Goal: Task Accomplishment & Management: Complete application form

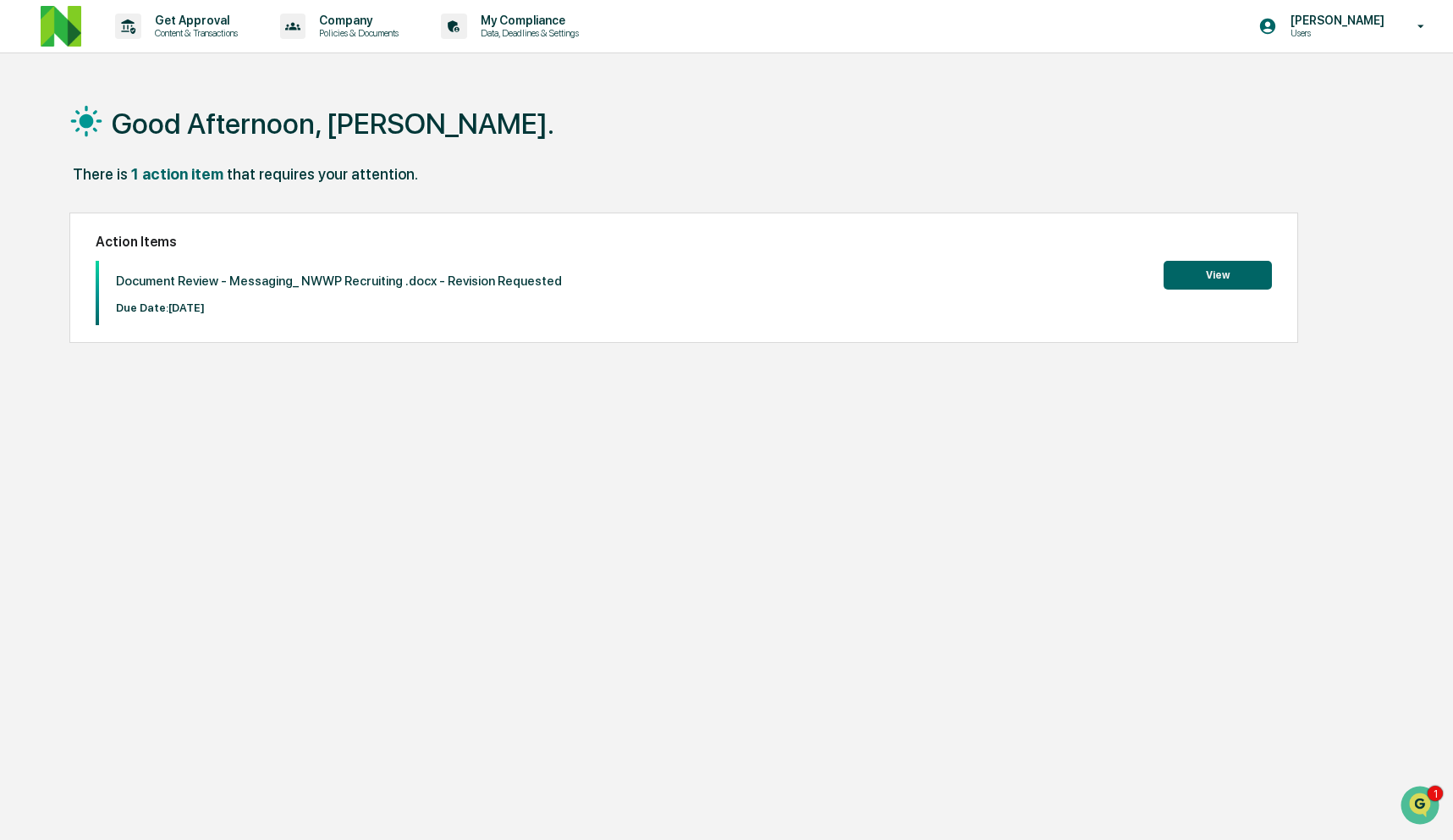
click at [1223, 278] on button "View" at bounding box center [1217, 275] width 109 height 29
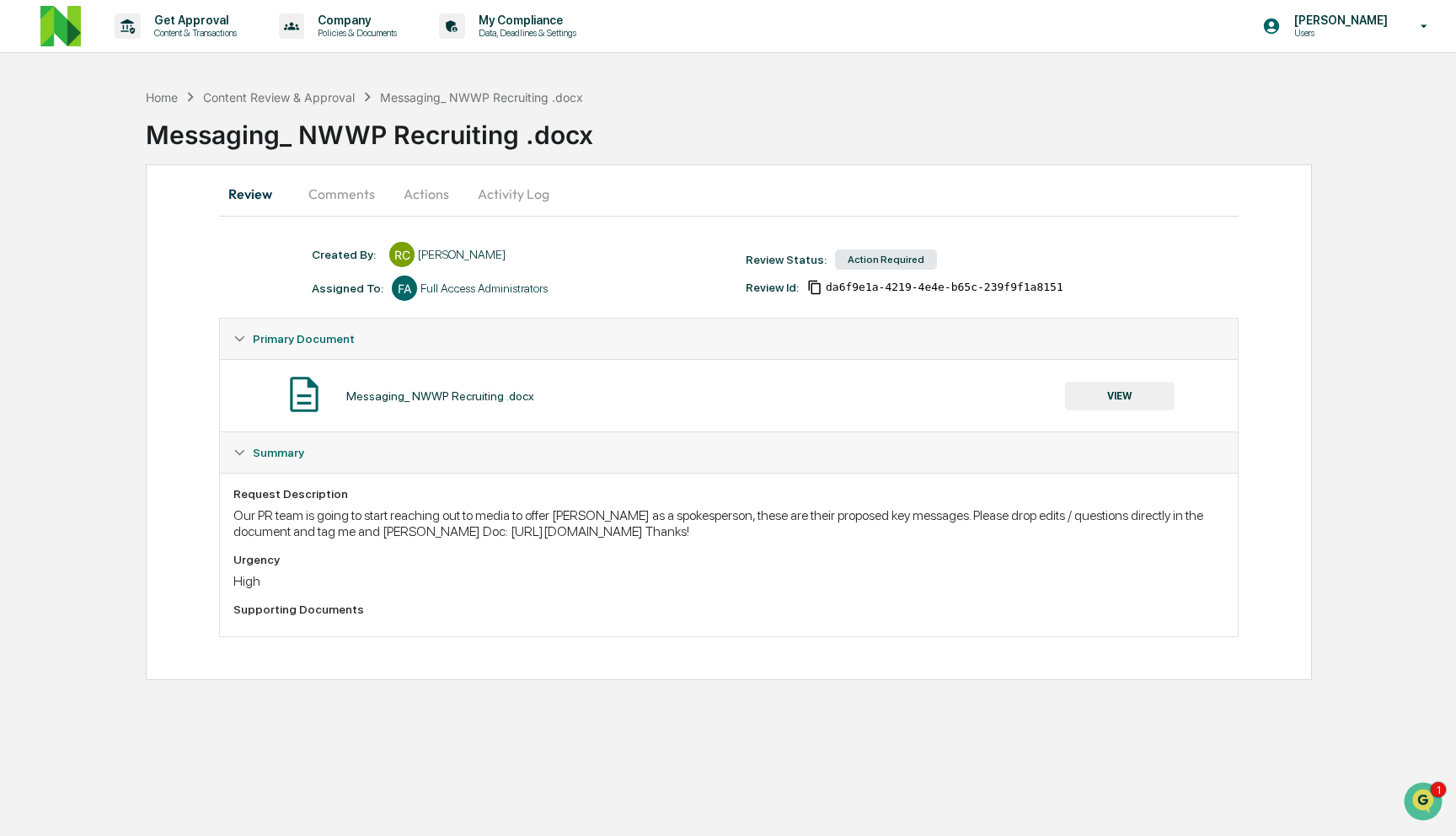
click at [349, 196] on button "Comments" at bounding box center [342, 194] width 93 height 41
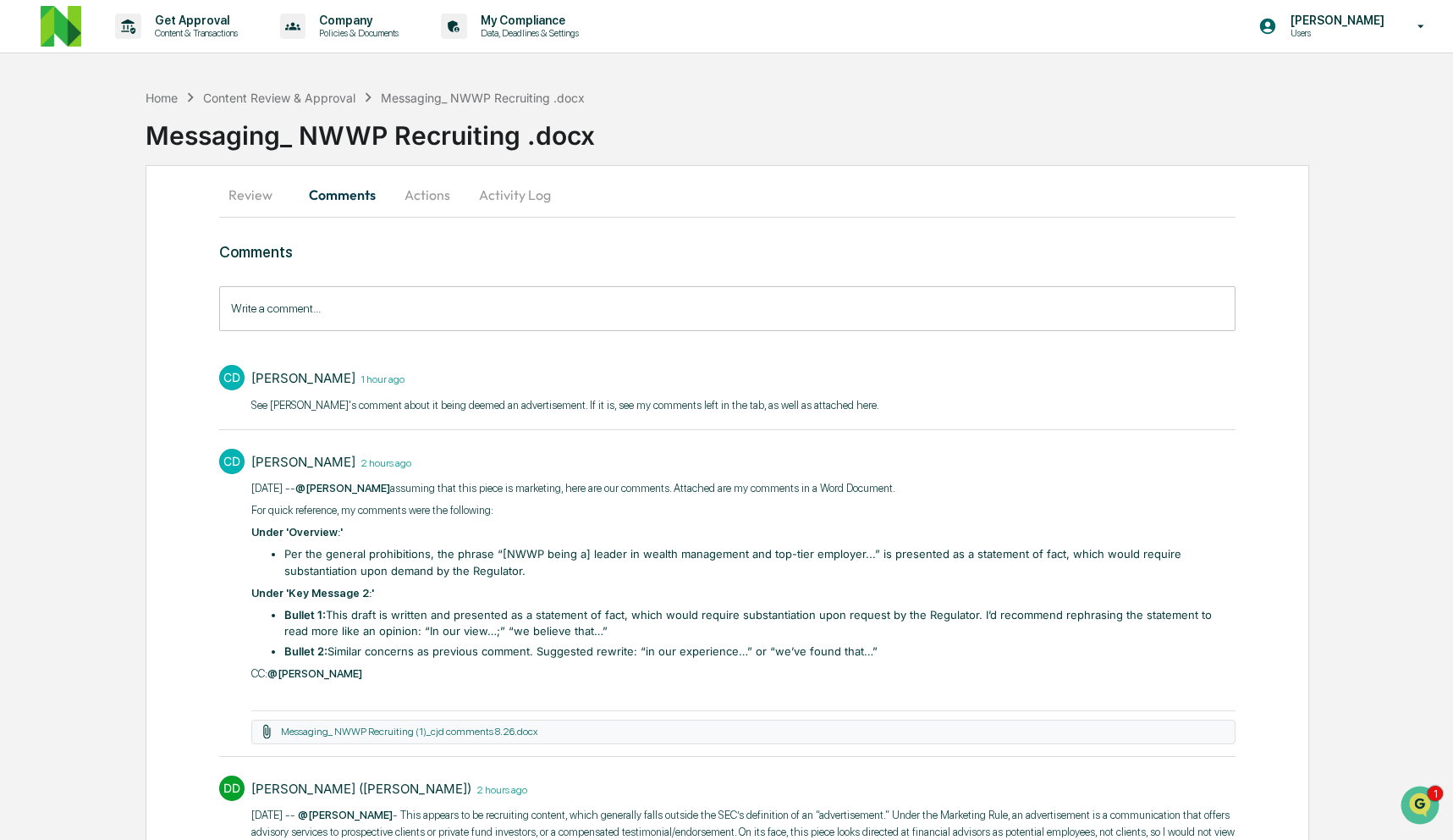
click at [244, 204] on button "Review" at bounding box center [257, 195] width 77 height 41
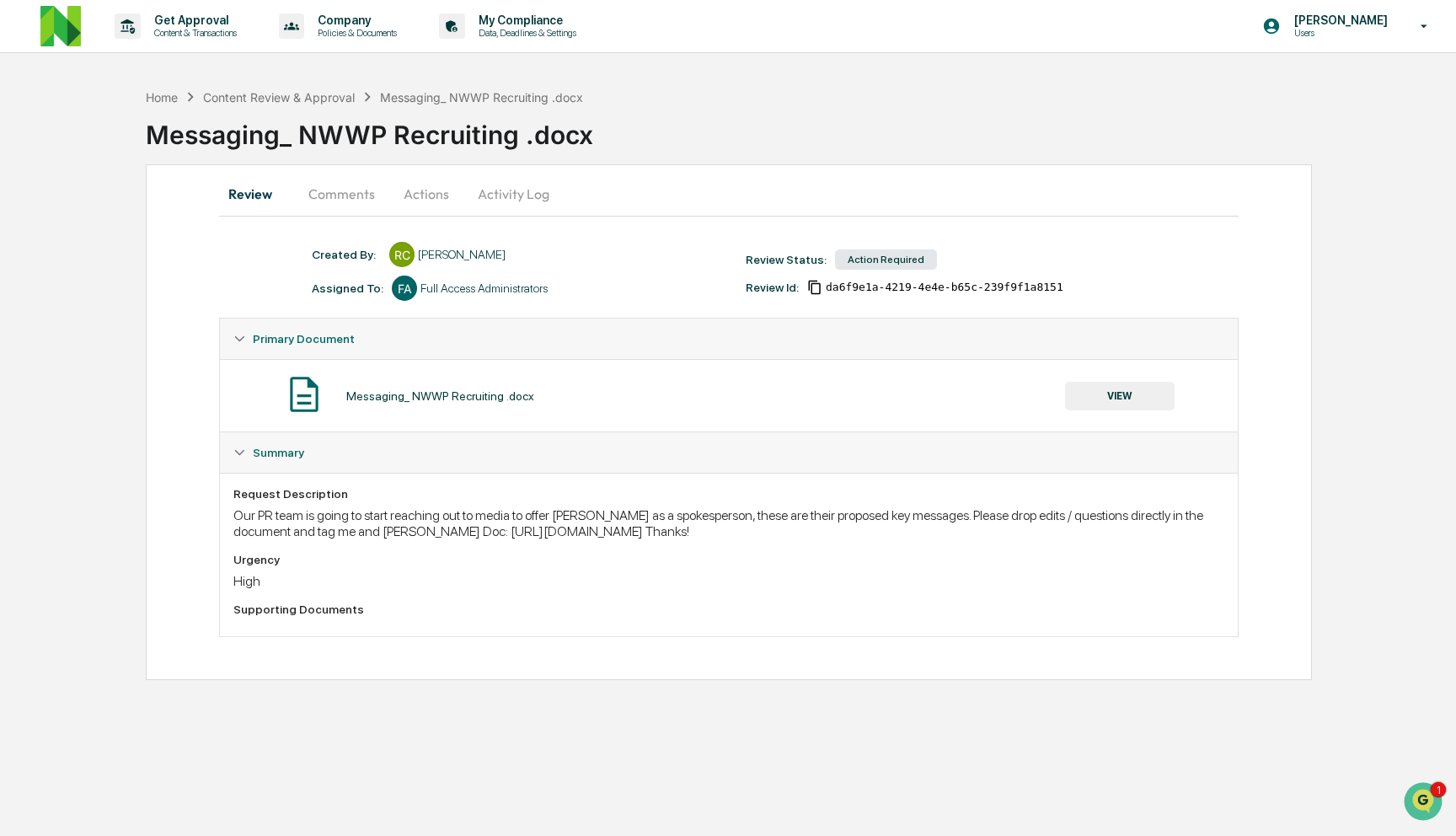
drag, startPoint x: 577, startPoint y: 532, endPoint x: 1188, endPoint y: 531, distance: 611.0
click at [1188, 531] on div "Our PR team is going to start reaching out to media to offer [PERSON_NAME] as a…" at bounding box center [729, 523] width 991 height 32
copy div "[URL][DOMAIN_NAME]"
click at [352, 195] on button "Comments" at bounding box center [342, 194] width 93 height 41
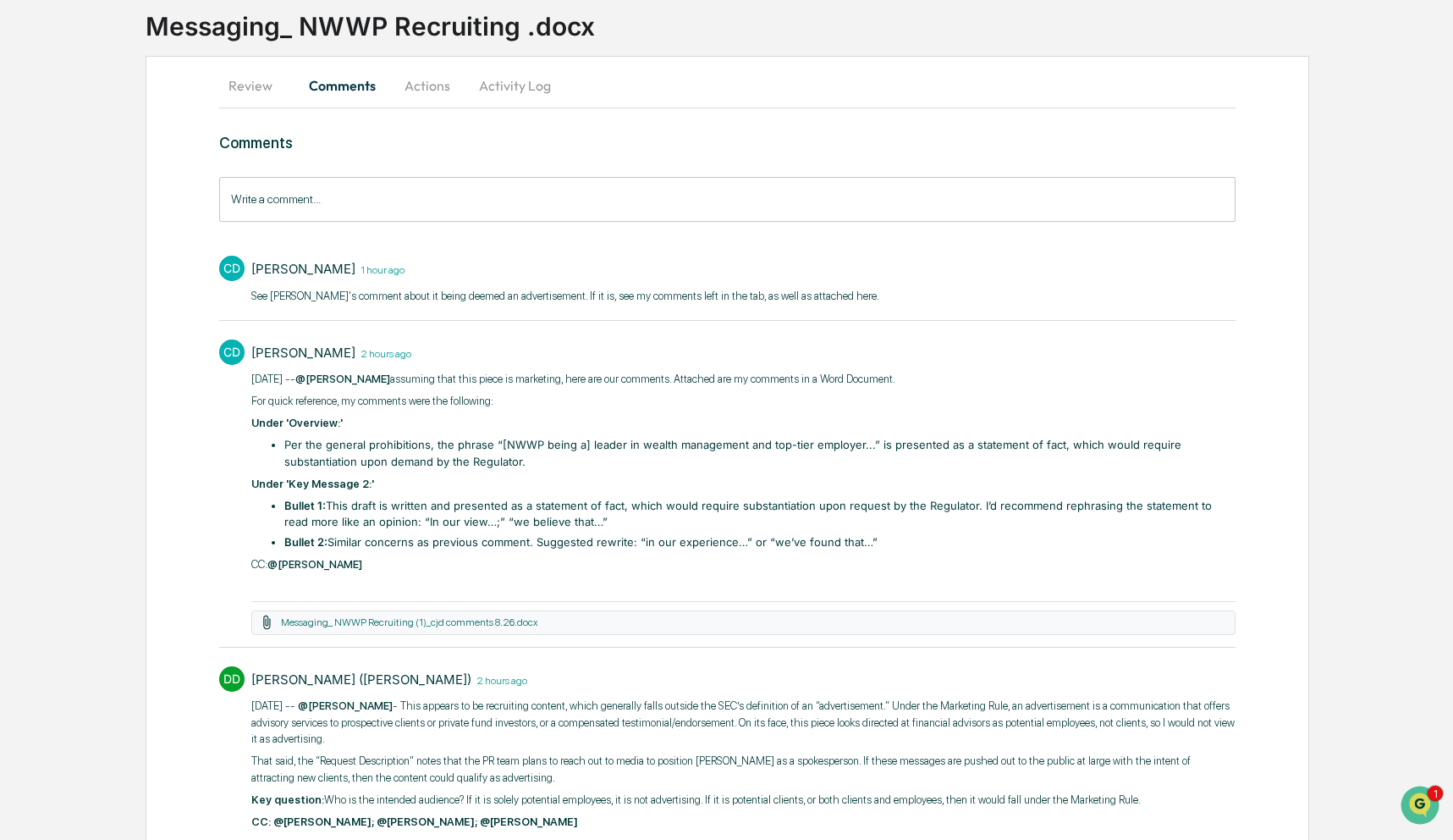
scroll to position [108, 0]
click at [327, 625] on link "Messaging_ NWWP Recruiting (1)_cjd comments 8.26.docx" at bounding box center [409, 624] width 257 height 12
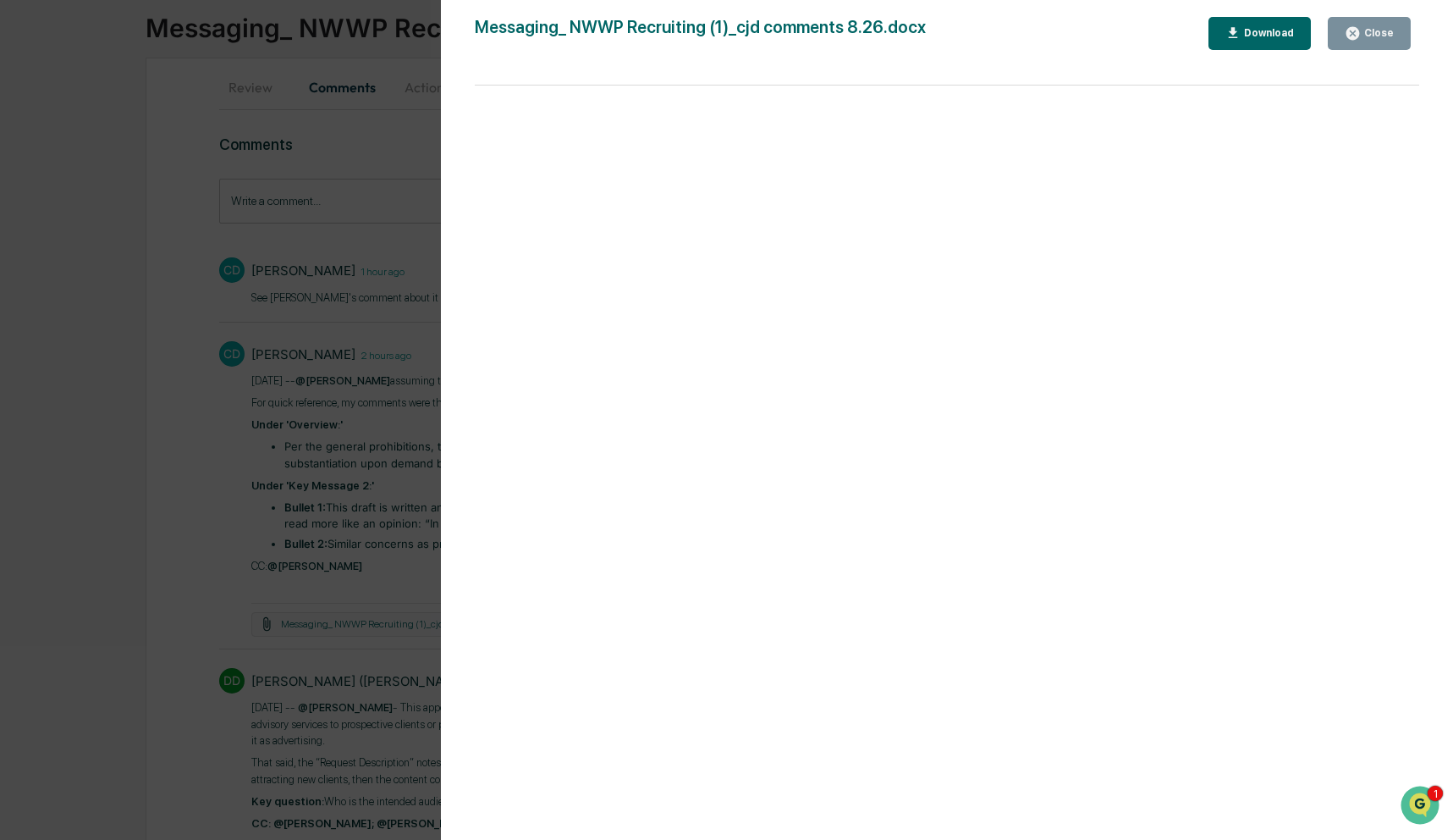
click at [1258, 27] on div "Download" at bounding box center [1267, 33] width 53 height 12
click at [1333, 30] on button "Close" at bounding box center [1369, 33] width 83 height 33
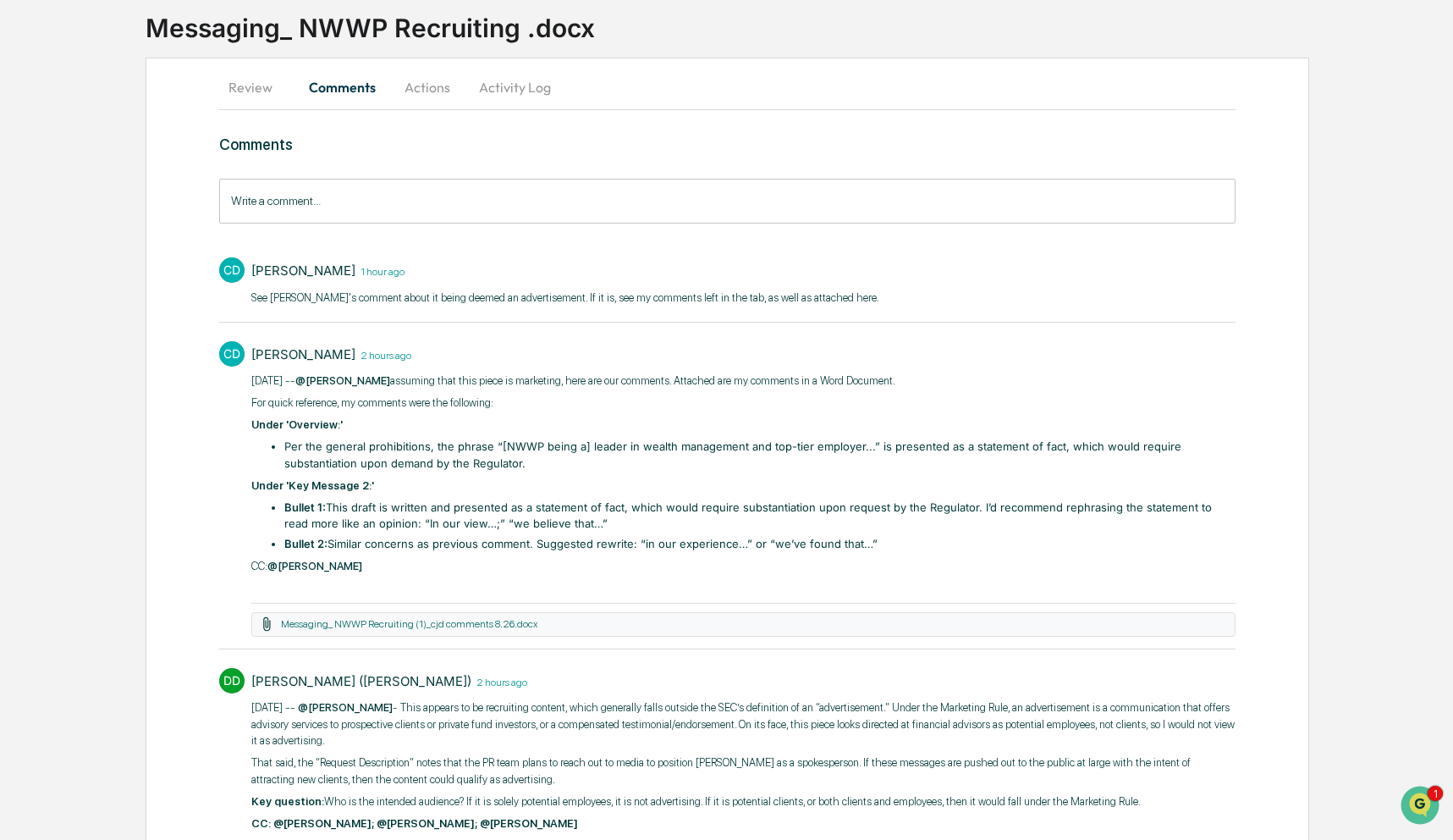
drag, startPoint x: 389, startPoint y: 570, endPoint x: 239, endPoint y: 379, distance: 242.9
click at [239, 379] on div "CD Christopher Dingler 2 hours ago 8/26/2025 -- @Rachel Carlisle assuming that …" at bounding box center [728, 485] width 1017 height 305
copy div "8/26/2025 -- @Rachel Carlisle assuming that this piece is marketing, here are o…"
click at [1053, 449] on li "Per the general prohibitions, the phrase “[NWWP being a] leader in wealth manag…" at bounding box center [760, 455] width 951 height 33
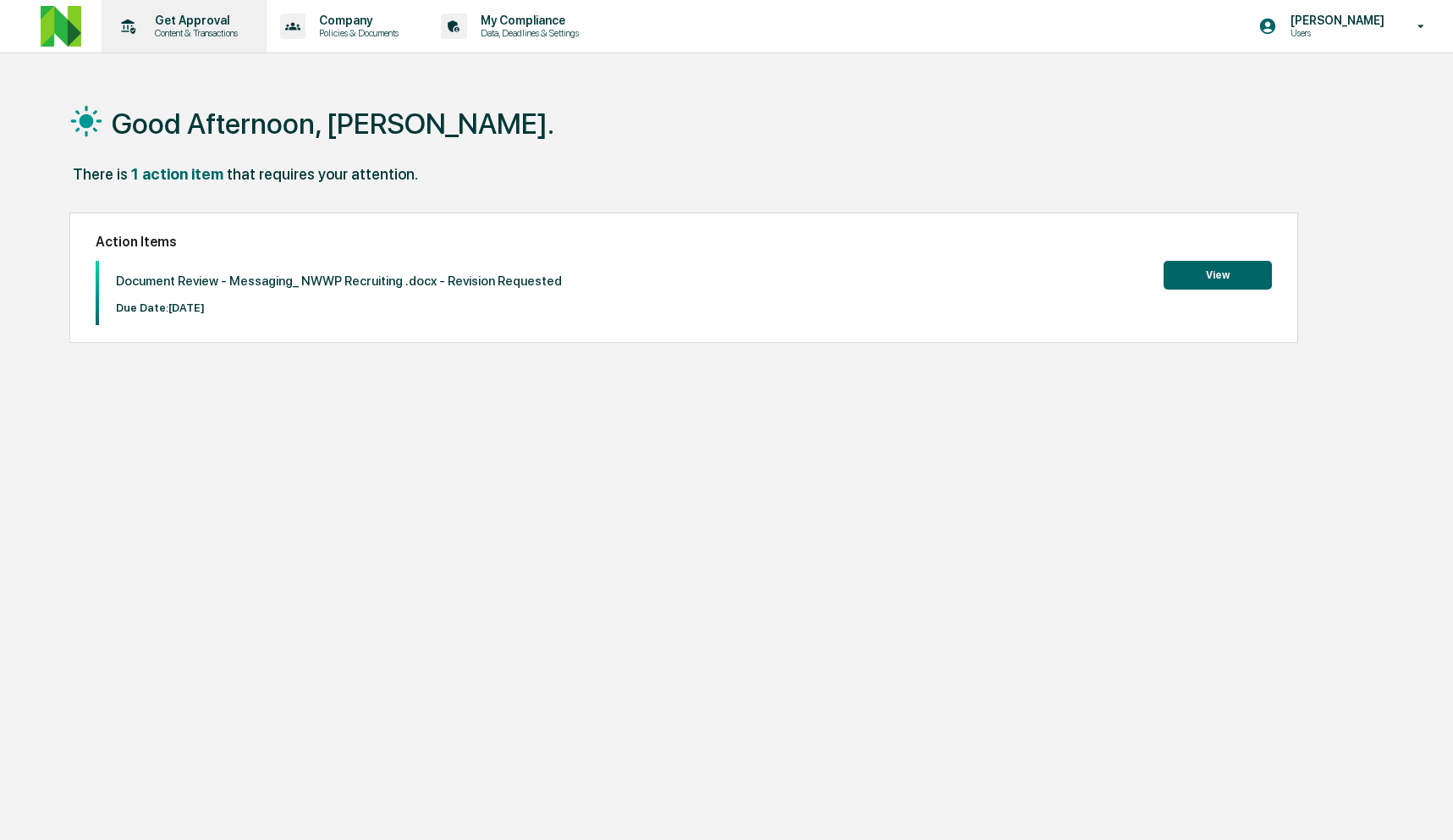
click at [203, 14] on p "Get Approval" at bounding box center [194, 21] width 105 height 14
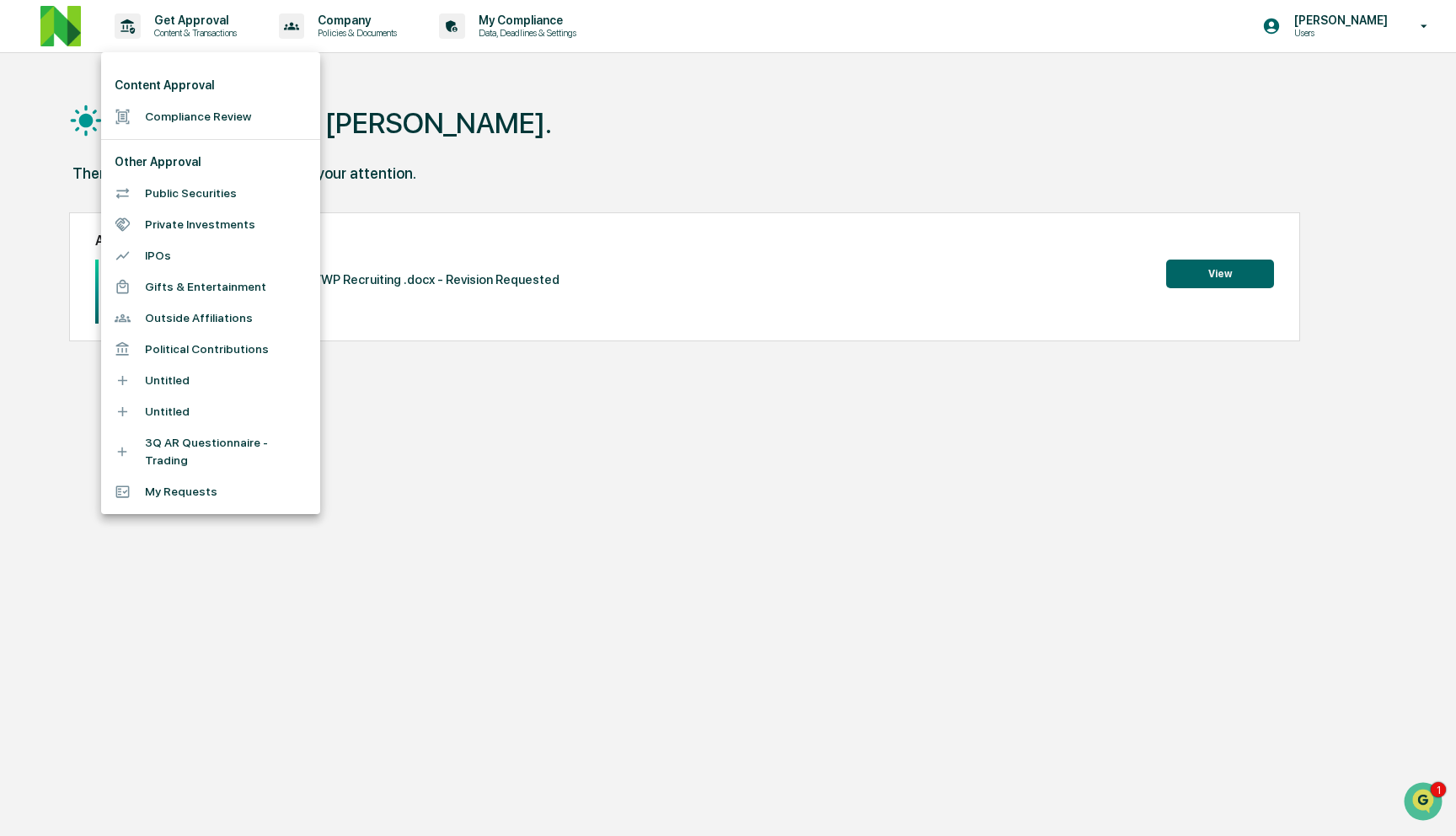
click at [191, 114] on li "Compliance Review" at bounding box center [210, 117] width 219 height 31
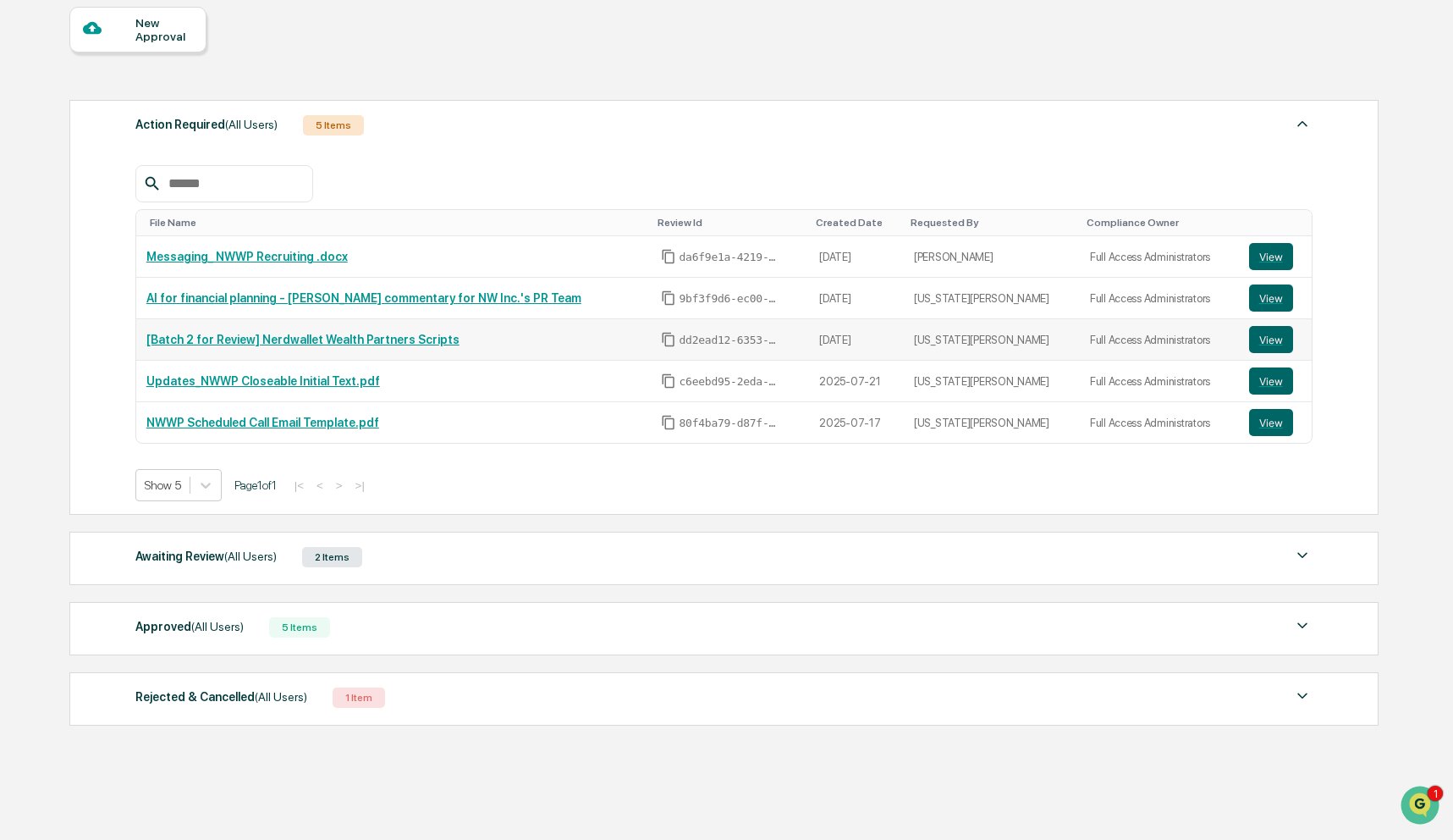
scroll to position [184, 0]
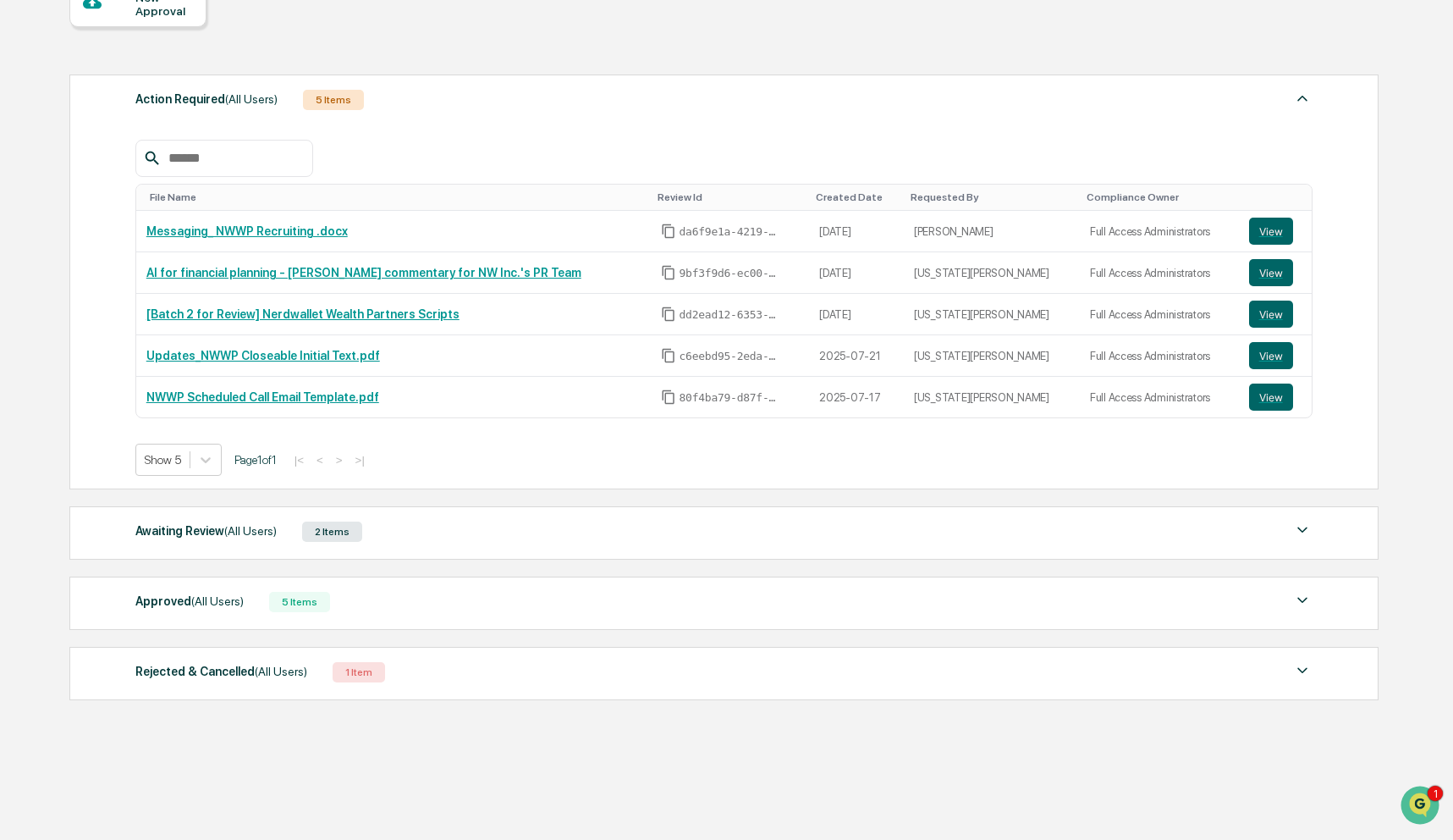
click at [399, 535] on div "Awaiting Review (All Users) 2 Items" at bounding box center [724, 531] width 1177 height 23
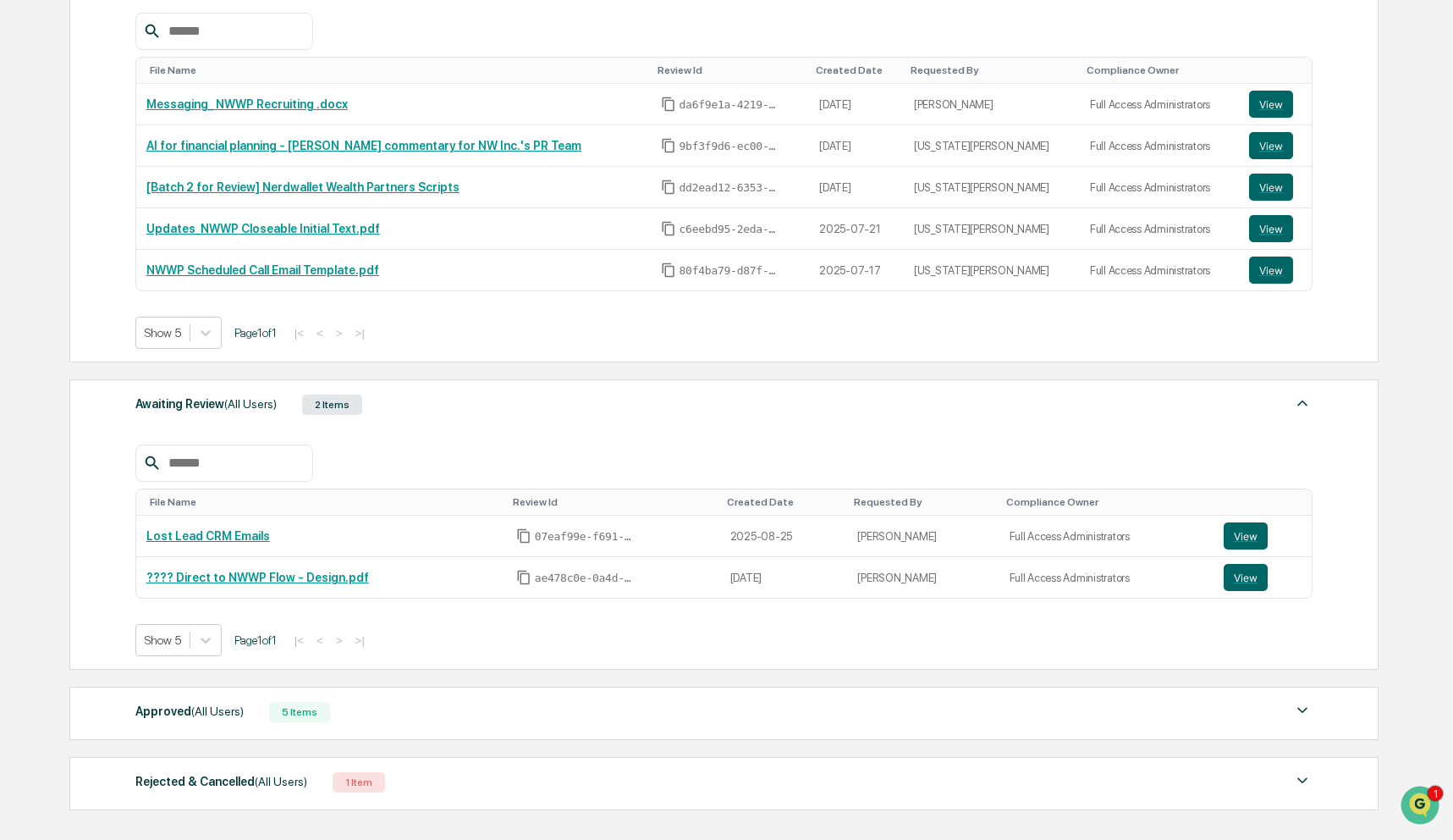
scroll to position [422, 0]
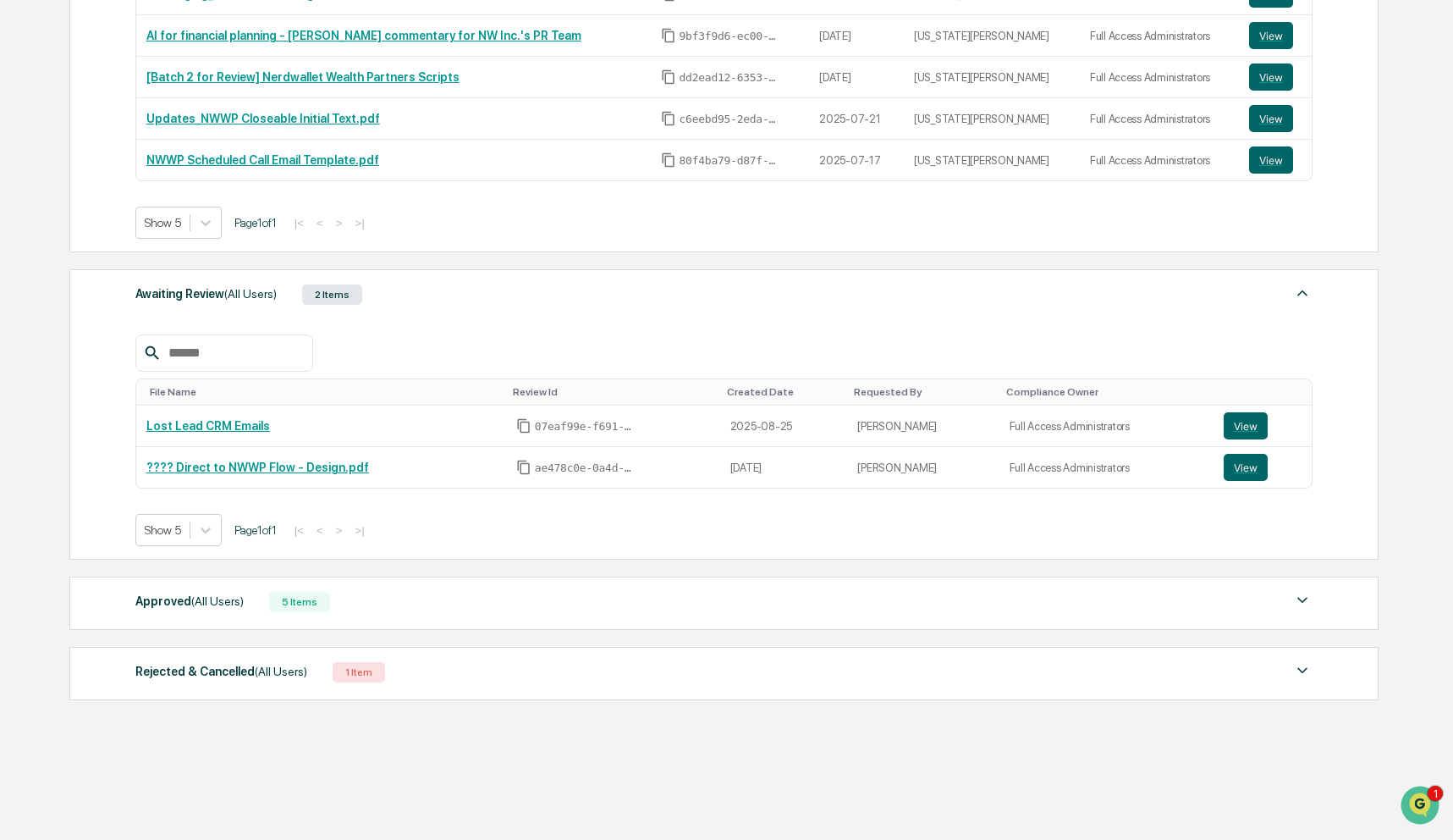
click at [395, 606] on div "Approved (All Users) 5 Items" at bounding box center [724, 601] width 1177 height 23
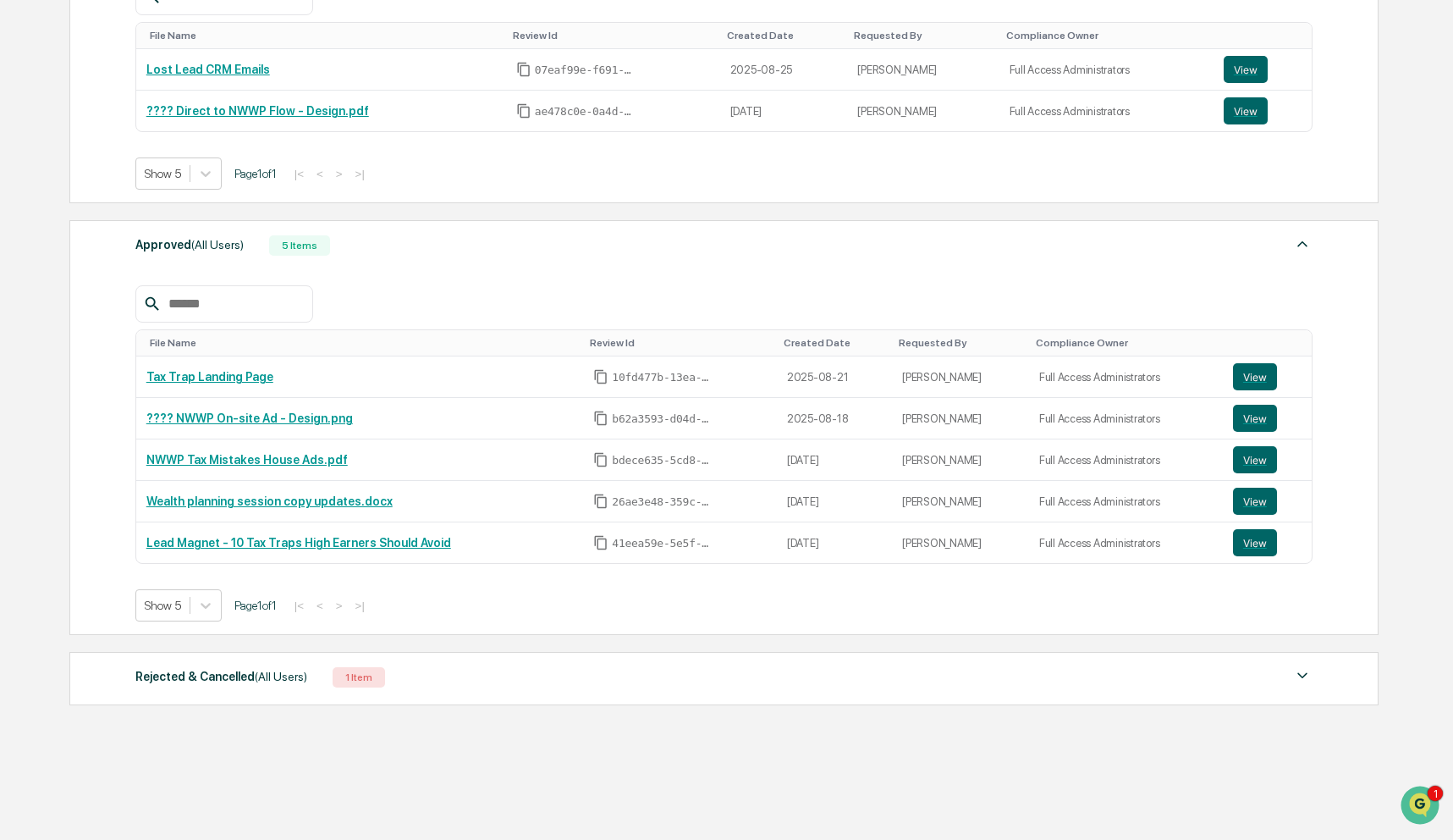
scroll to position [779, 0]
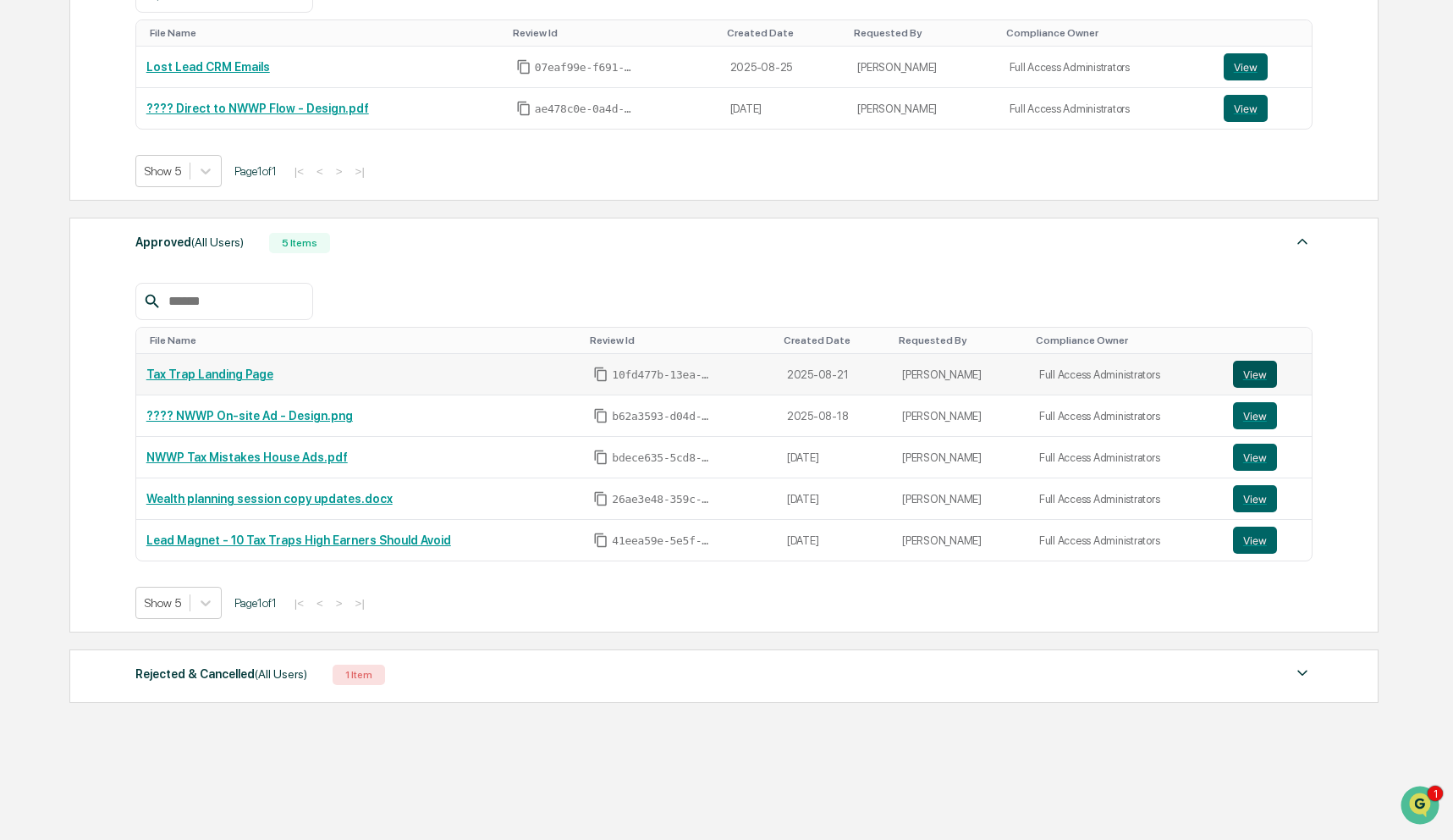
click at [1263, 371] on button "View" at bounding box center [1255, 374] width 44 height 27
click at [1258, 421] on button "View" at bounding box center [1255, 415] width 44 height 27
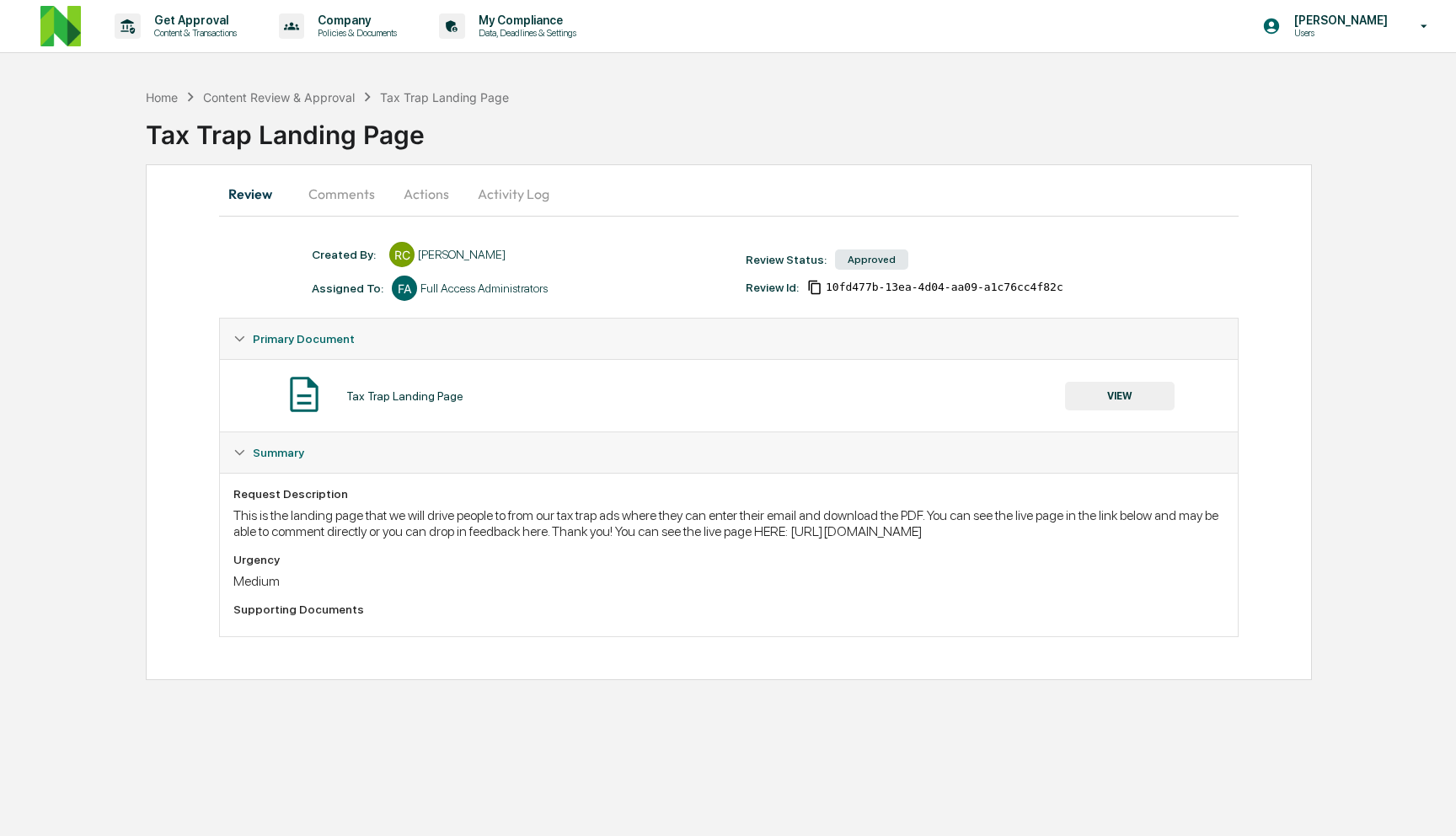
click at [340, 204] on button "Comments" at bounding box center [342, 194] width 93 height 41
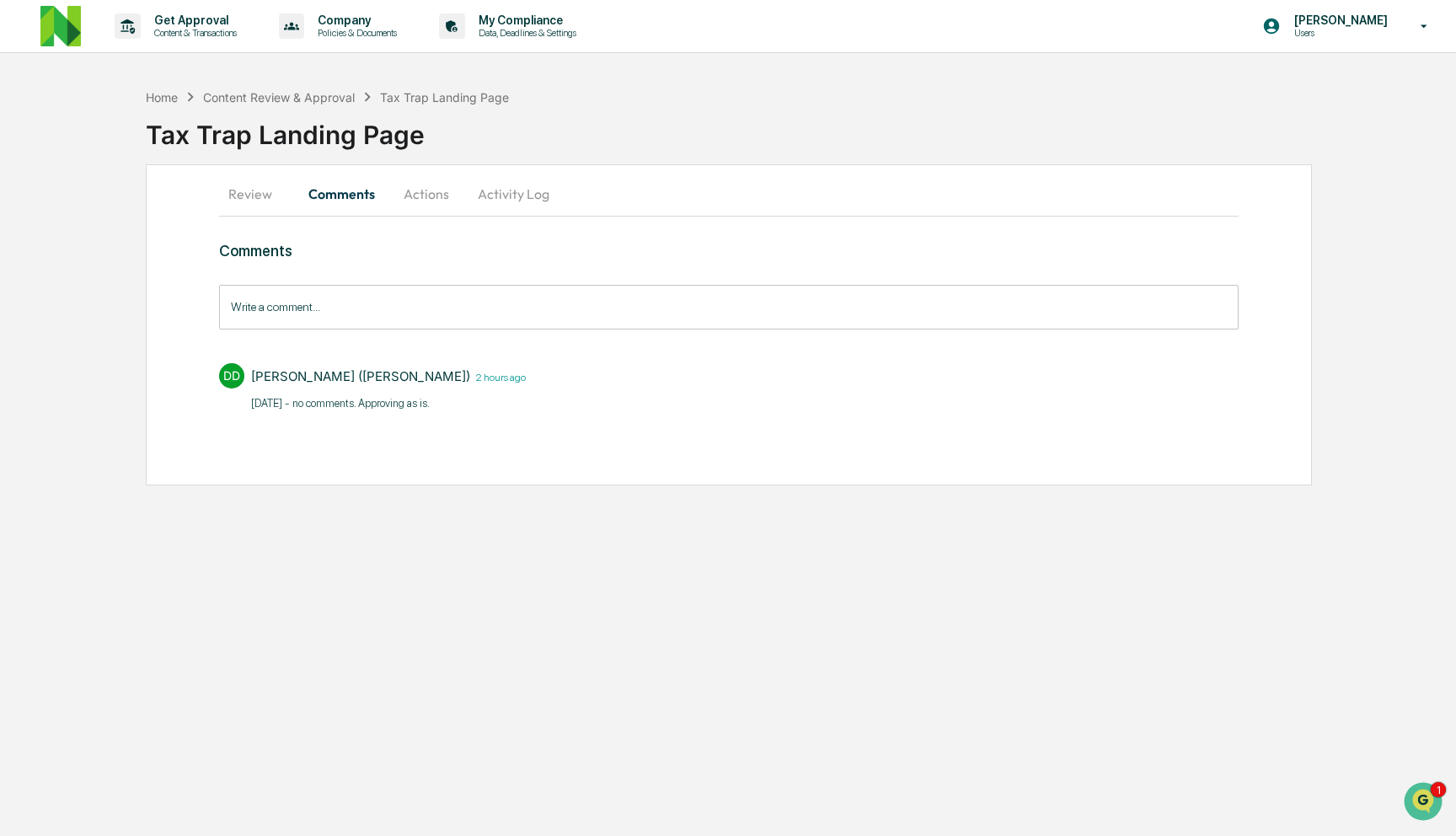
click at [244, 203] on button "Review" at bounding box center [257, 194] width 76 height 41
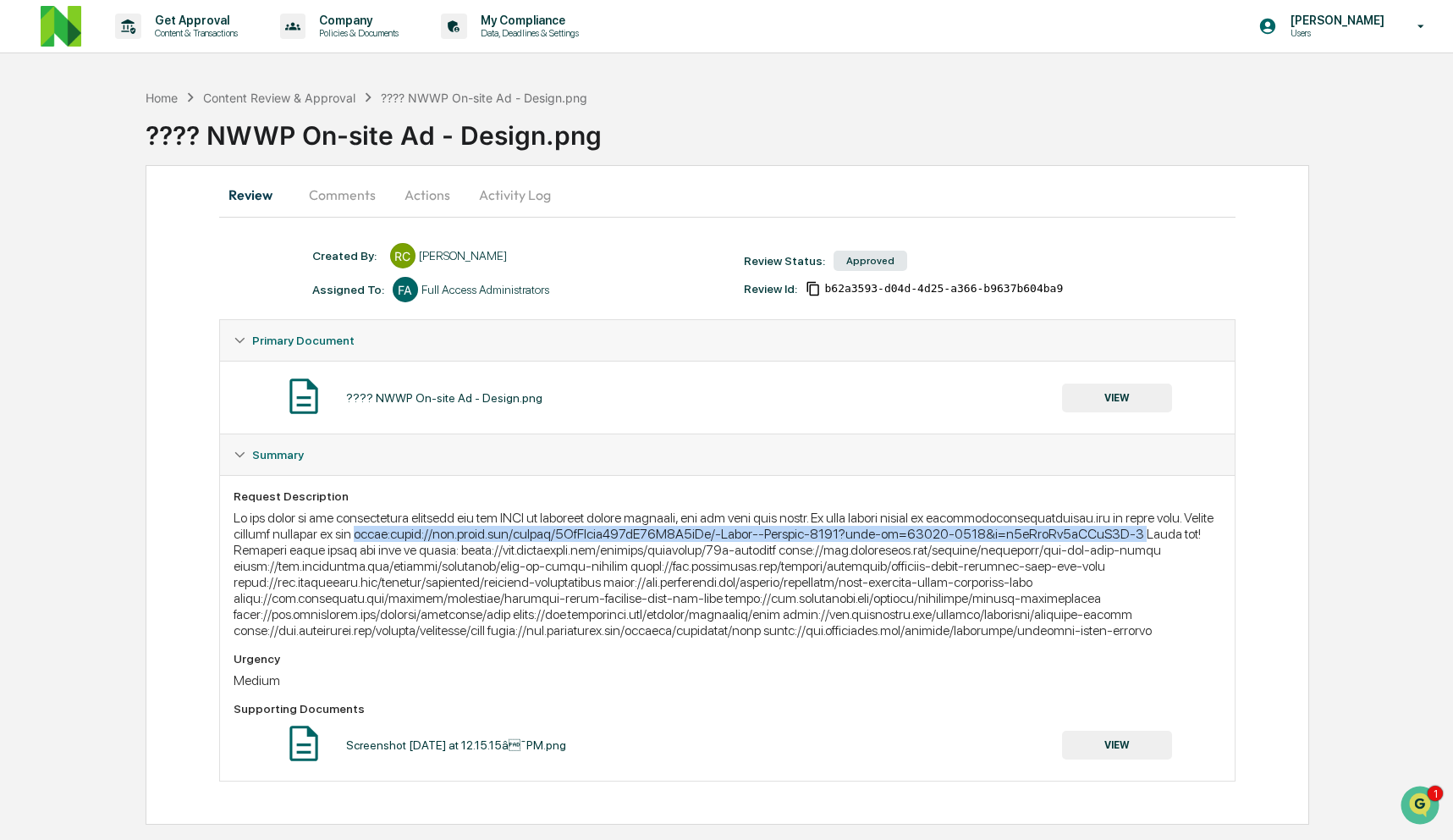
drag, startPoint x: 511, startPoint y: 537, endPoint x: 421, endPoint y: 547, distance: 90.6
click at [421, 547] on div at bounding box center [728, 574] width 989 height 129
copy div "figma:https://www.figma.com/design/4WlCGede307jP90Y1D7bLu/-Match--Handoff-2025?…"
click at [257, 97] on div "Content Review & Approval" at bounding box center [279, 97] width 152 height 15
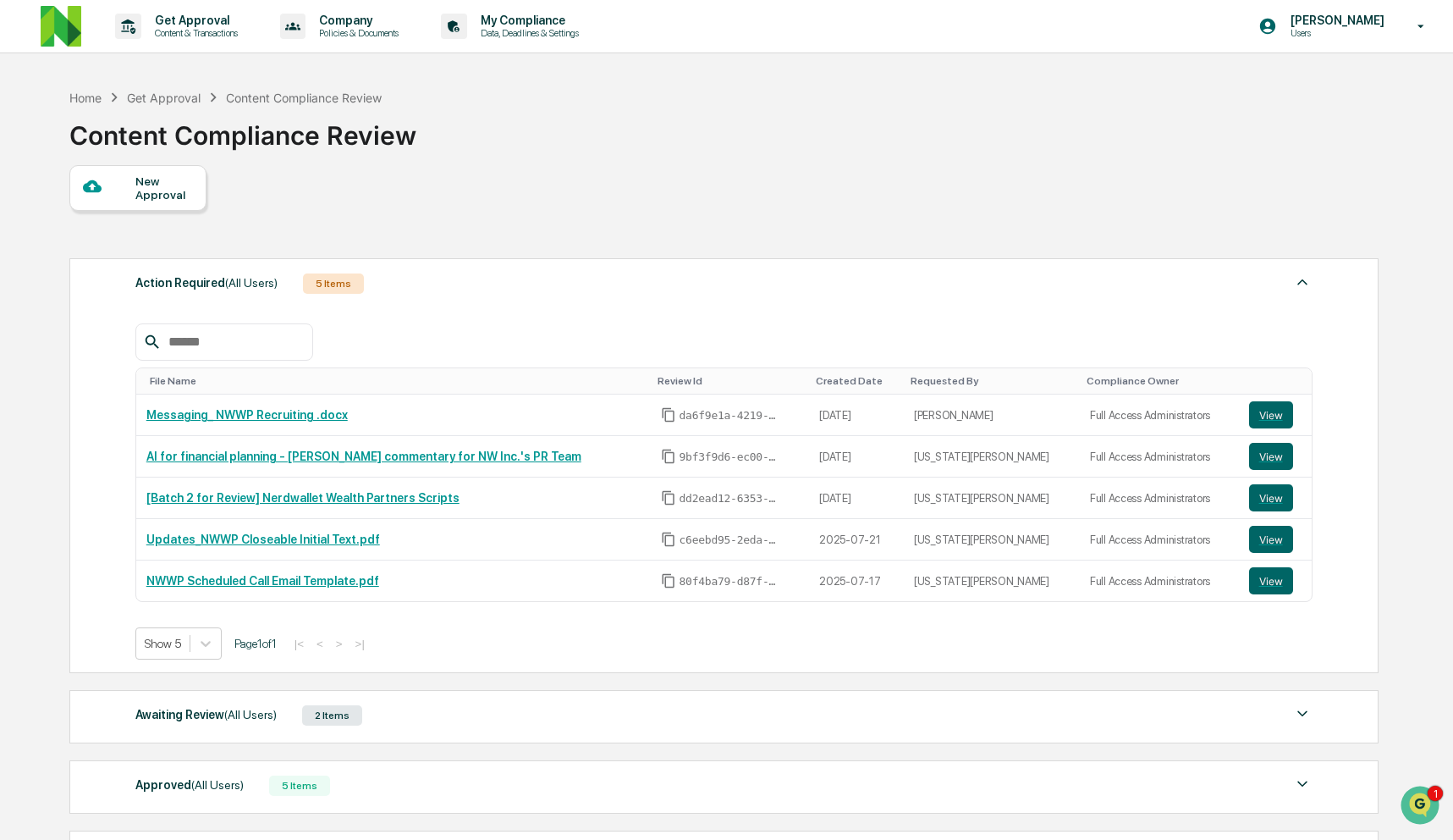
click at [150, 179] on div "New Approval" at bounding box center [163, 188] width 57 height 27
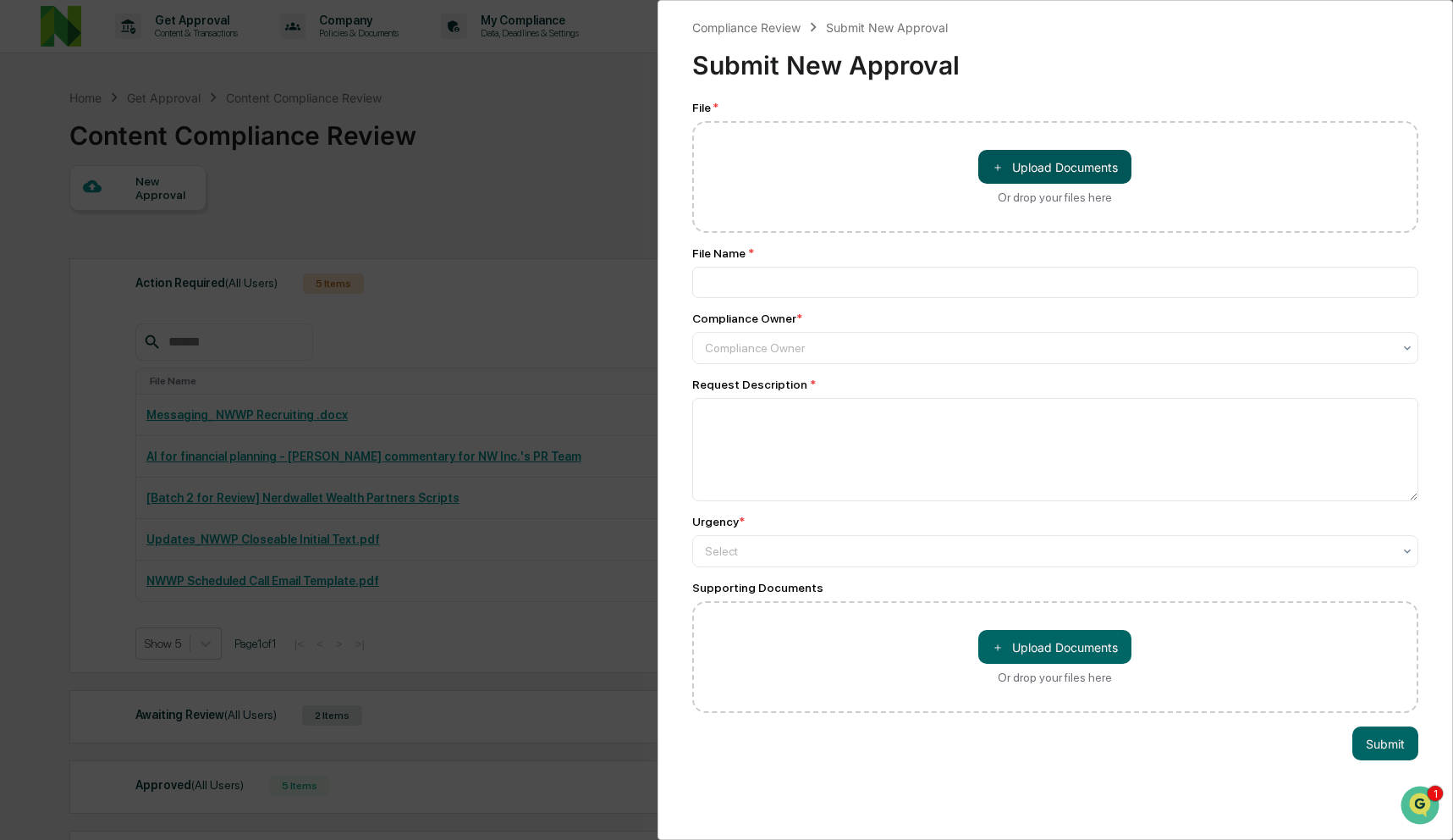
click at [1090, 161] on button "＋ Upload Documents" at bounding box center [1055, 166] width 153 height 34
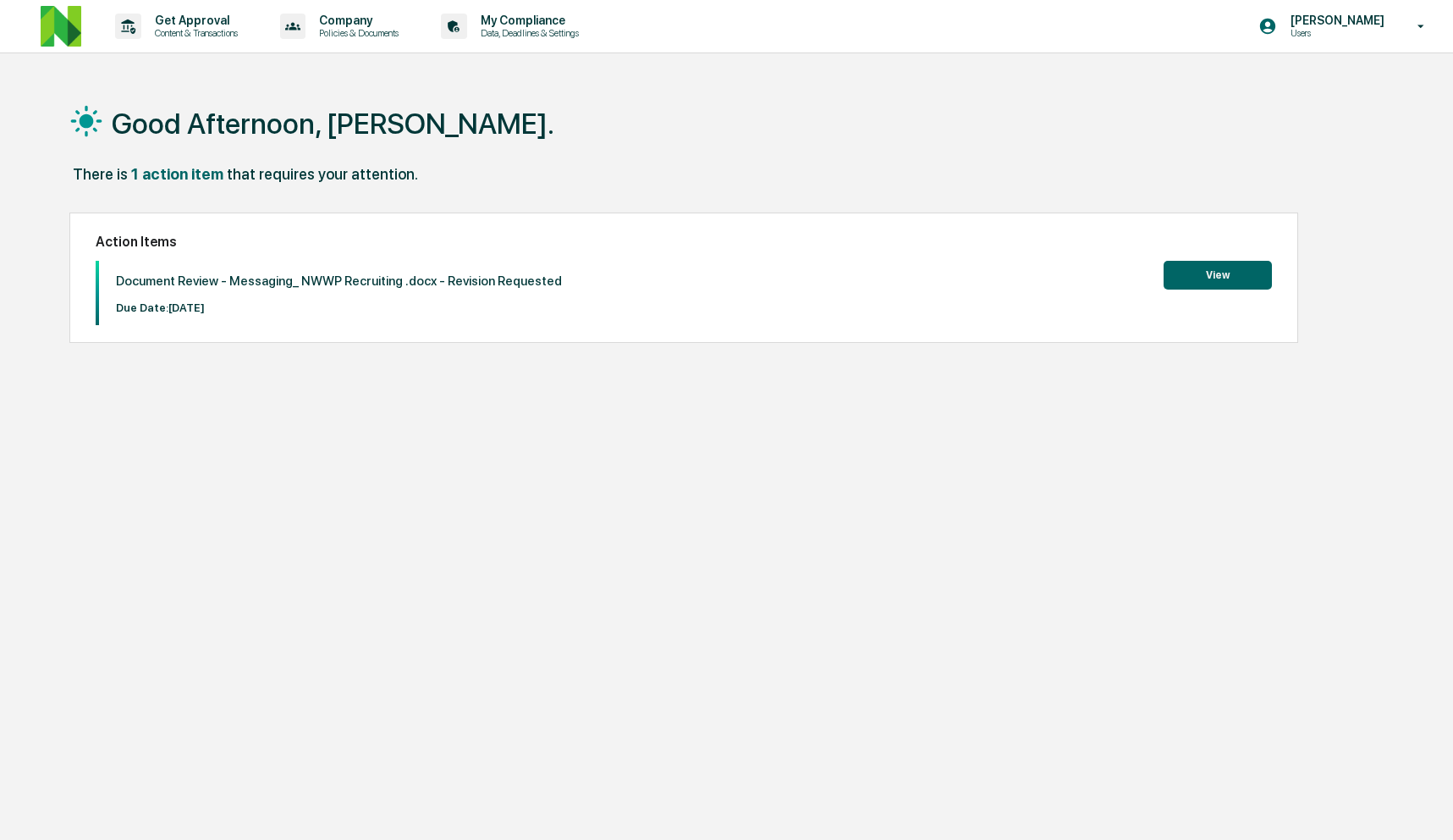
click at [1217, 270] on button "View" at bounding box center [1217, 275] width 109 height 29
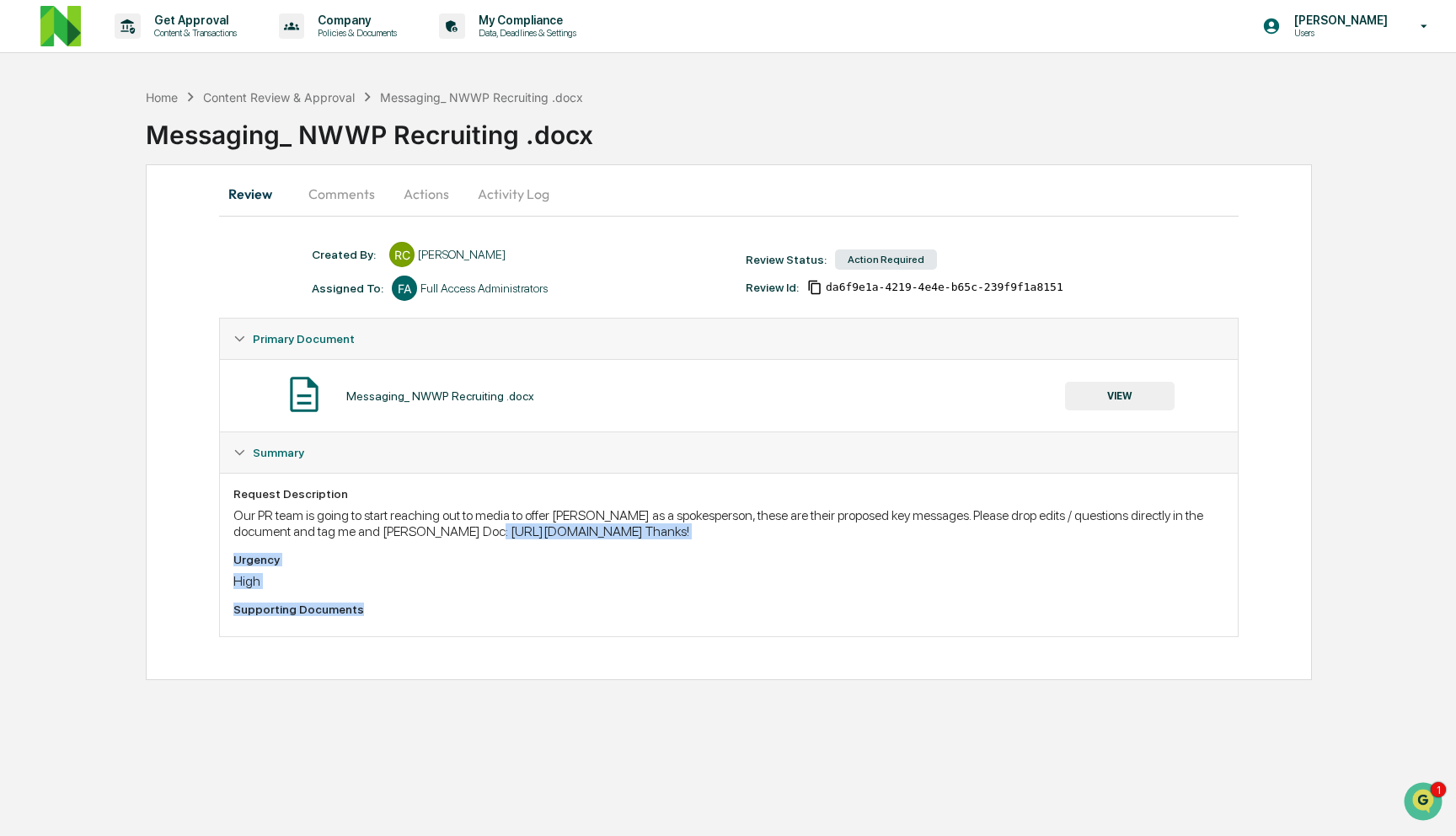
drag, startPoint x: 578, startPoint y: 531, endPoint x: 961, endPoint y: 676, distance: 409.5
click at [1230, 556] on div "Request Description Our PR team is going to start reaching out to media to offe…" at bounding box center [729, 554] width 1018 height 164
click at [1180, 531] on div "Our PR team is going to start reaching out to media to offer [PERSON_NAME] as a…" at bounding box center [729, 523] width 991 height 32
copy div "https://docs.google.com/document/d/1uBT758LTxaCi-t_KyAYy4YtFid24ffqL8k1iXTgjKrQ…"
click at [357, 201] on button "Comments" at bounding box center [342, 194] width 93 height 41
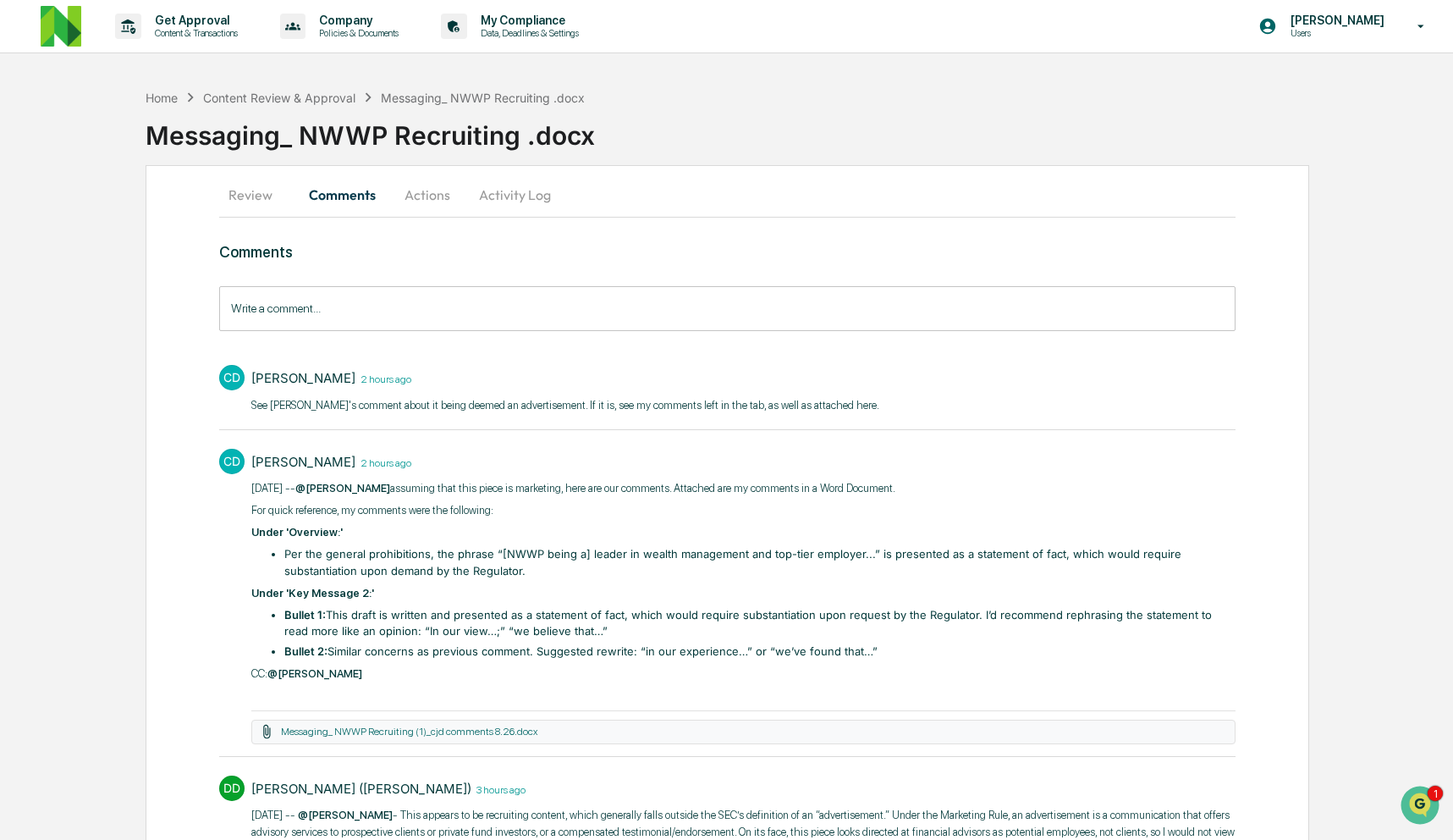
click at [416, 315] on input "Write a comment..." at bounding box center [728, 309] width 1017 height 45
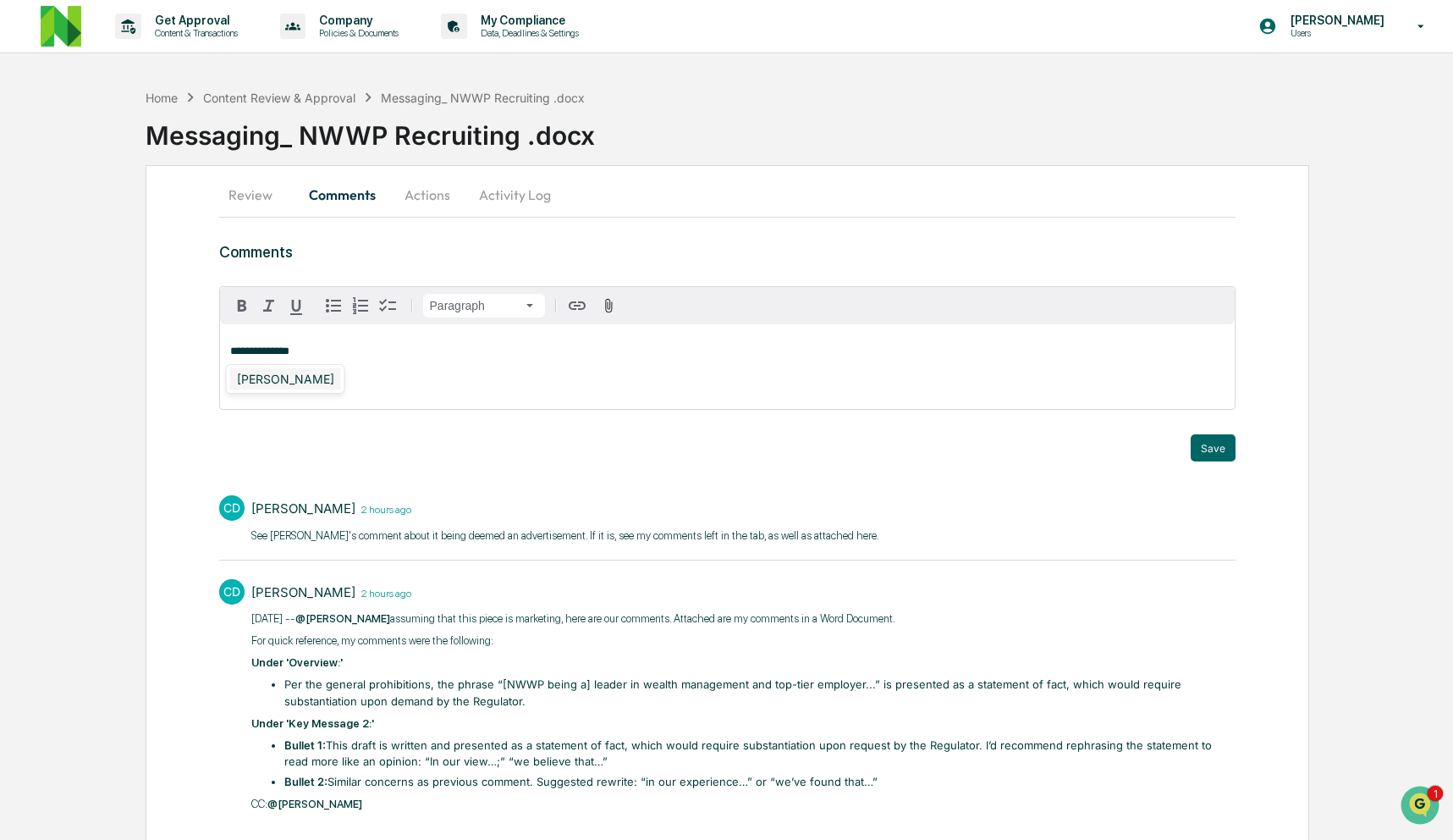
click at [294, 384] on div "Christopher Dingler" at bounding box center [286, 378] width 111 height 21
click at [262, 383] on div "DeeAnn Mays (Dempsey)" at bounding box center [340, 378] width 220 height 21
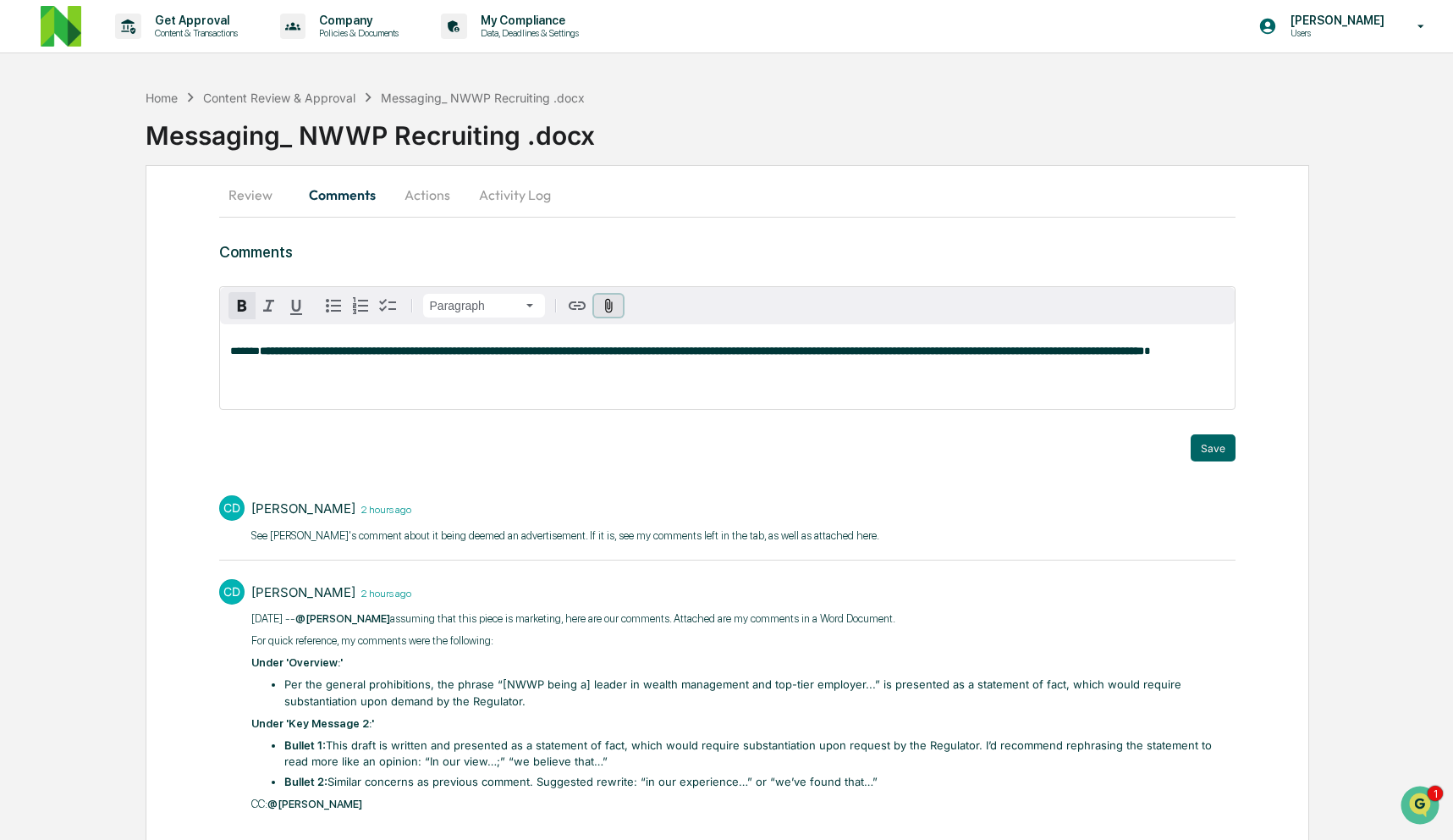
click at [610, 304] on icon "button" at bounding box center [609, 306] width 16 height 16
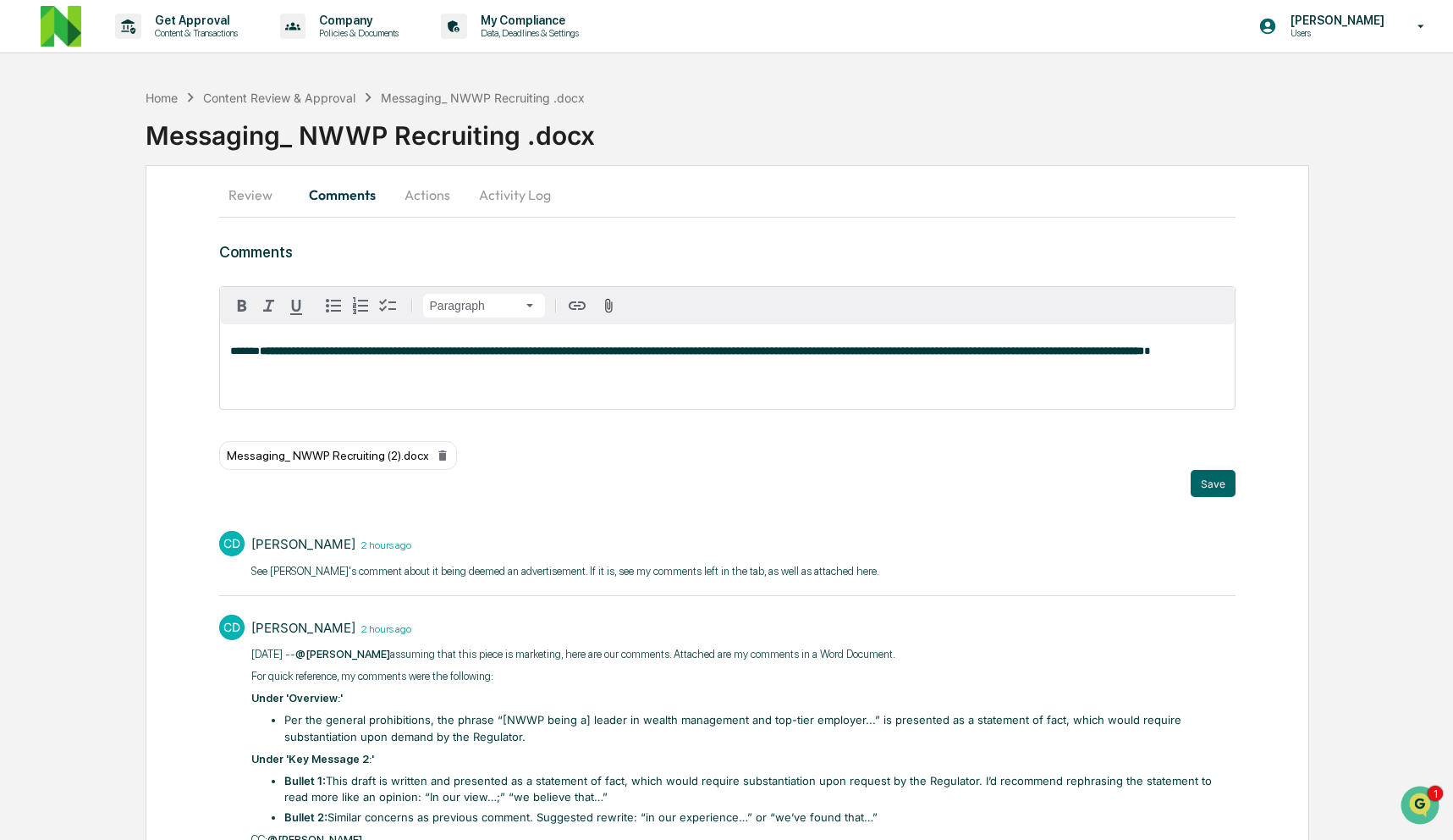
click at [859, 380] on div "**********" at bounding box center [728, 366] width 1016 height 84
click at [933, 380] on p at bounding box center [728, 374] width 996 height 12
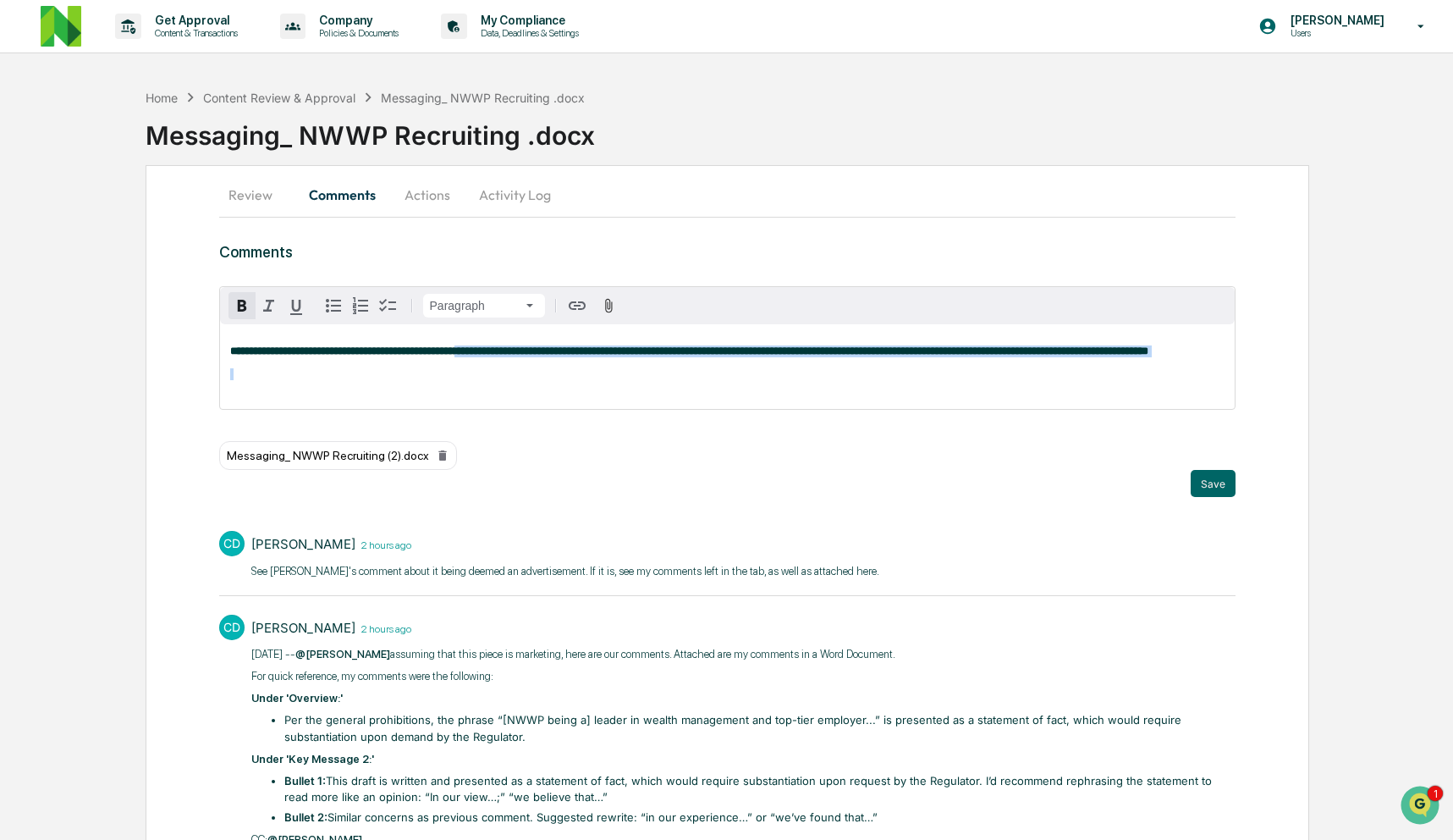
click at [553, 350] on strong "**********" at bounding box center [690, 350] width 918 height 11
click at [983, 373] on div "**********" at bounding box center [728, 366] width 1016 height 84
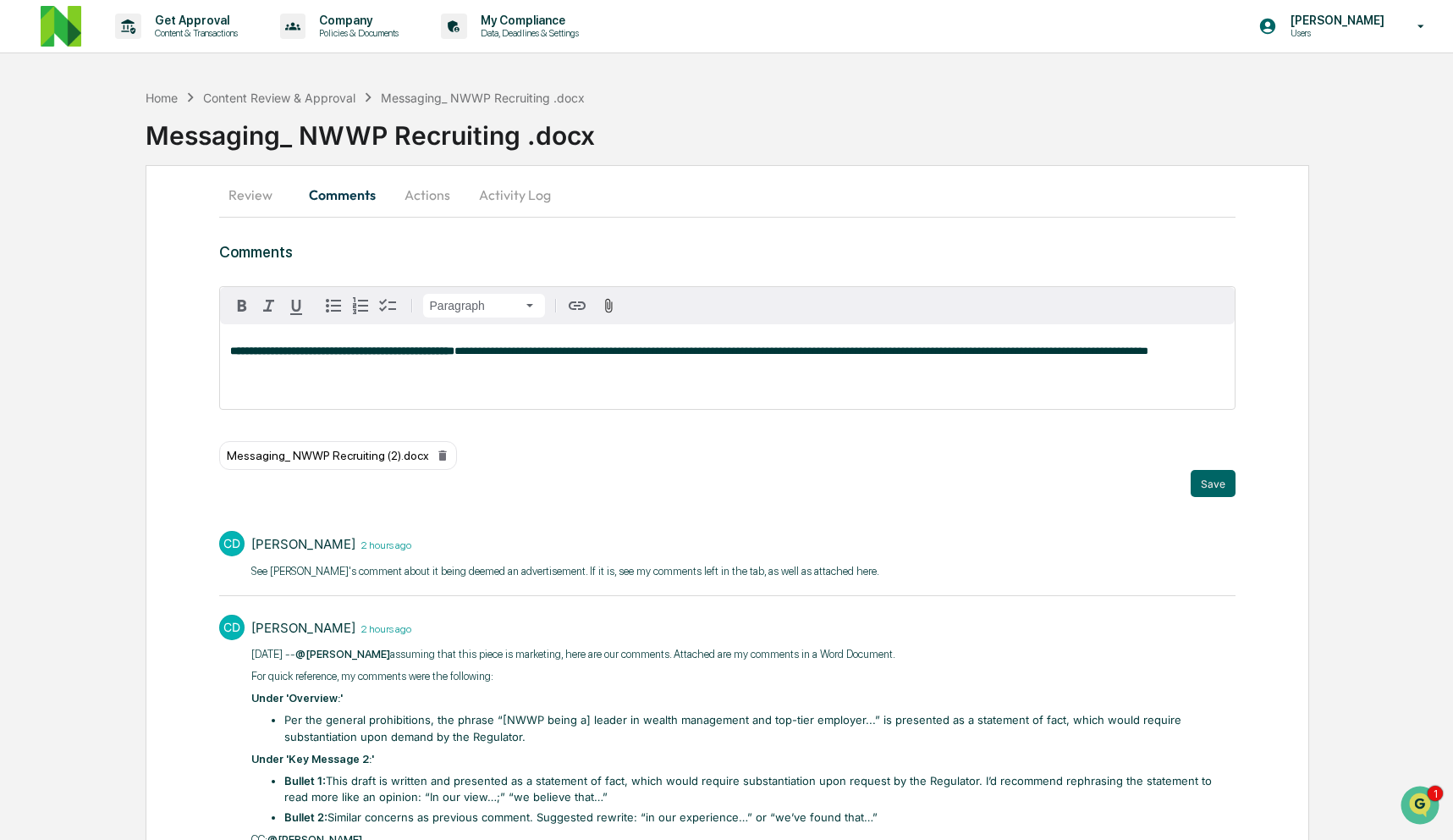
click at [940, 380] on div "**********" at bounding box center [728, 366] width 1016 height 84
click at [657, 357] on p "**********" at bounding box center [728, 351] width 996 height 12
drag, startPoint x: 916, startPoint y: 354, endPoint x: 461, endPoint y: 371, distance: 455.3
click at [461, 371] on div "**********" at bounding box center [728, 366] width 1016 height 84
click at [576, 299] on icon "button" at bounding box center [577, 305] width 20 height 20
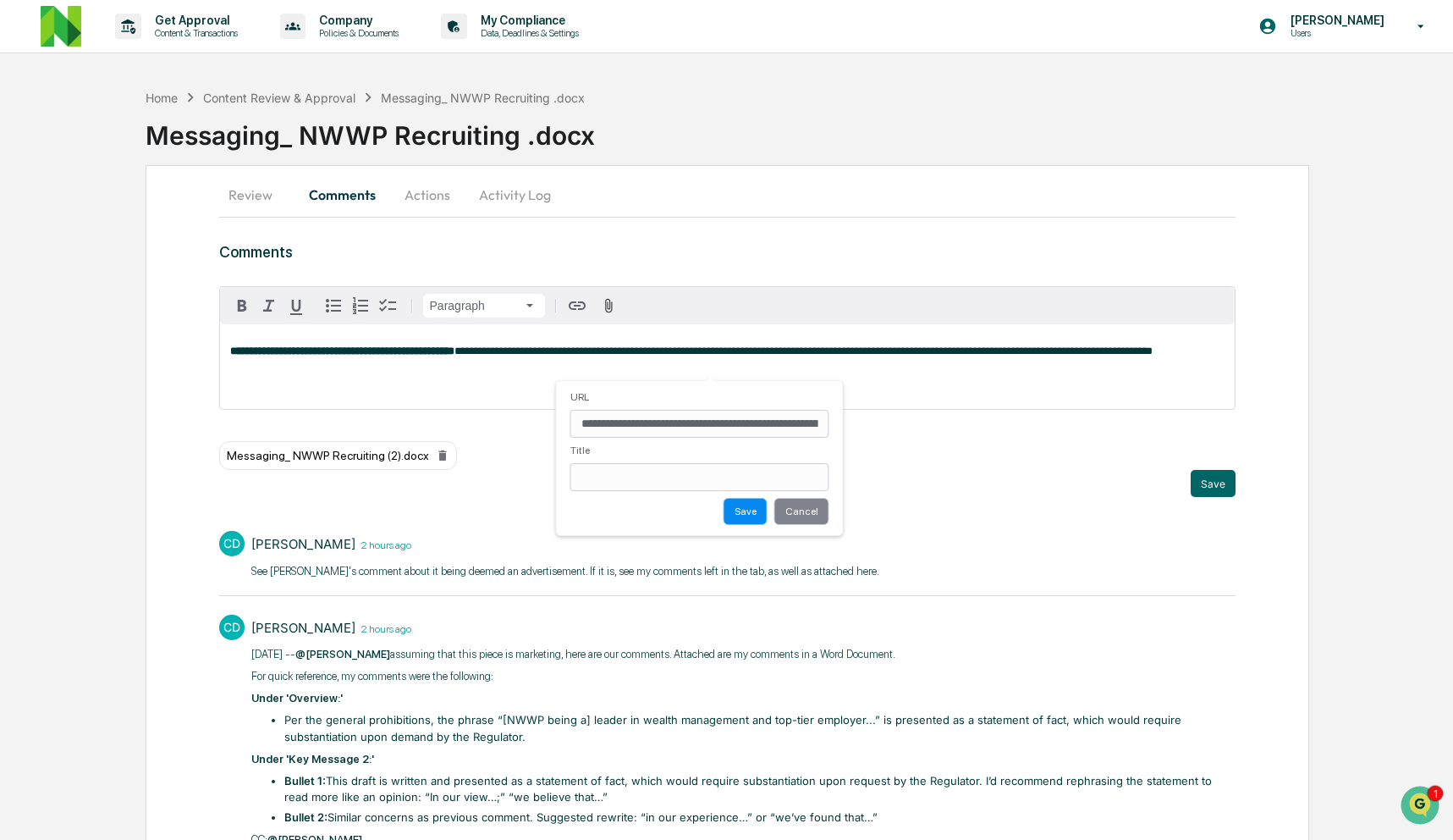
scroll to position [0, 287]
type input "**********"
paste input "**********"
type input "**********"
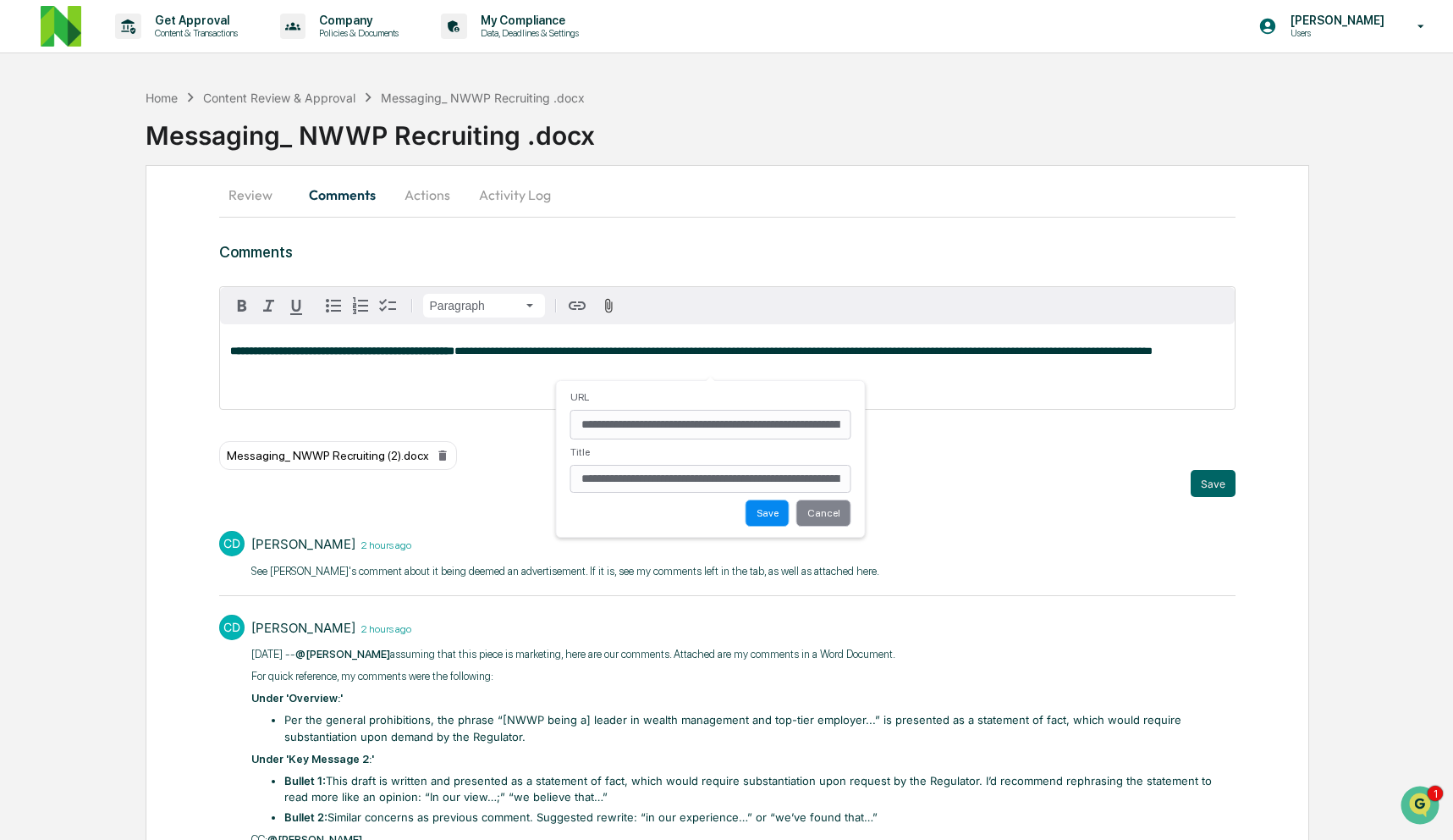
scroll to position [0, 287]
click at [840, 519] on button "Cancel" at bounding box center [823, 513] width 55 height 27
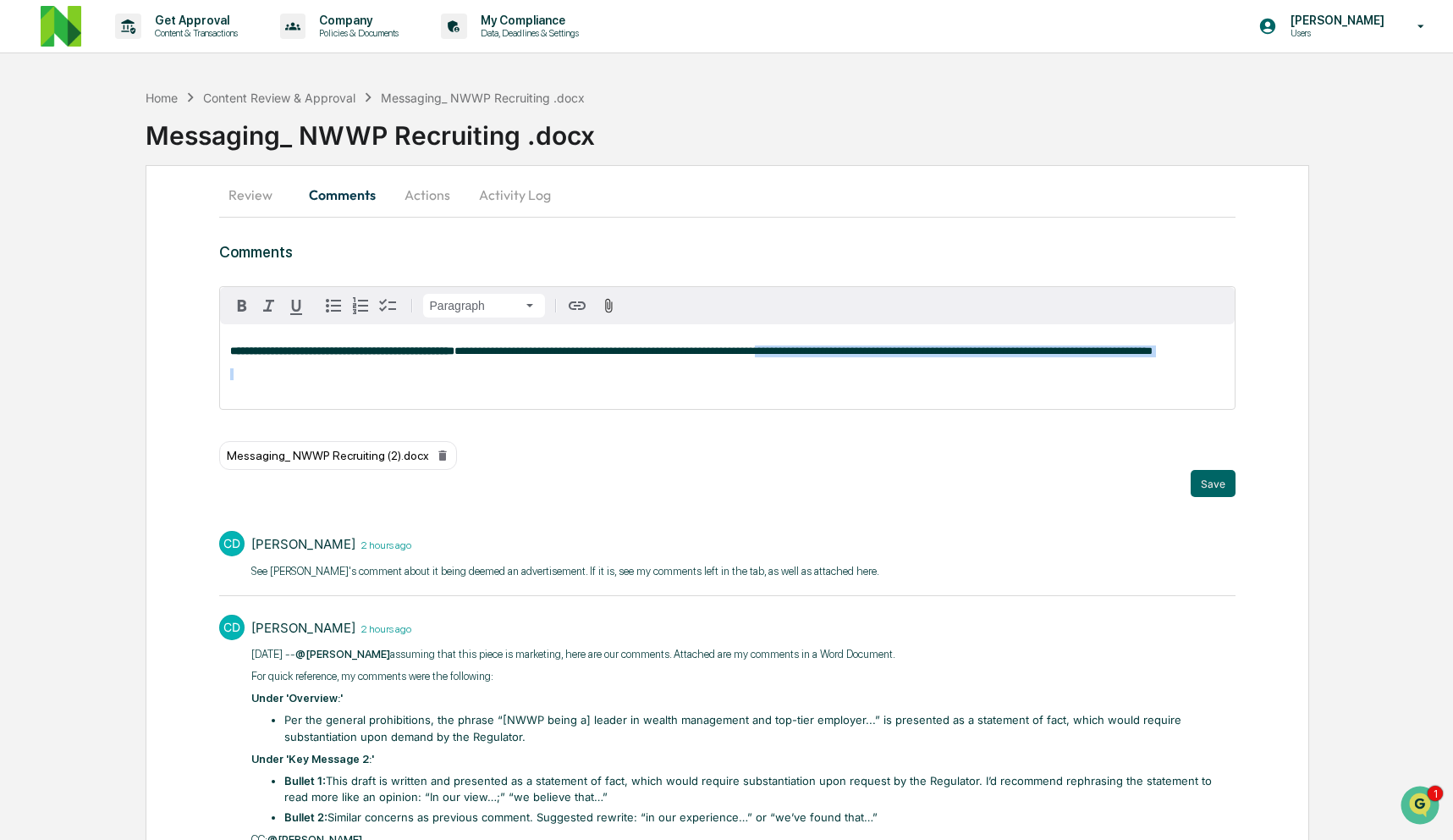
click at [1000, 397] on div "**********" at bounding box center [728, 366] width 1016 height 84
click at [1010, 356] on span "**********" at bounding box center [803, 350] width 698 height 11
drag, startPoint x: 916, startPoint y: 355, endPoint x: 916, endPoint y: 411, distance: 56.0
click at [916, 409] on div "**********" at bounding box center [728, 366] width 1016 height 84
click at [1227, 482] on button "Save" at bounding box center [1214, 483] width 45 height 27
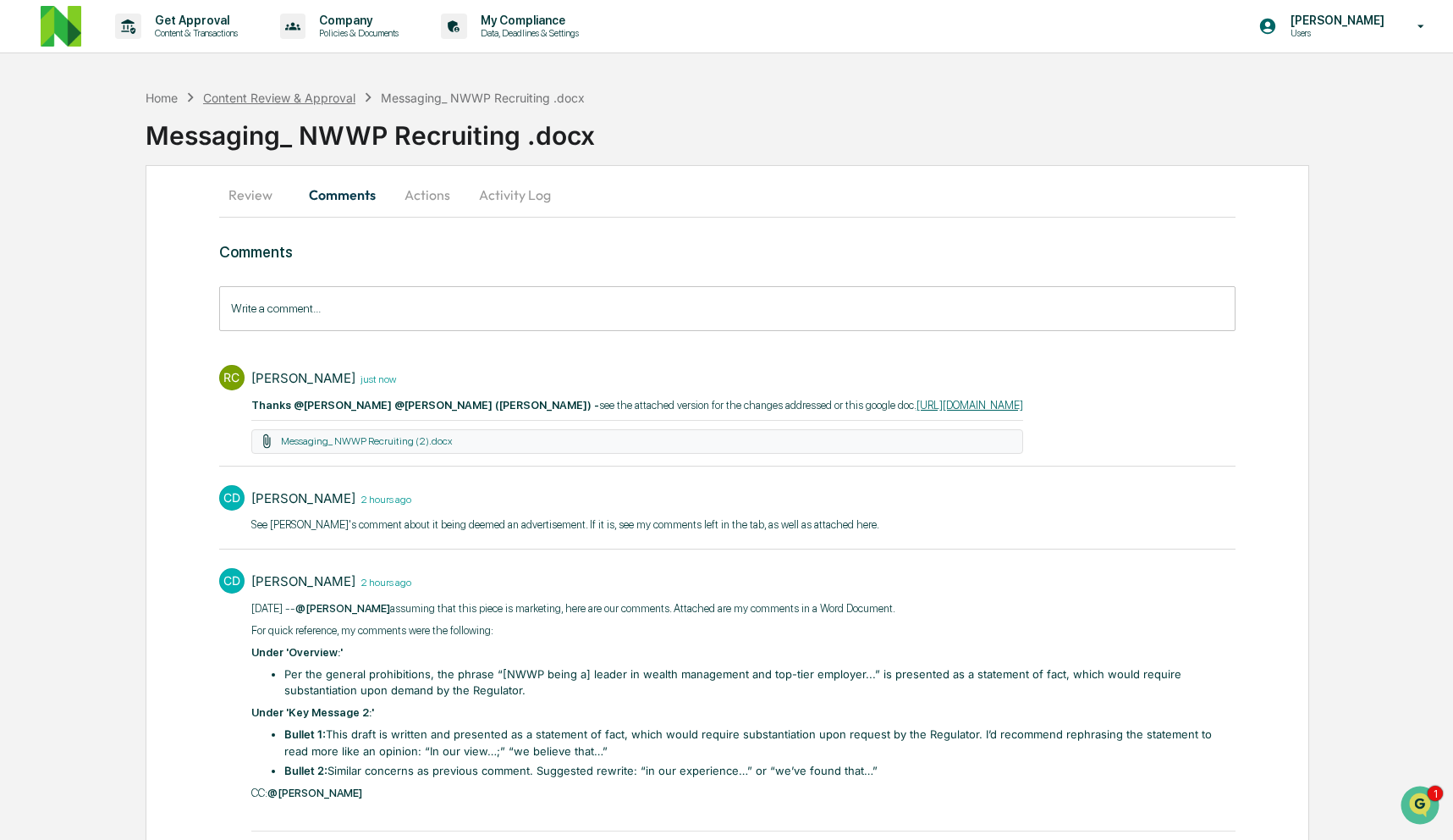
click at [289, 91] on div "Content Review & Approval" at bounding box center [279, 97] width 152 height 15
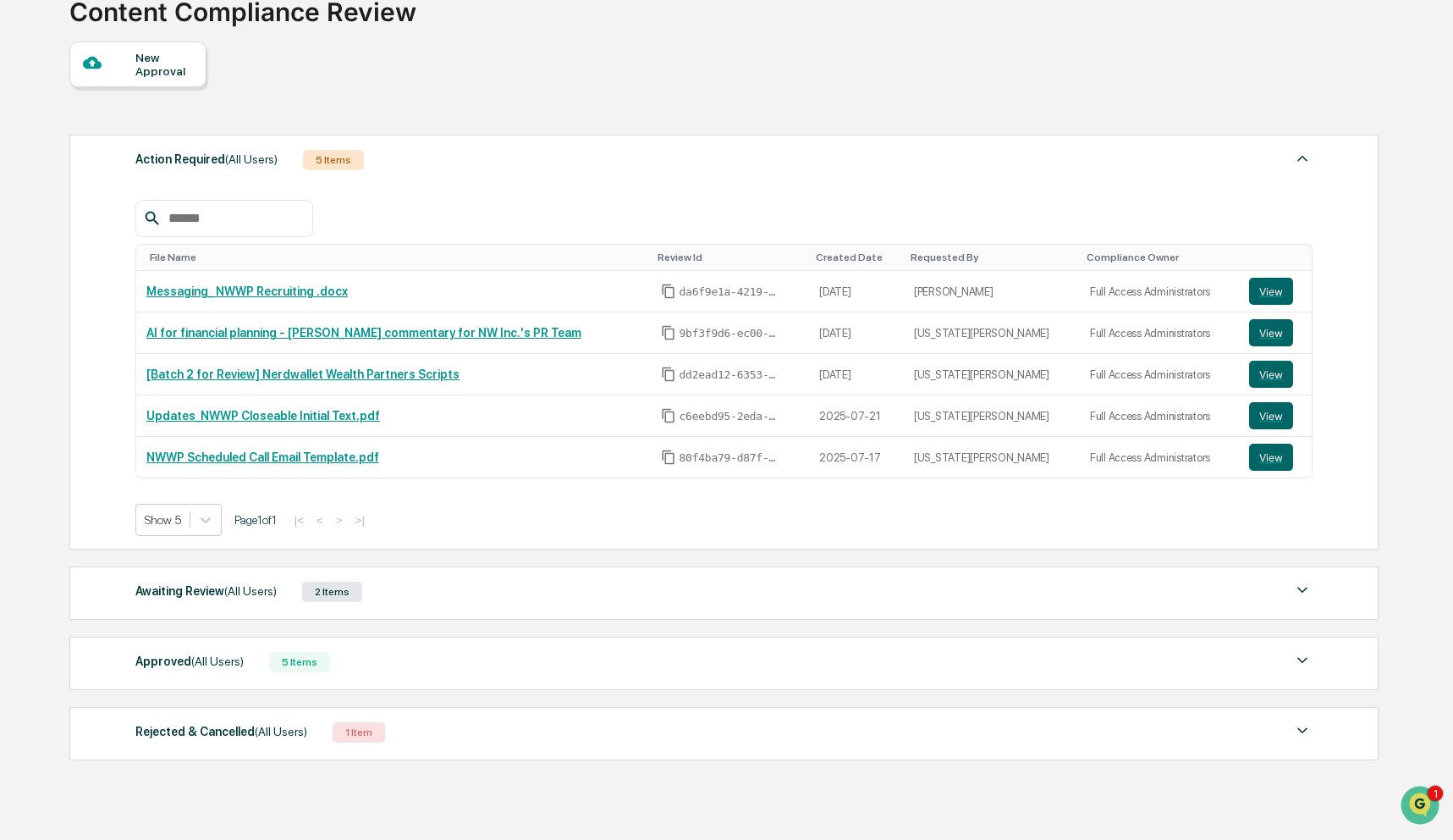
scroll to position [117, 0]
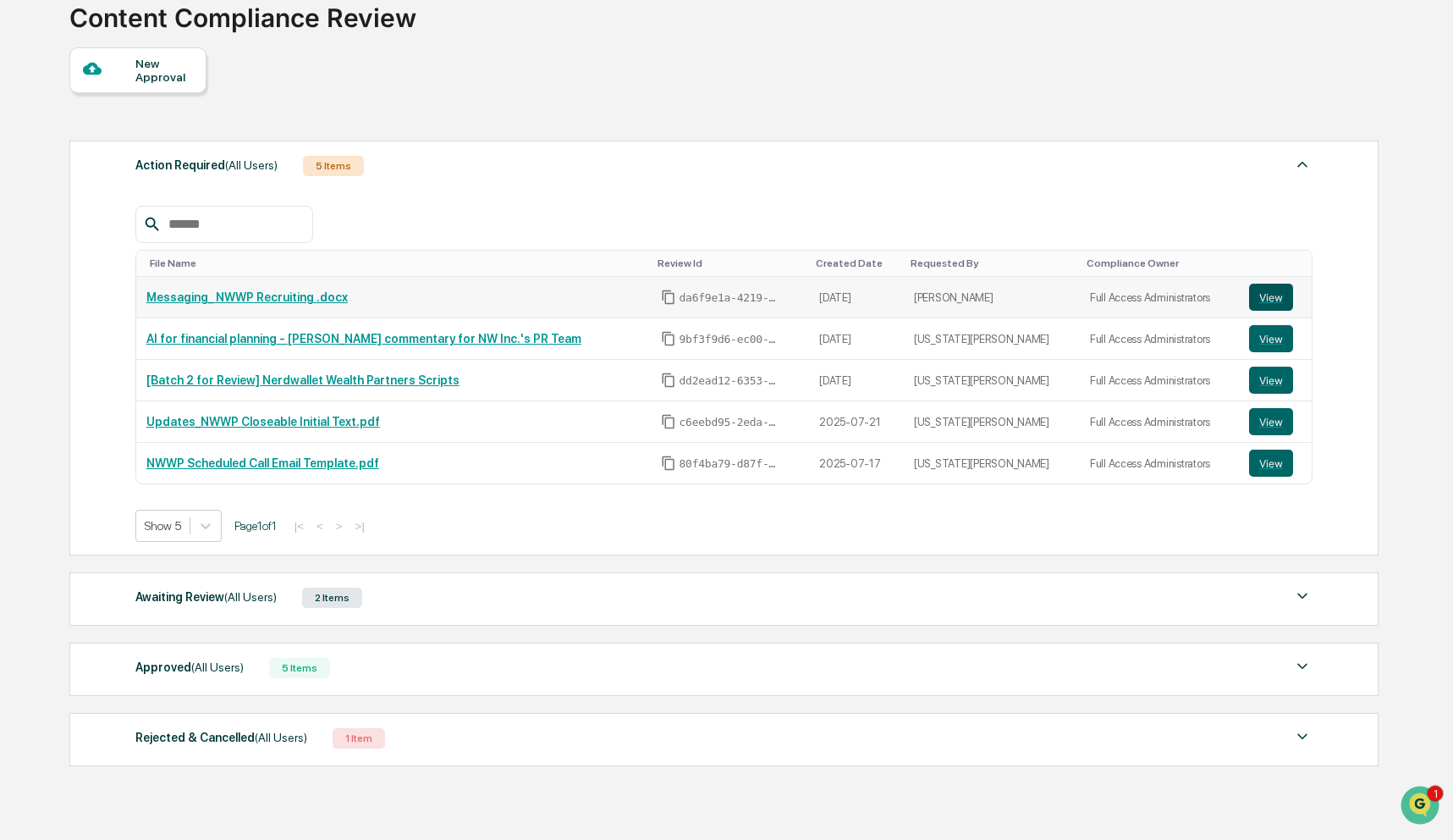
click at [1274, 301] on button "View" at bounding box center [1271, 297] width 44 height 27
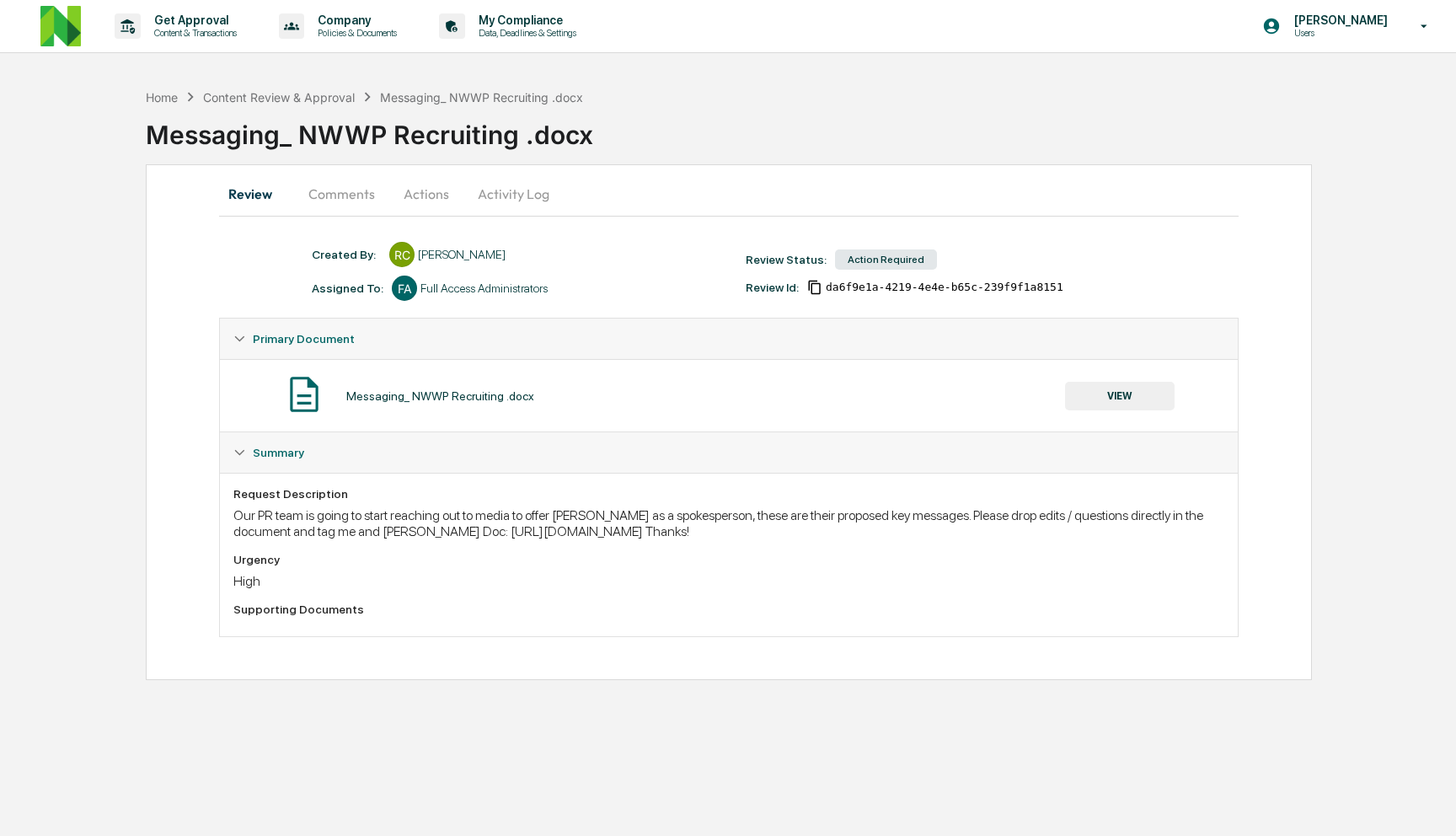
click at [496, 197] on button "Activity Log" at bounding box center [513, 194] width 99 height 41
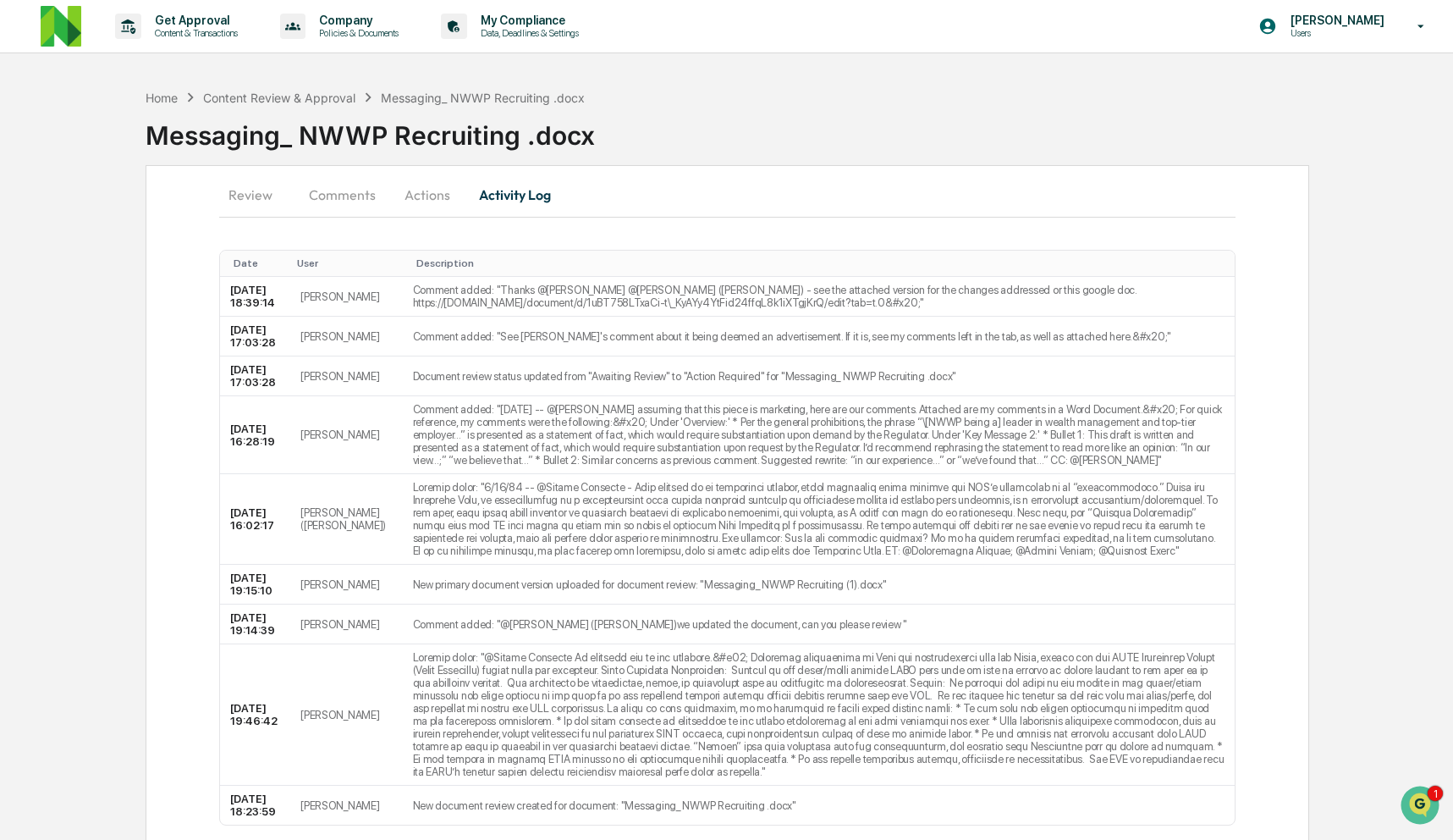
click at [417, 187] on button "Actions" at bounding box center [428, 195] width 77 height 41
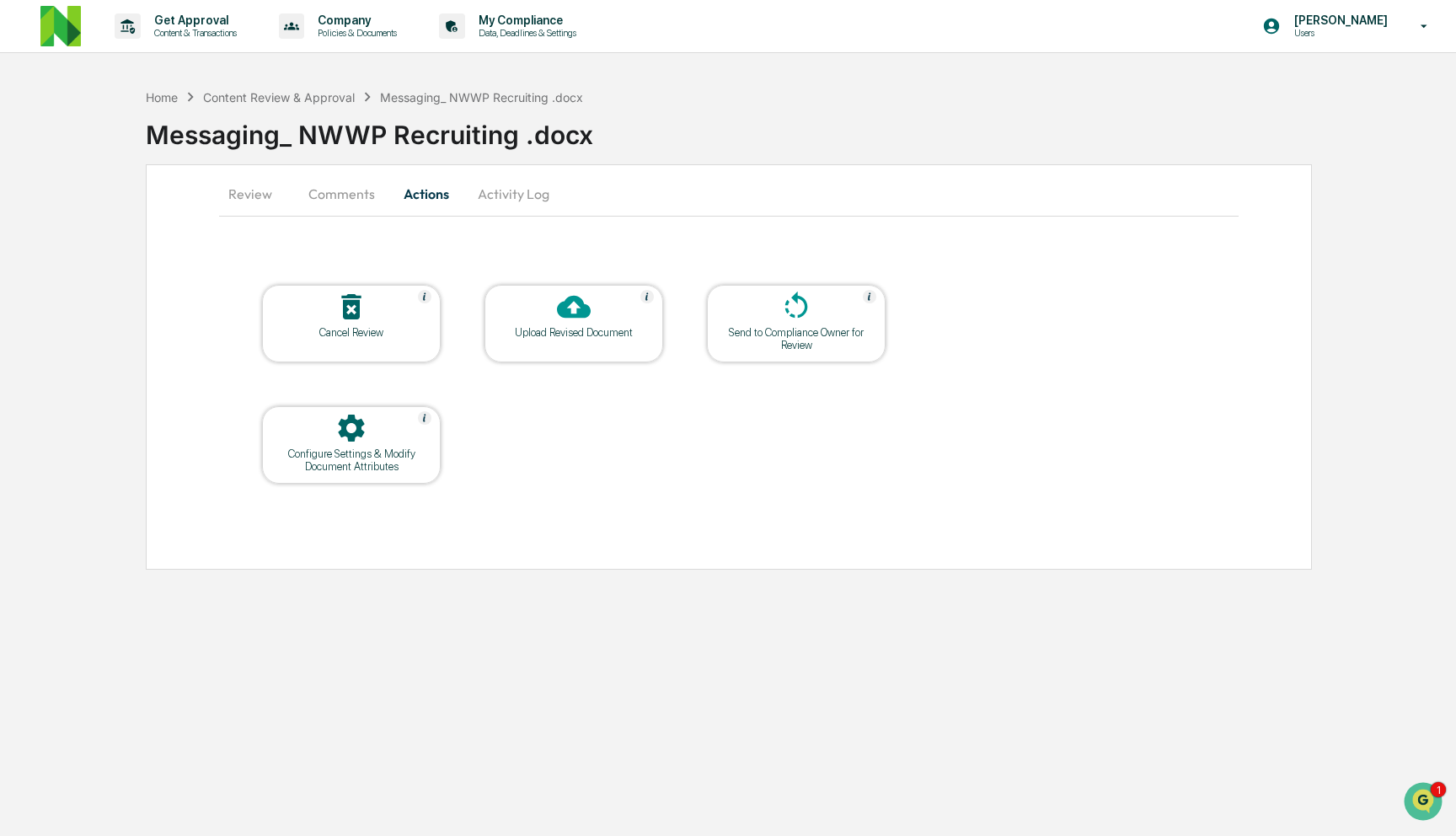
click at [782, 319] on icon at bounding box center [796, 306] width 34 height 34
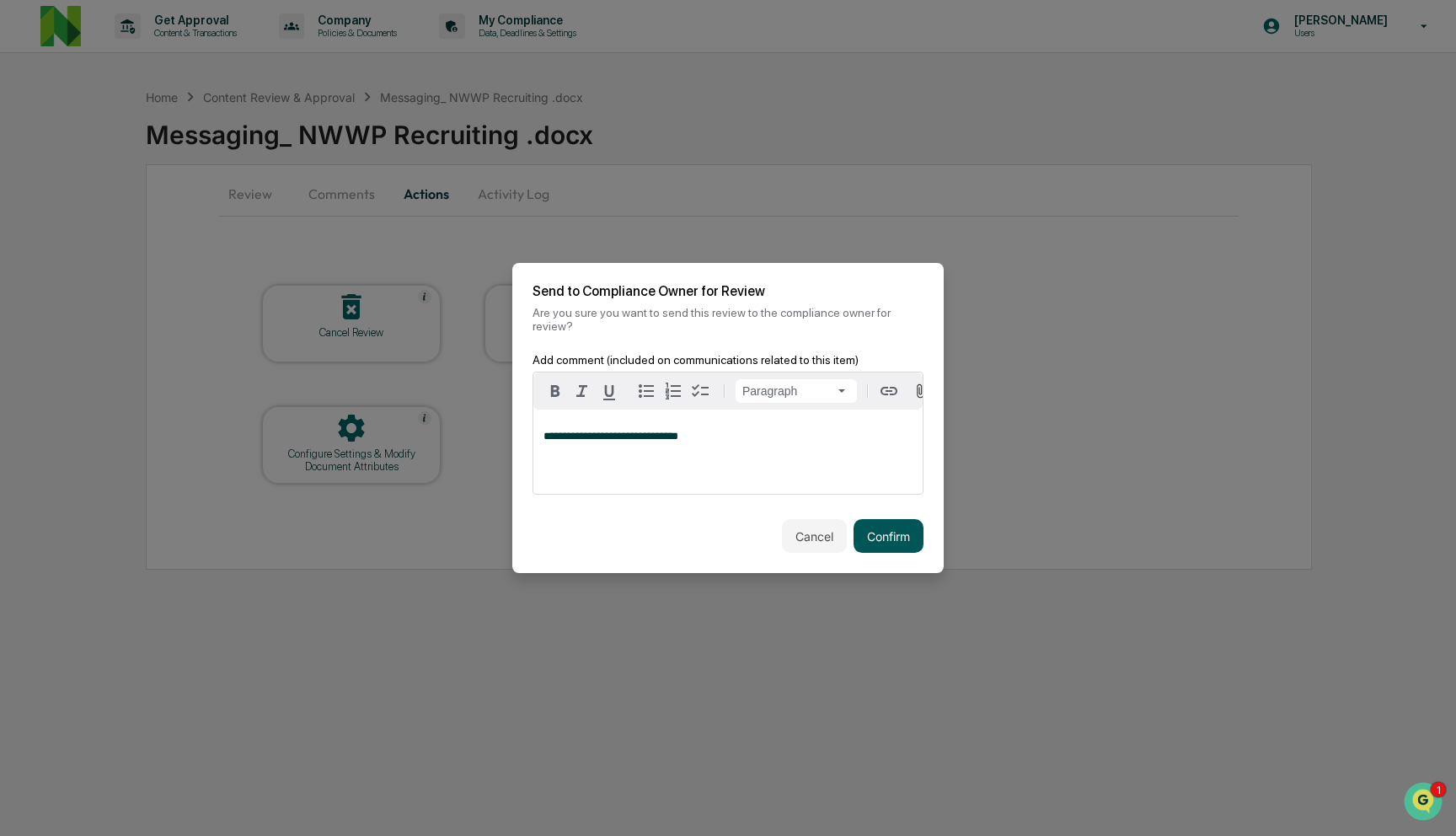
click at [892, 527] on button "Confirm" at bounding box center [888, 536] width 70 height 34
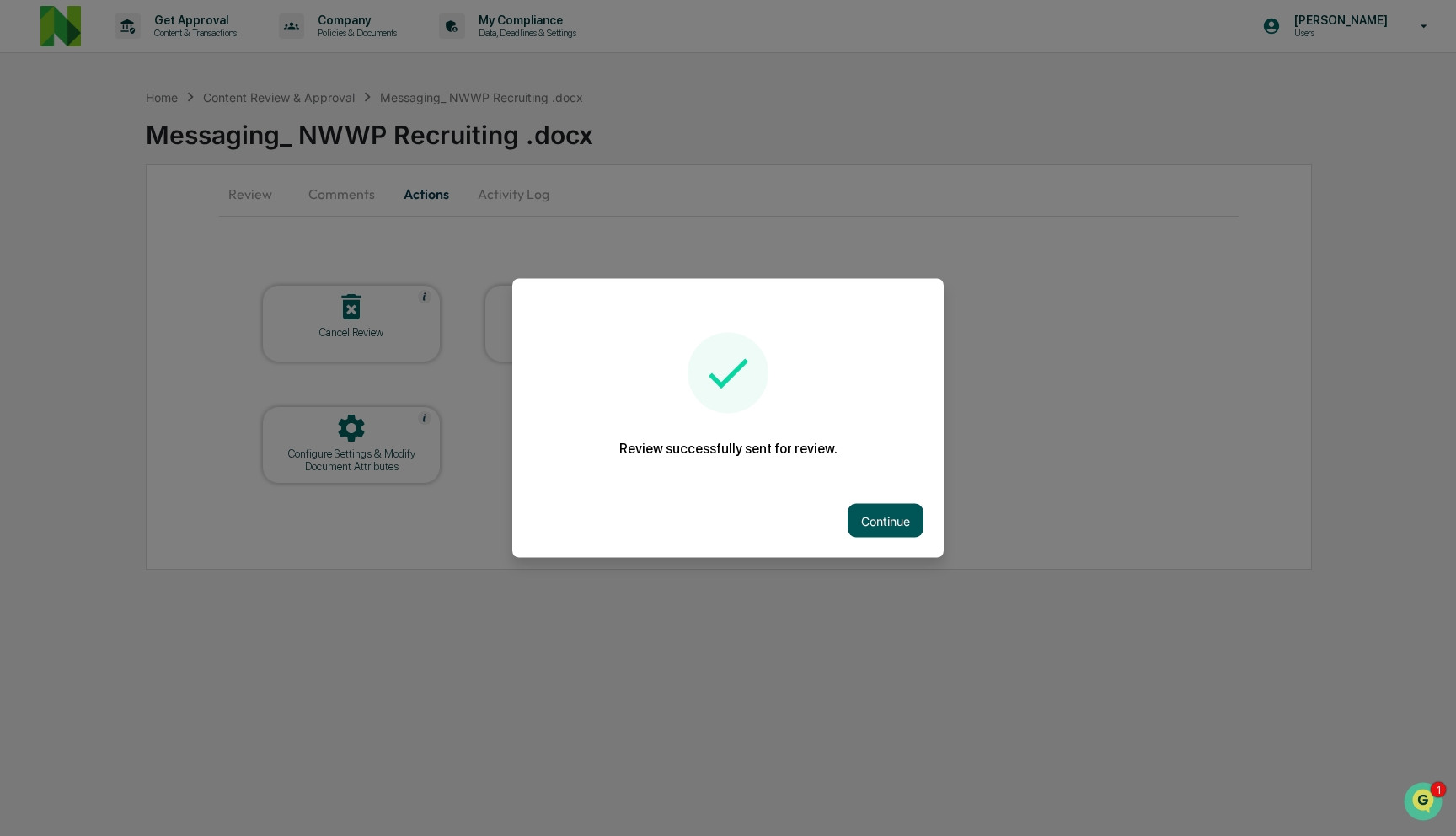
click at [887, 515] on button "Continue" at bounding box center [886, 520] width 76 height 34
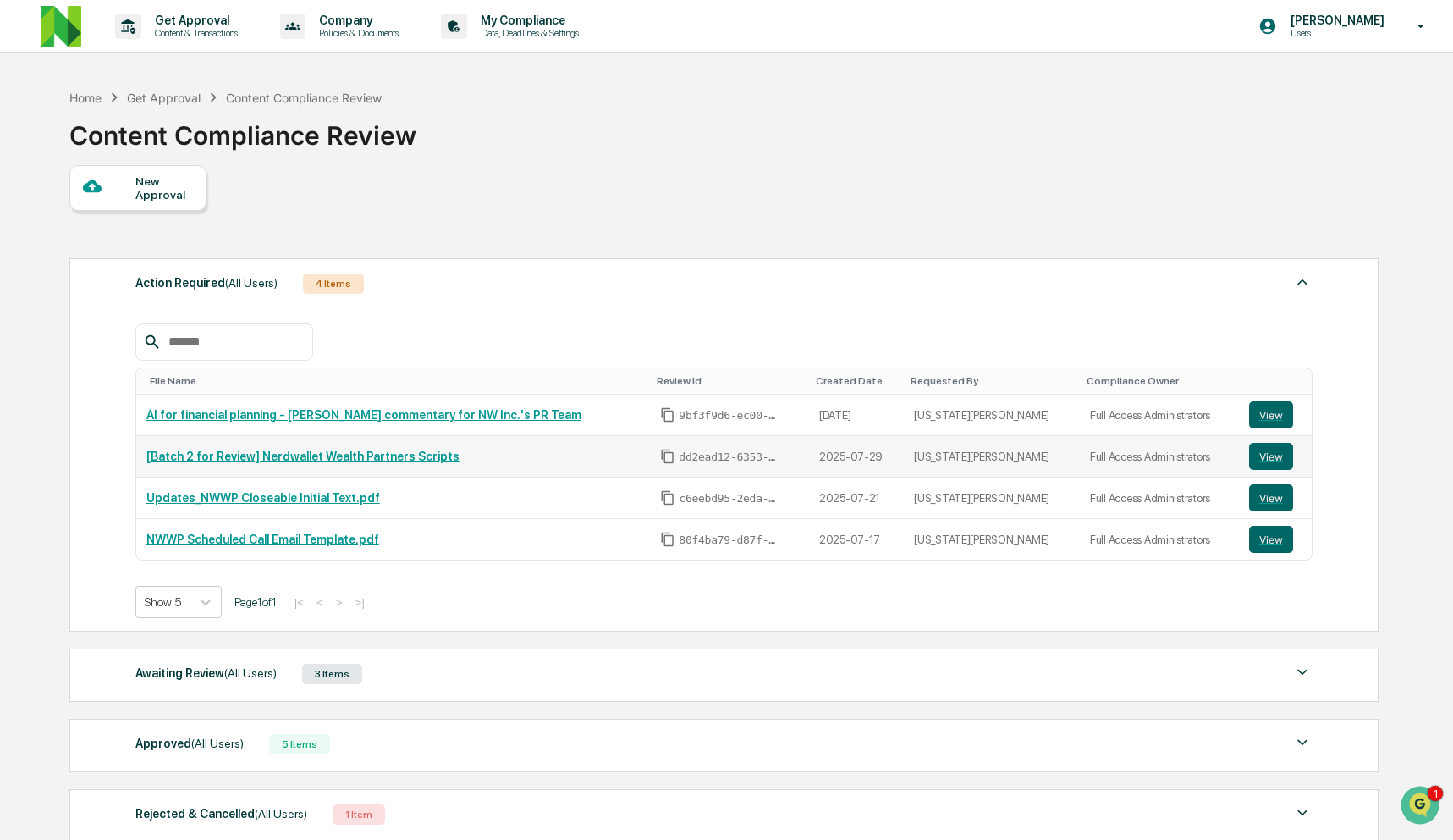
scroll to position [143, 0]
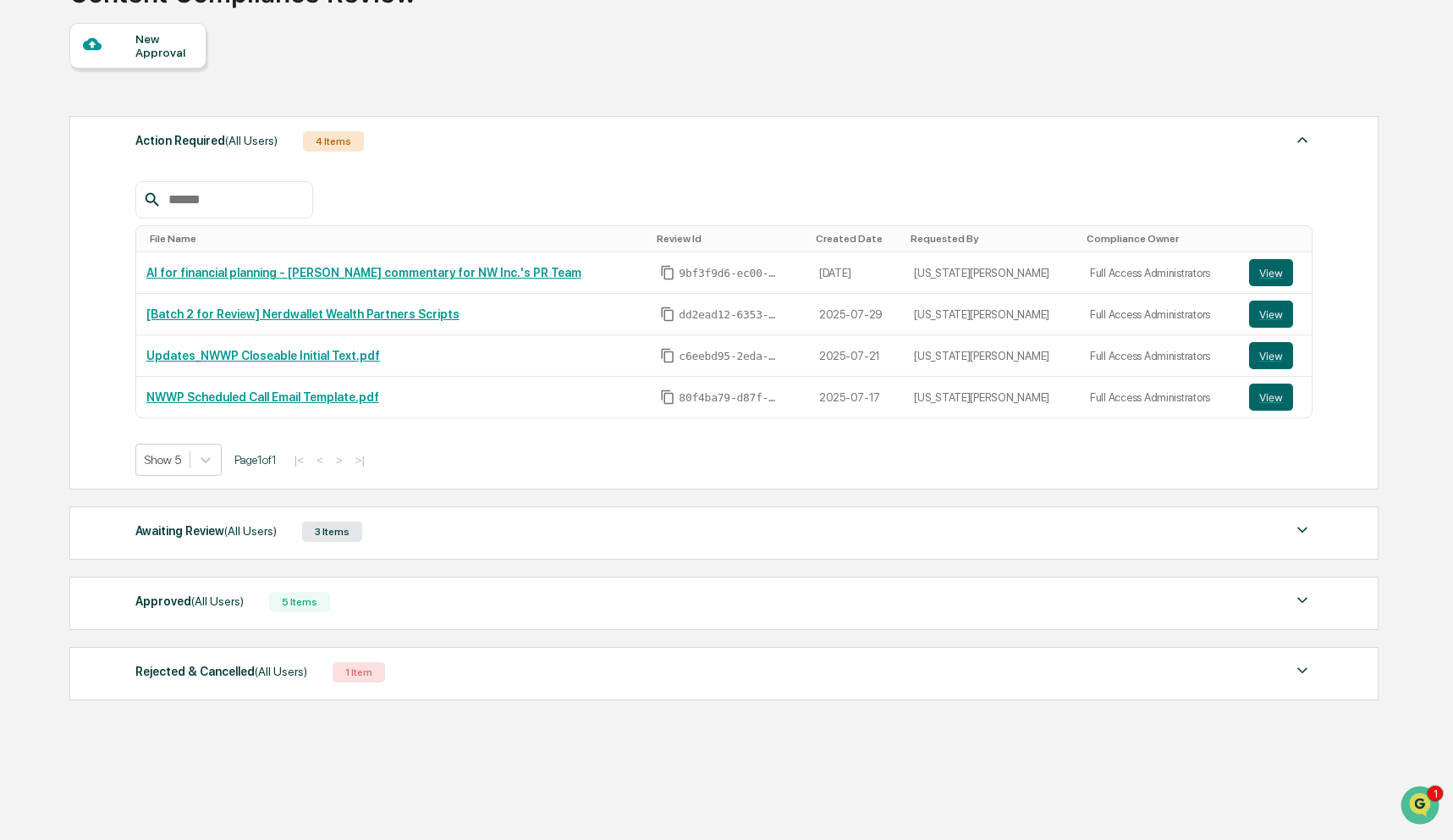
click at [403, 535] on div "Awaiting Review (All Users) 3 Items" at bounding box center [724, 531] width 1177 height 23
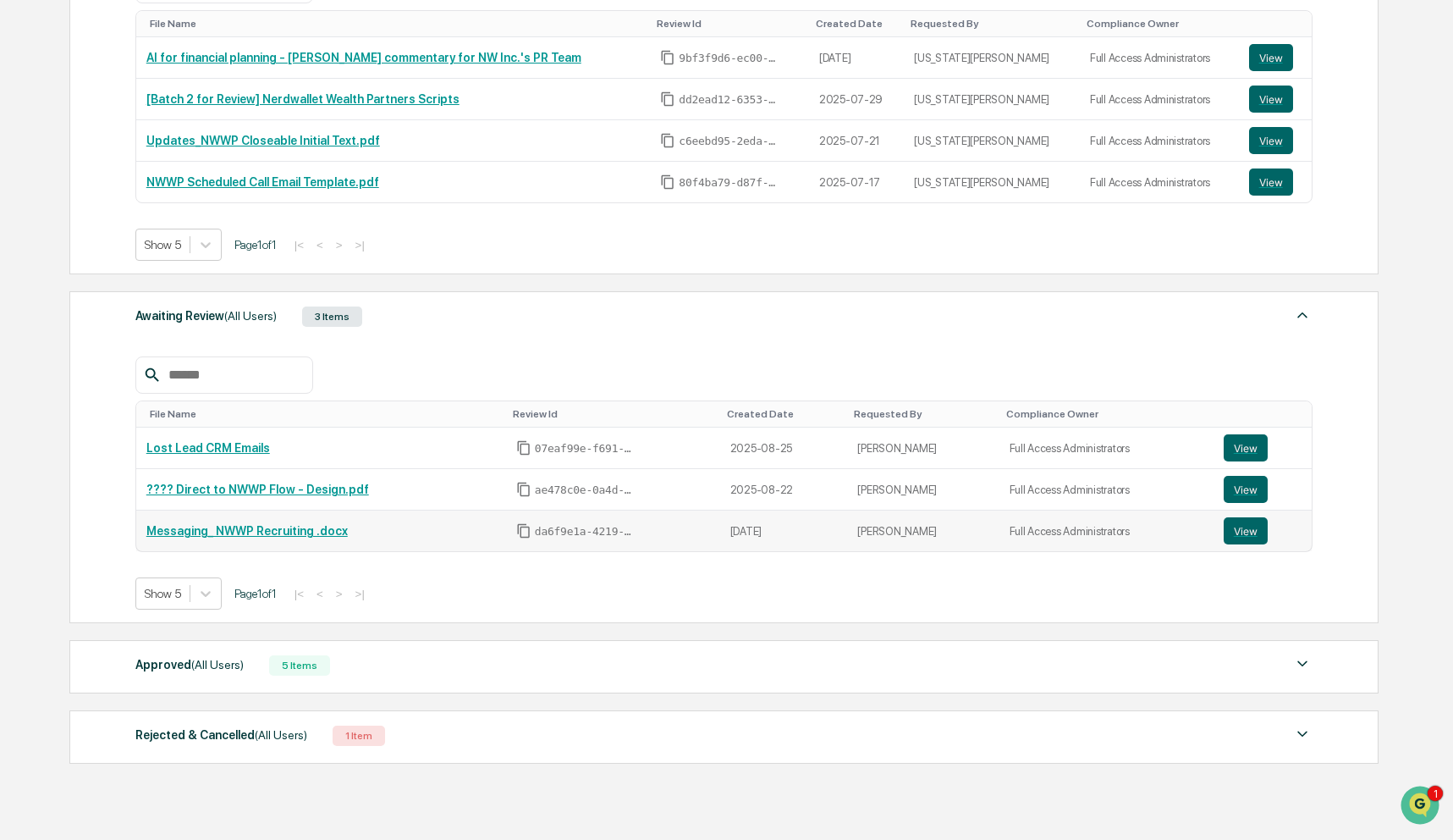
scroll to position [358, 0]
click at [330, 662] on div "5 Items" at bounding box center [300, 663] width 61 height 20
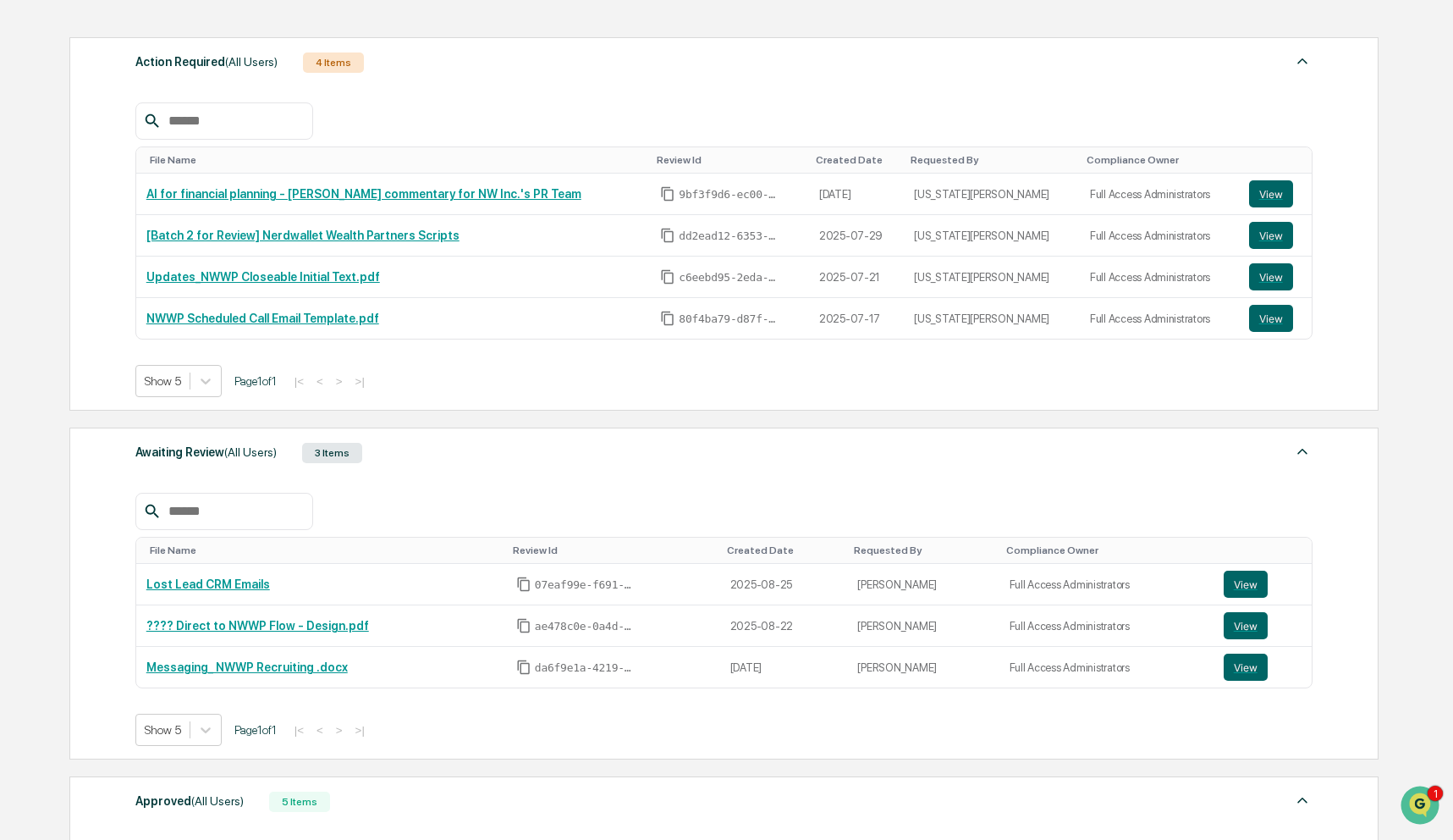
scroll to position [0, 0]
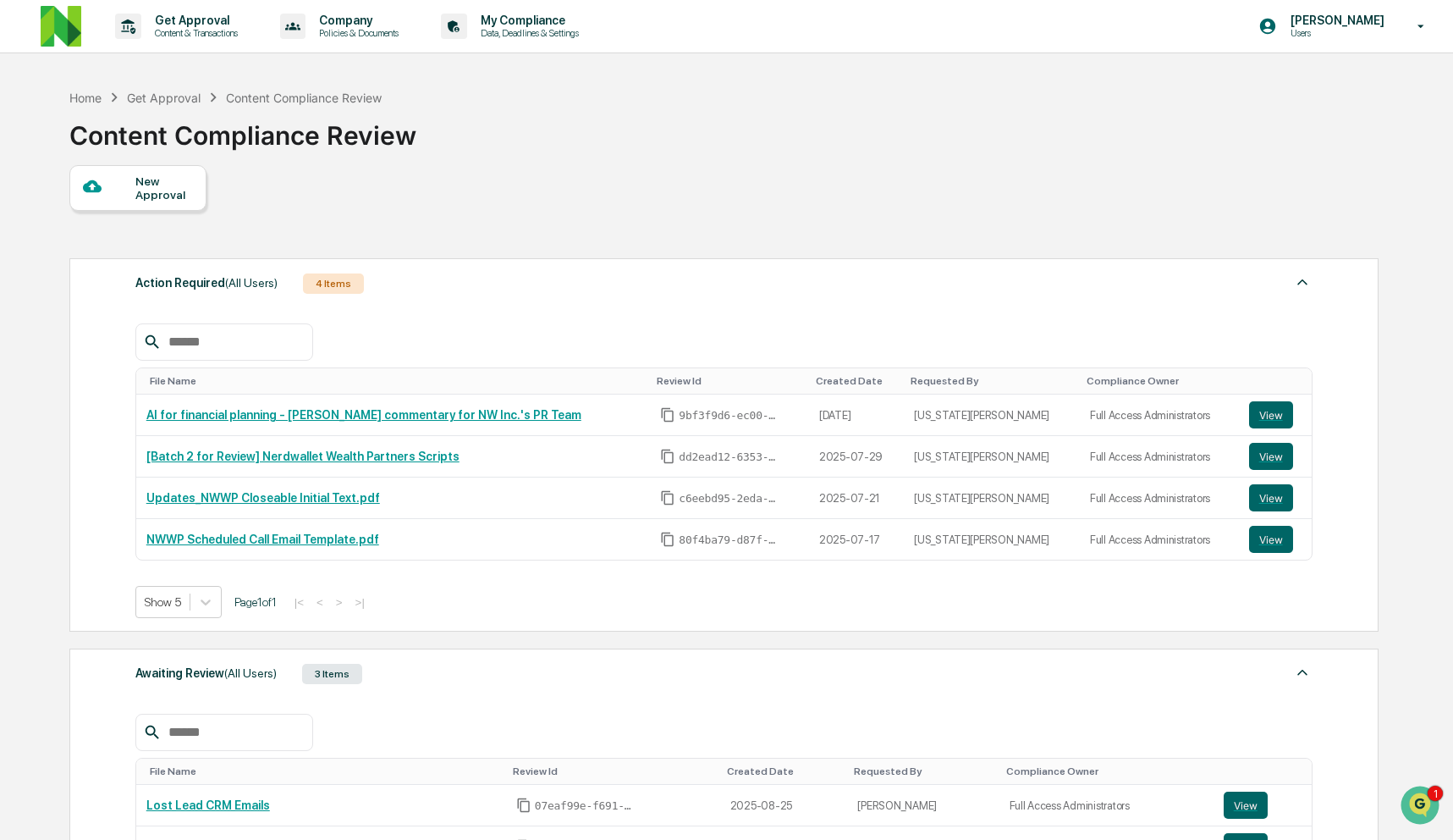
click at [153, 188] on div "New Approval" at bounding box center [163, 188] width 57 height 27
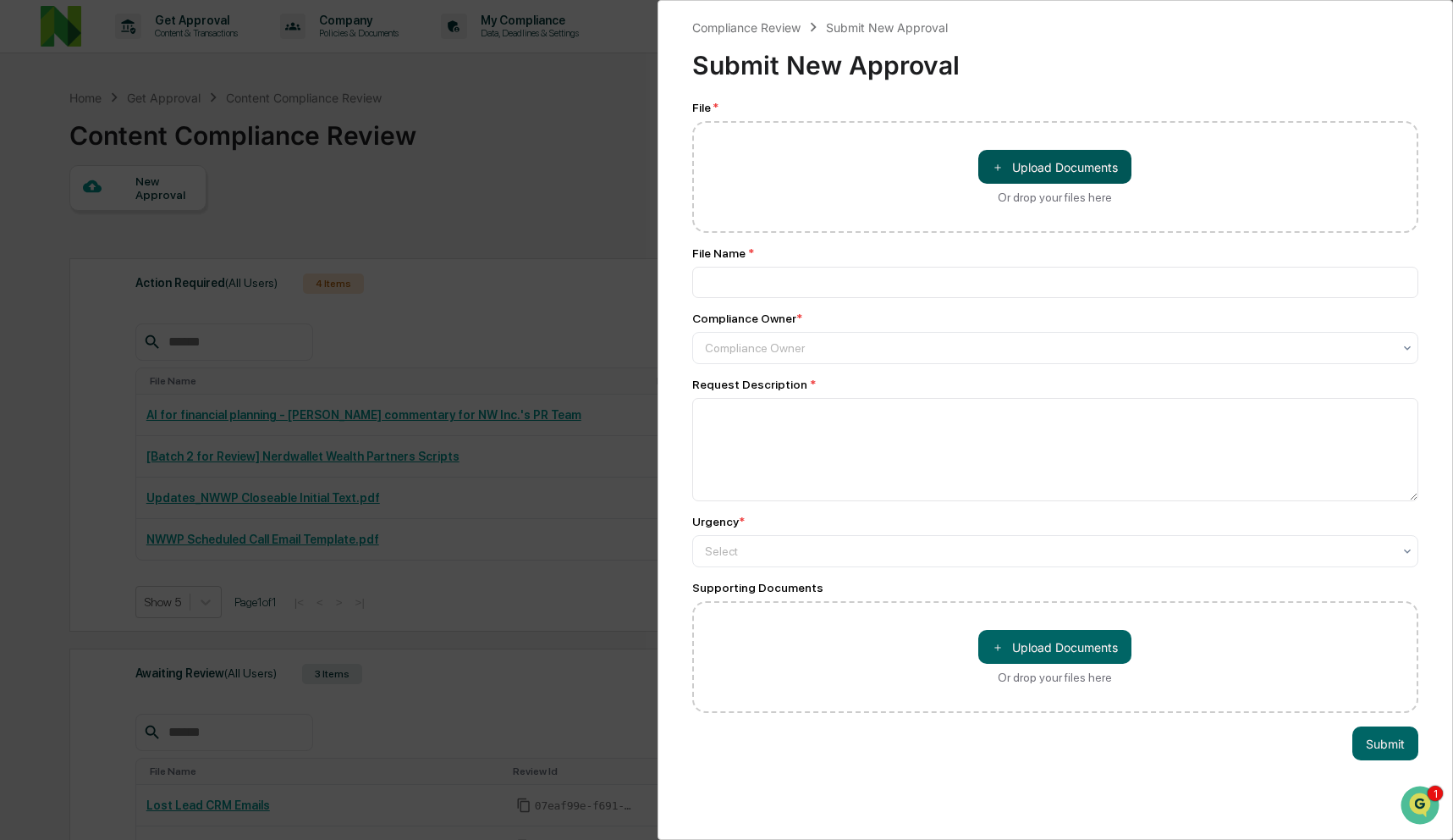
click at [1030, 163] on button "＋ Upload Documents" at bounding box center [1055, 166] width 153 height 34
click at [1101, 163] on button "＋ Upload Documents" at bounding box center [1055, 166] width 153 height 34
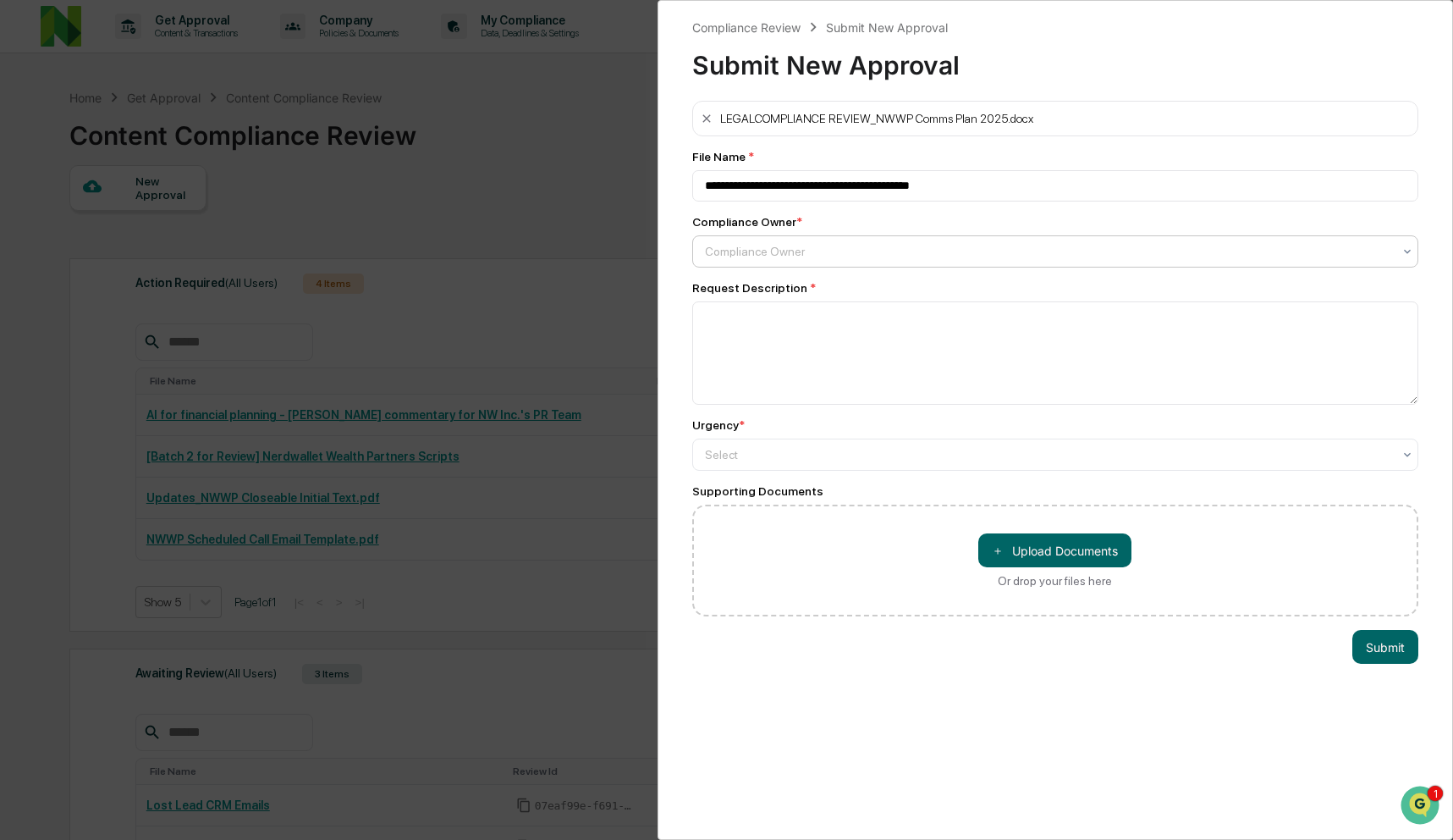
click at [820, 248] on div at bounding box center [1049, 250] width 688 height 17
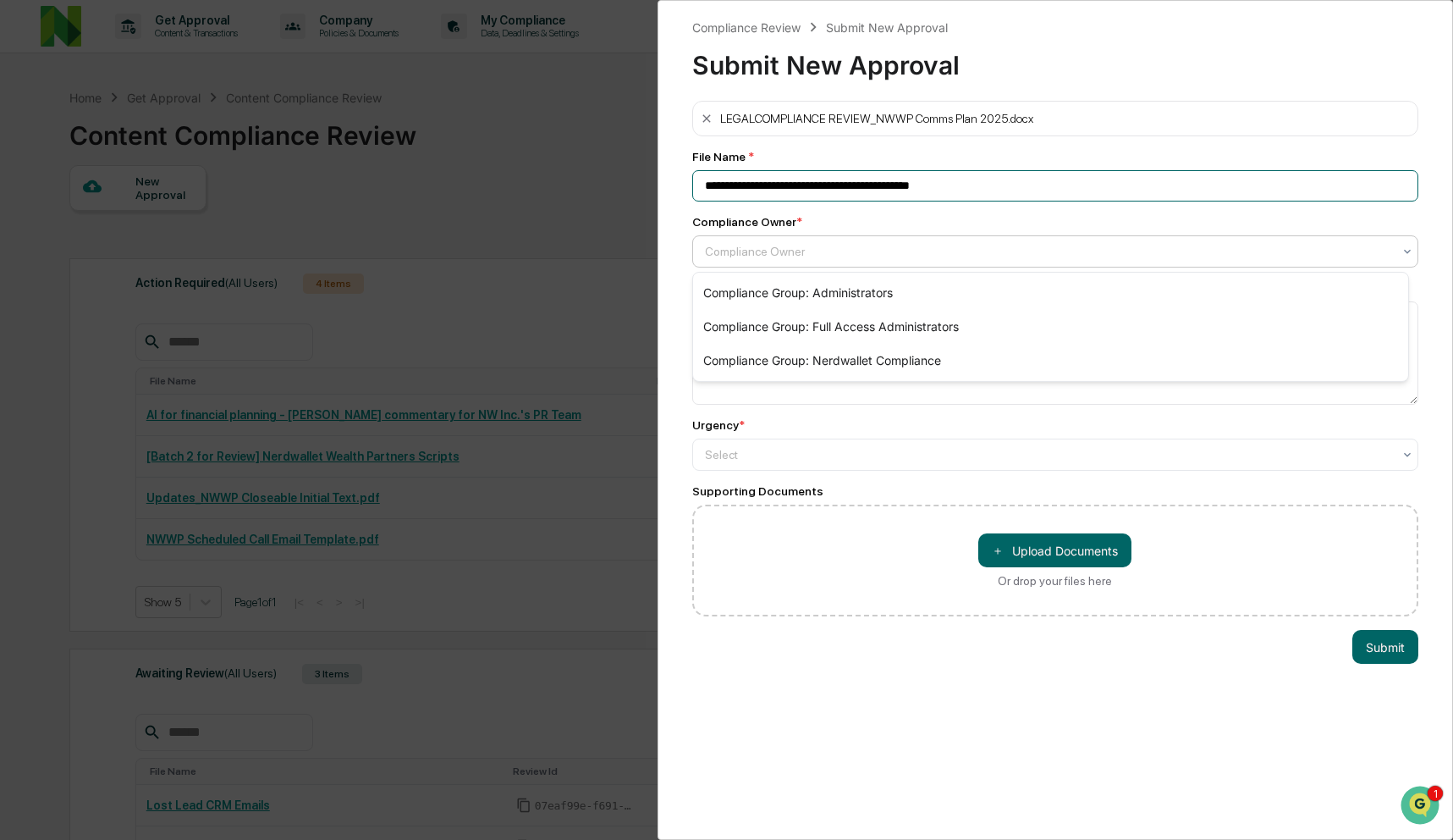
click at [895, 190] on input "**********" at bounding box center [1056, 186] width 727 height 31
type input "**********"
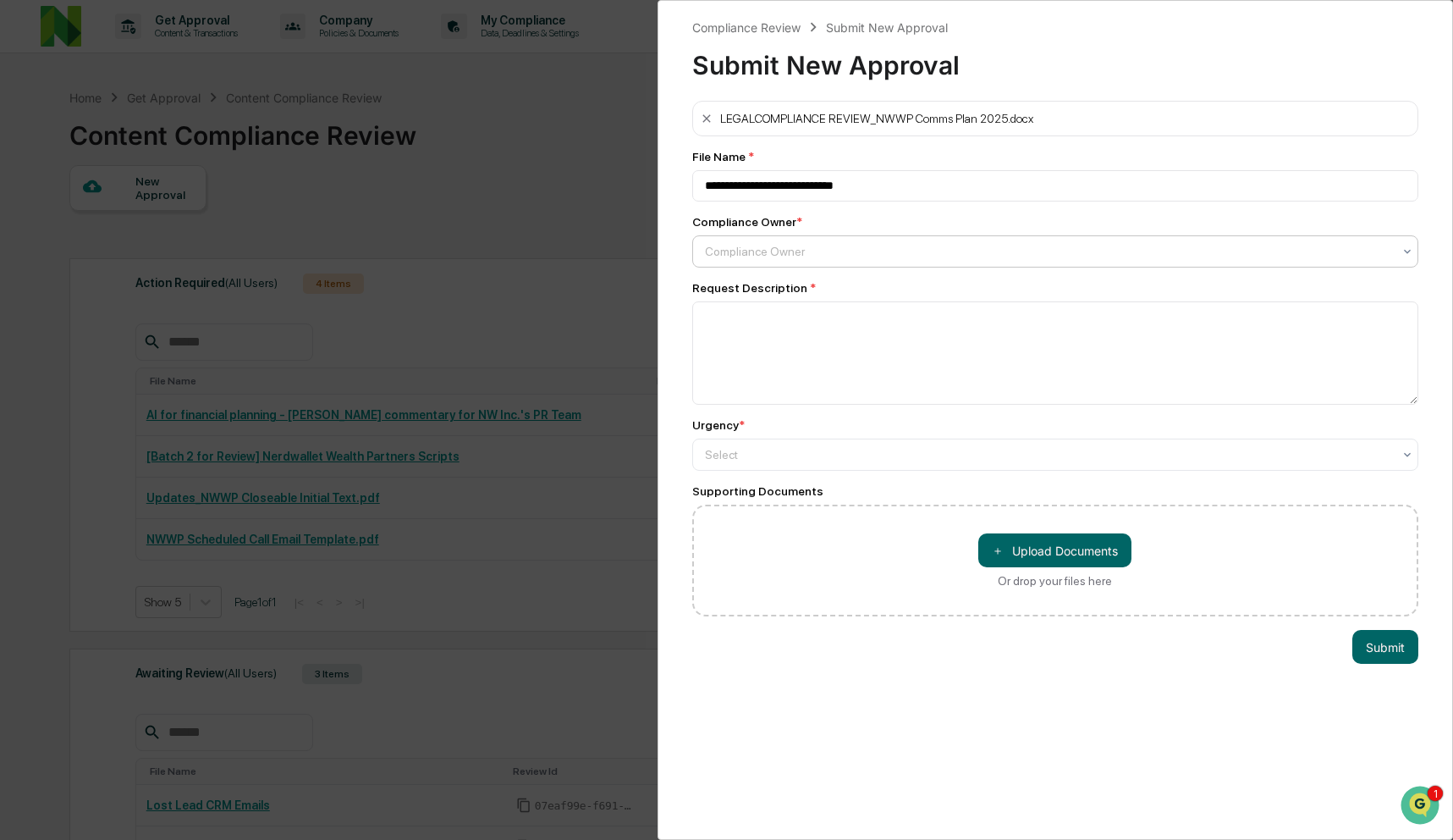
click at [884, 256] on div at bounding box center [1049, 250] width 688 height 17
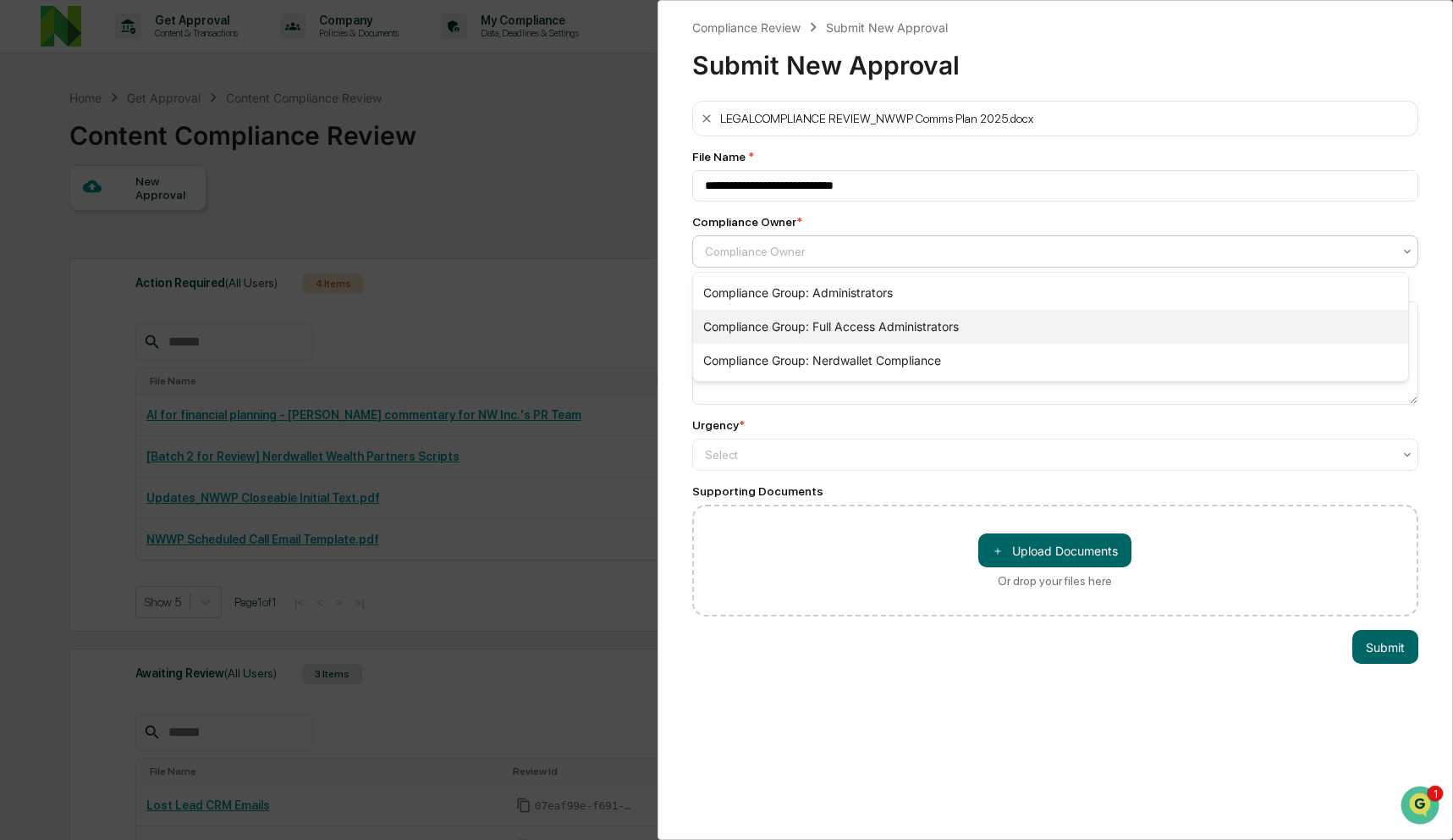
click at [871, 319] on div "Compliance Group: Full Access Administrators" at bounding box center [1050, 326] width 716 height 34
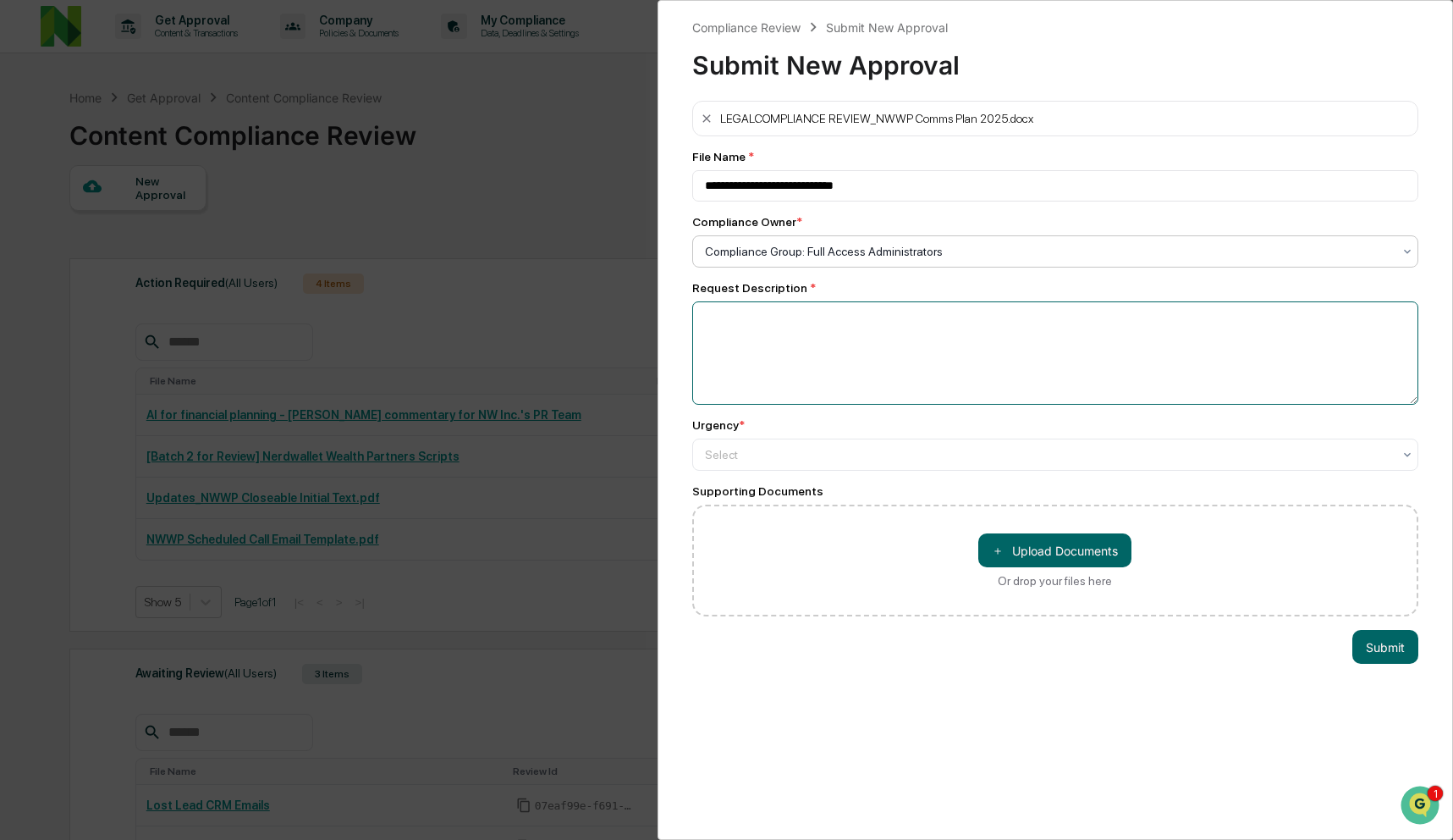
click at [851, 340] on textarea at bounding box center [1056, 353] width 727 height 103
type textarea "**********"
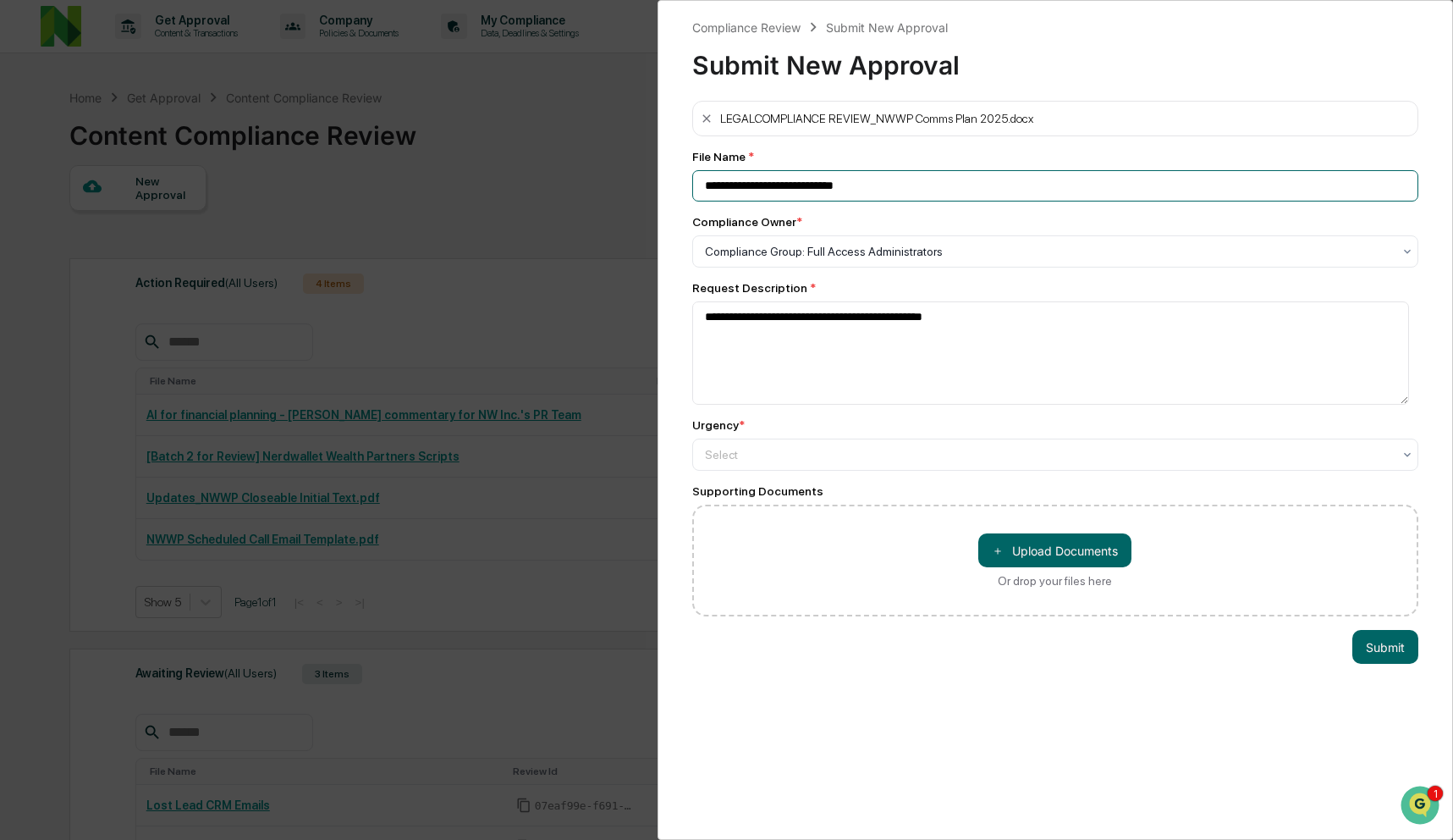
click at [1060, 197] on input "**********" at bounding box center [1056, 186] width 727 height 31
type input "**********"
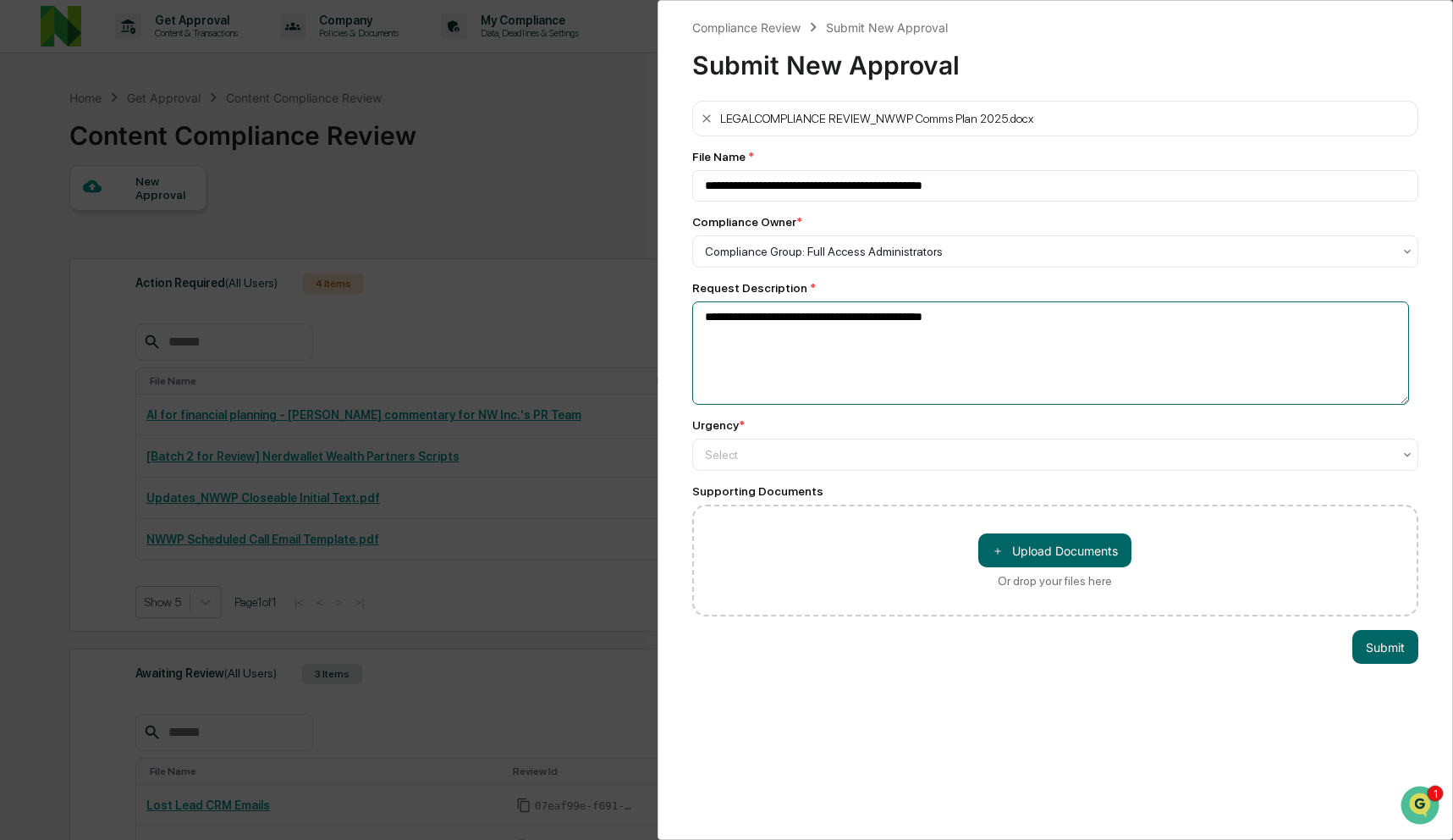
click at [1099, 357] on textarea "**********" at bounding box center [1050, 353] width 717 height 103
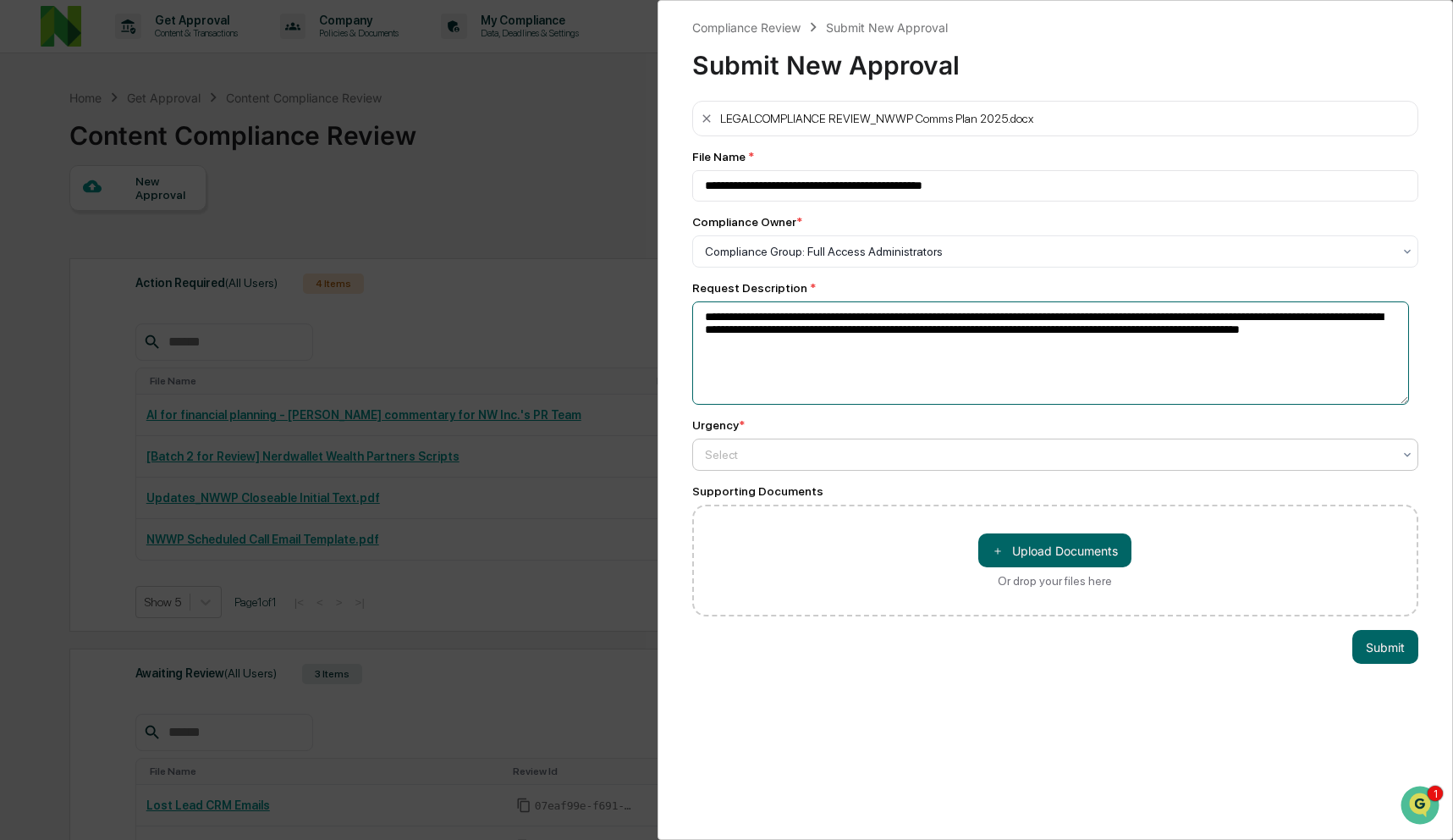
type textarea "**********"
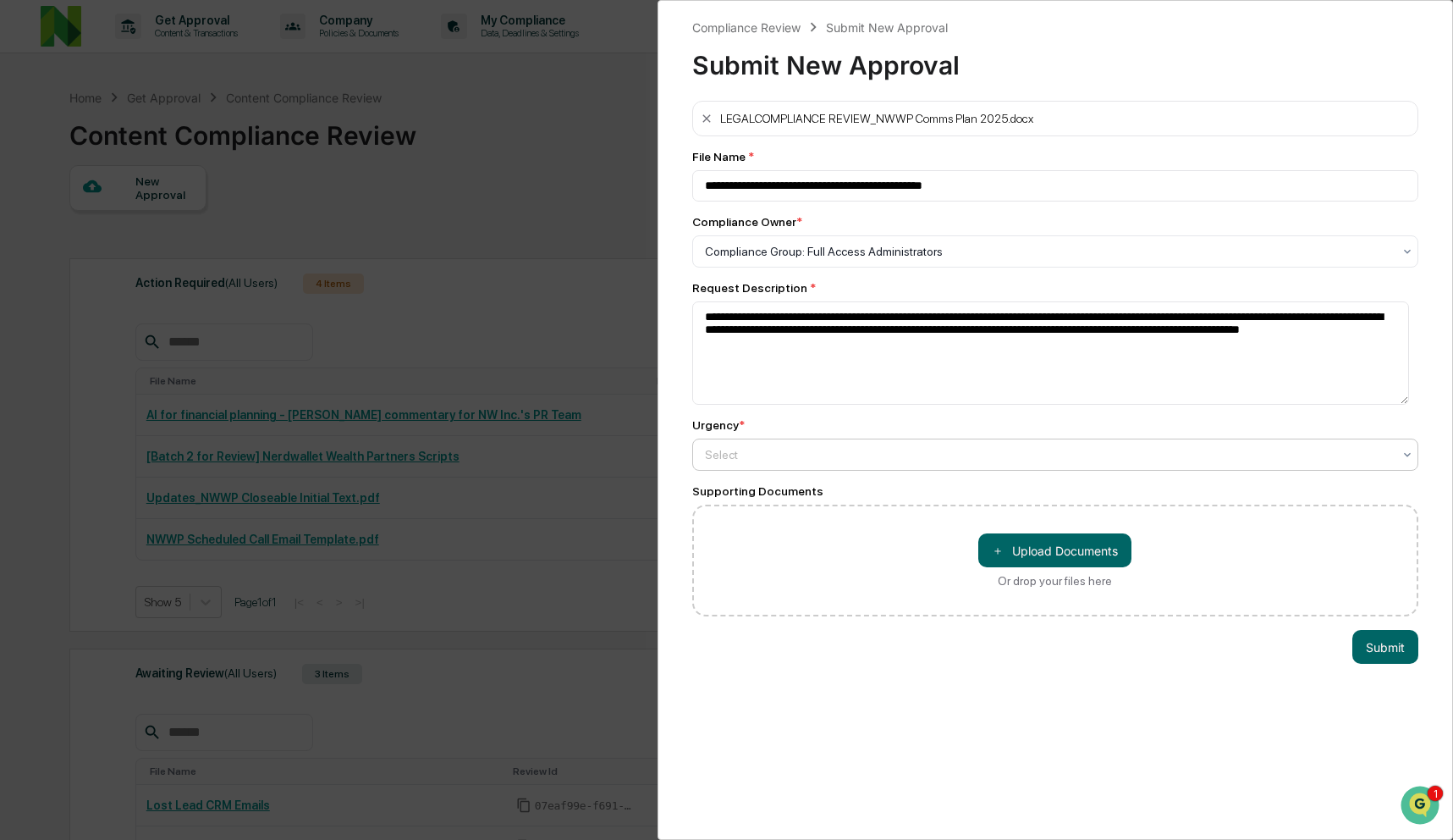
click at [780, 260] on div at bounding box center [1049, 250] width 688 height 17
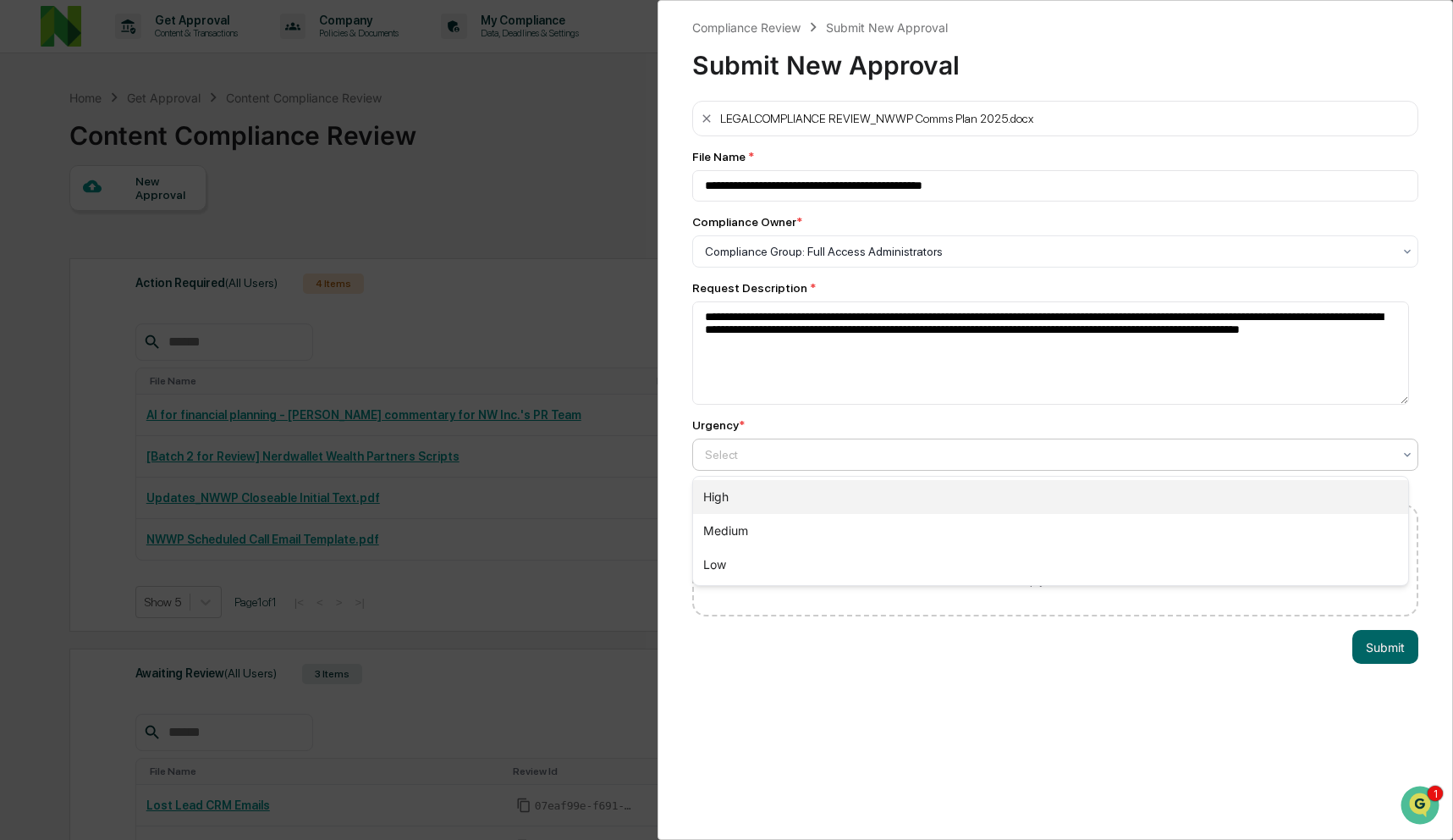
click at [779, 497] on div "High" at bounding box center [1050, 497] width 716 height 34
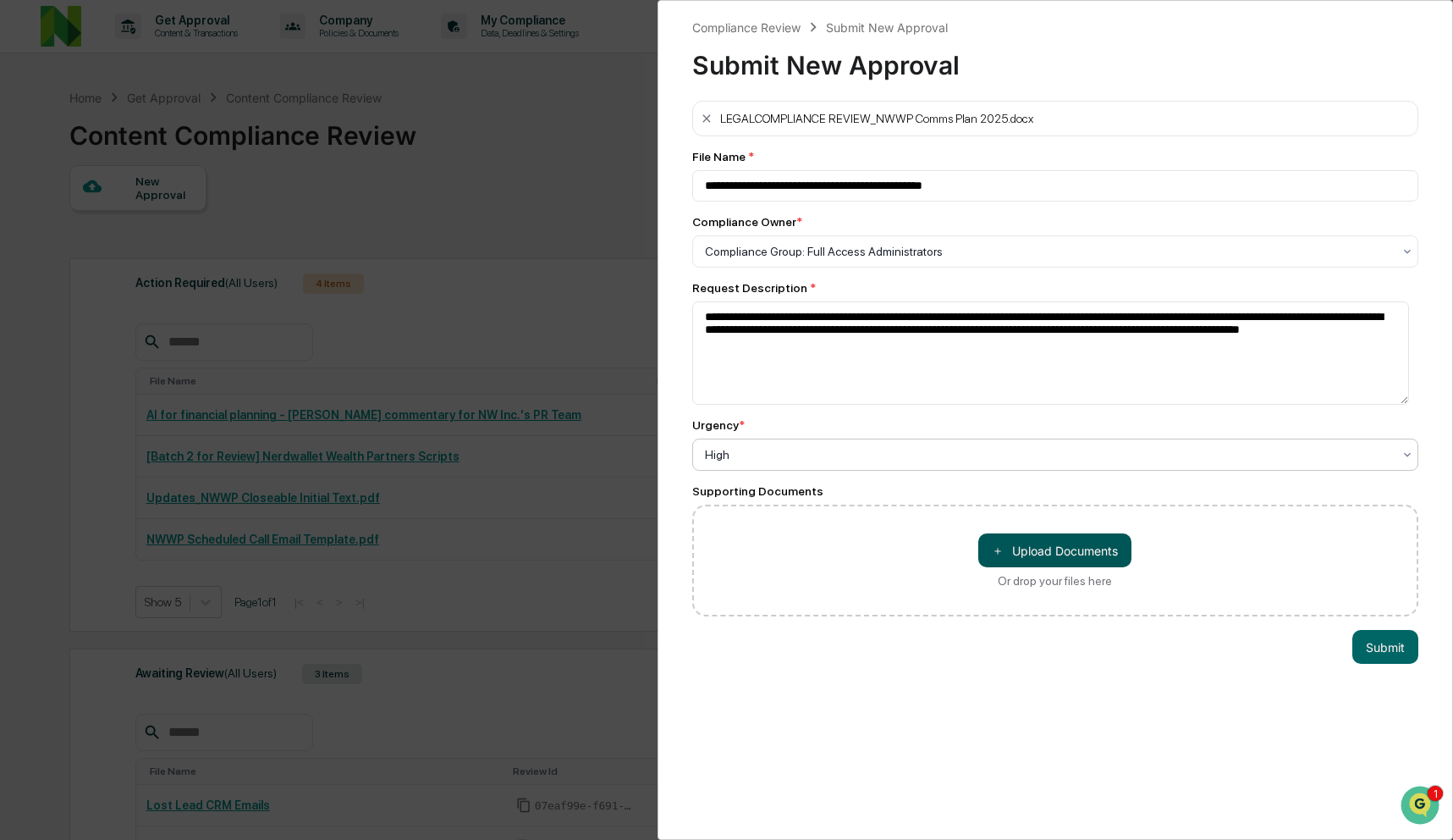
click at [1050, 554] on button "＋ Upload Documents" at bounding box center [1055, 550] width 153 height 34
click at [1375, 679] on button "Submit" at bounding box center [1385, 682] width 66 height 34
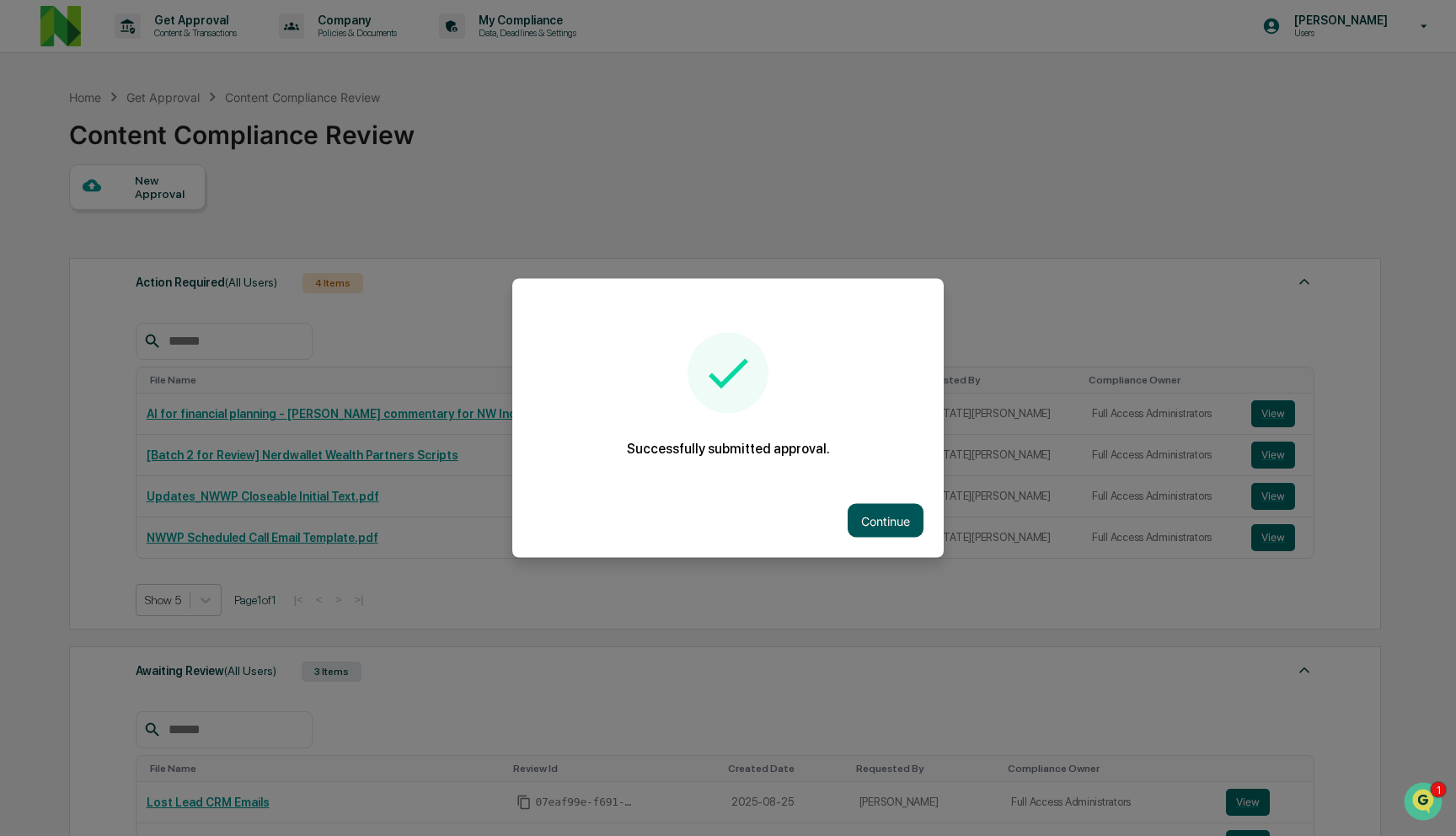
click at [911, 515] on button "Continue" at bounding box center [886, 520] width 76 height 34
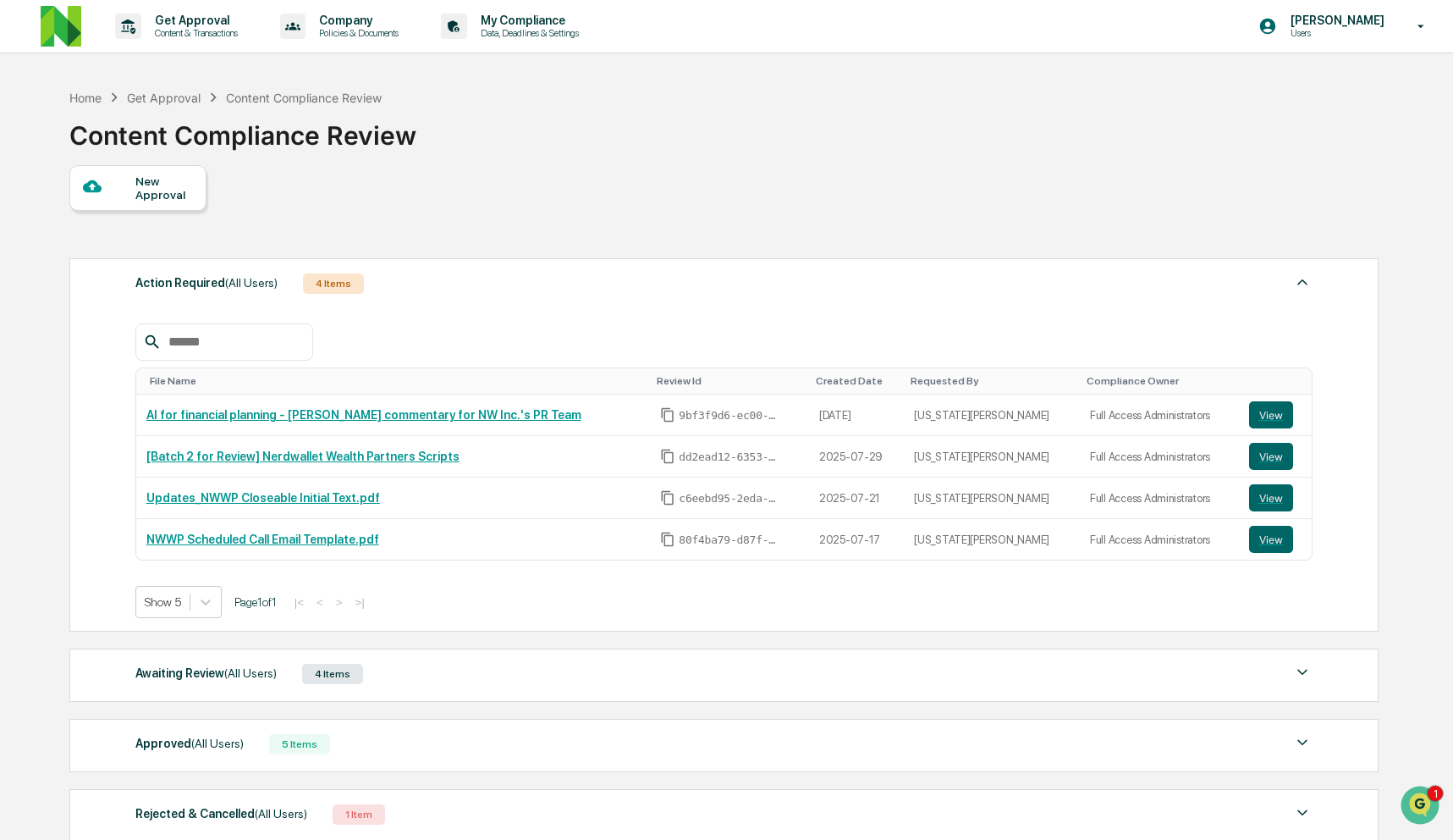
scroll to position [143, 0]
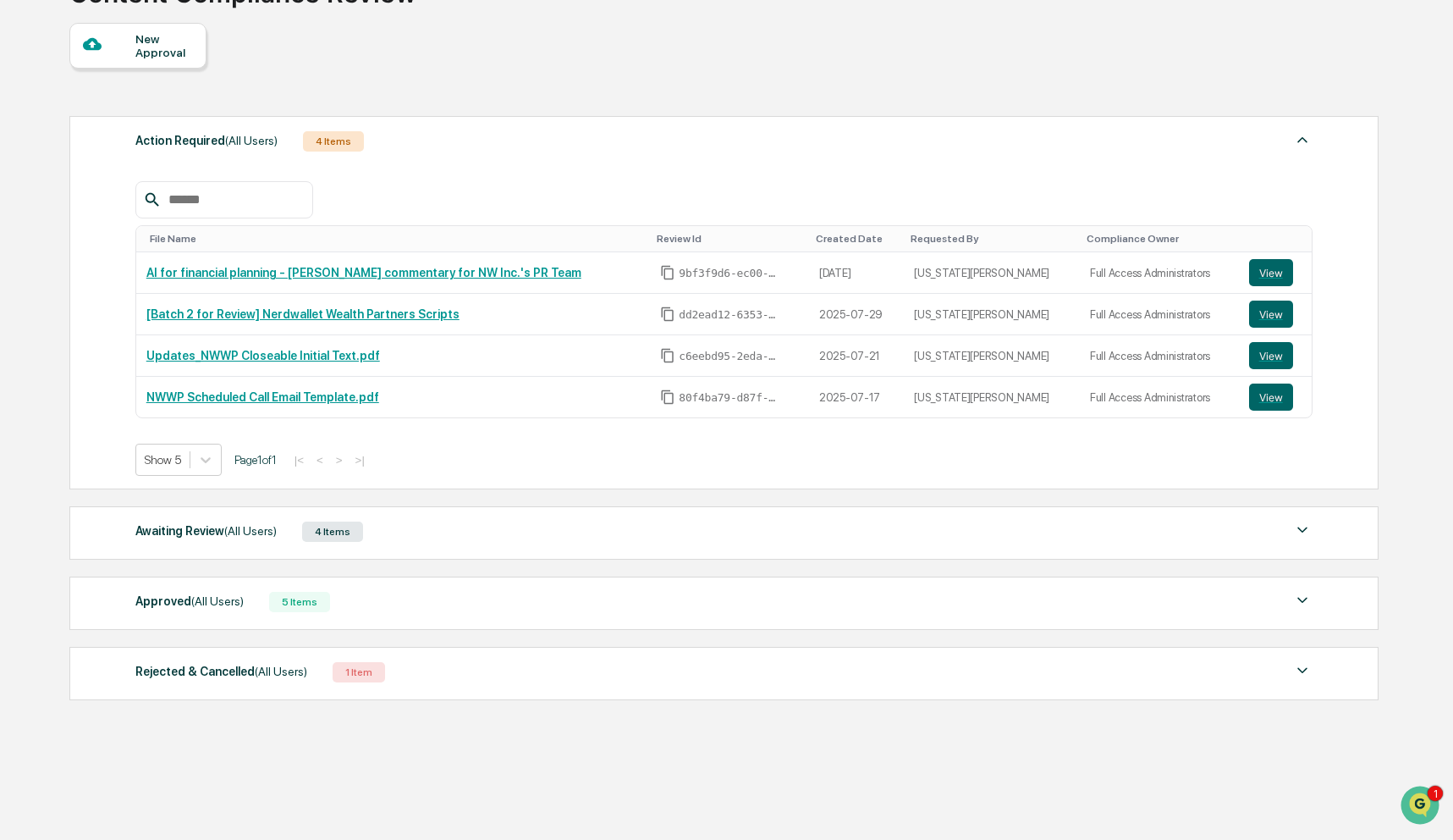
click at [759, 524] on div "Awaiting Review (All Users) 4 Items" at bounding box center [724, 531] width 1177 height 23
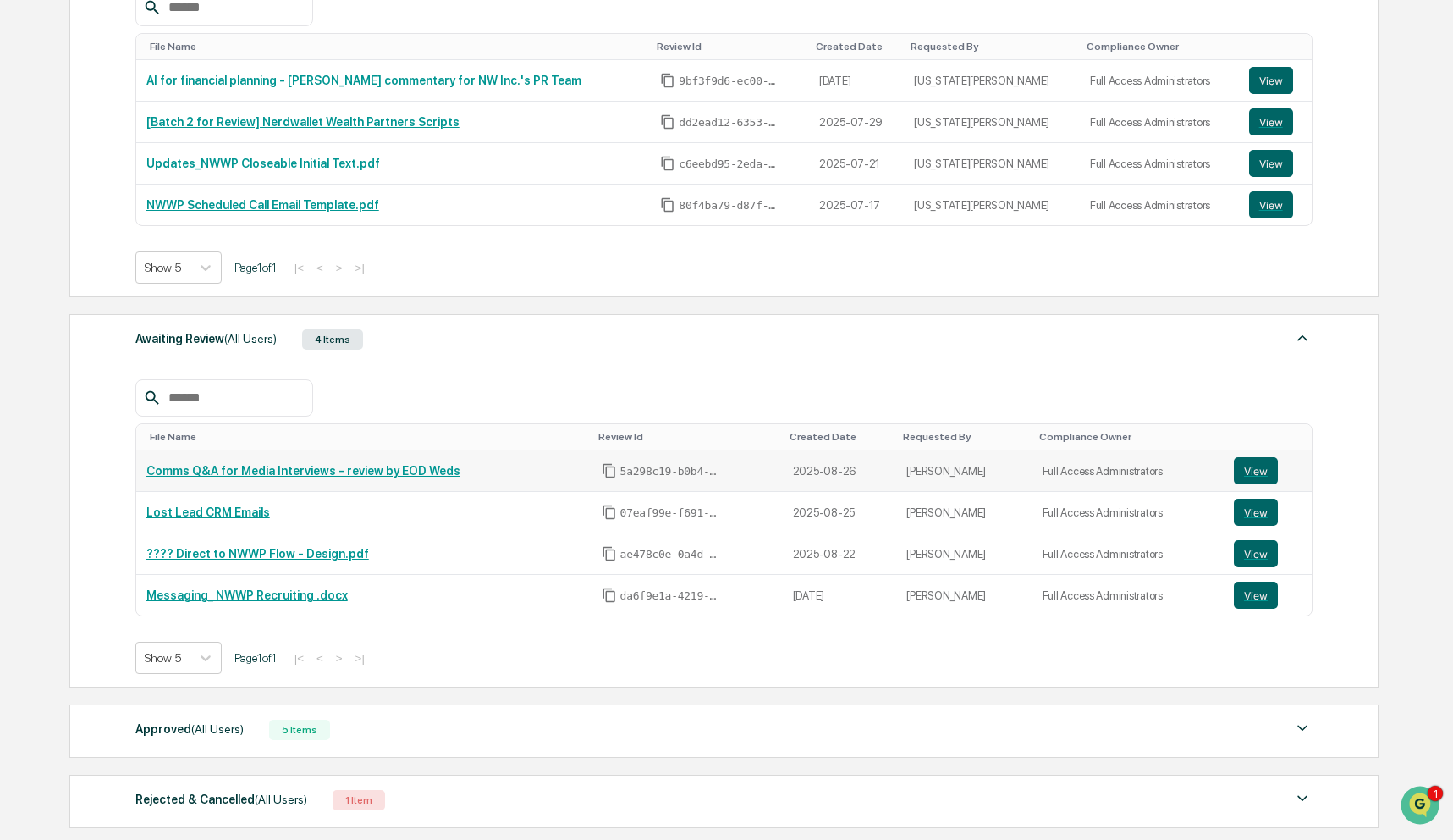
scroll to position [335, 0]
click at [1264, 470] on button "View" at bounding box center [1256, 470] width 44 height 27
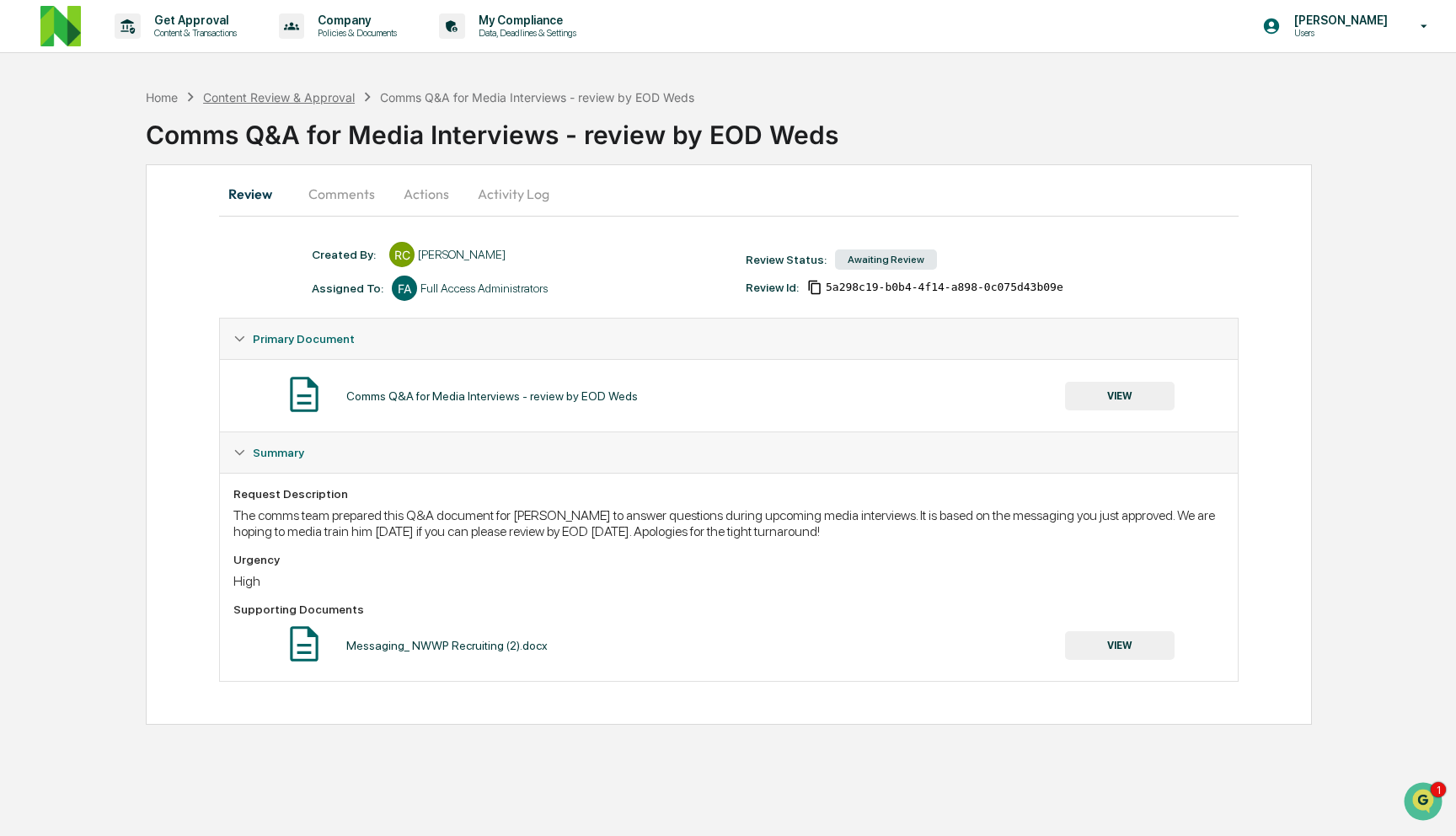
click at [317, 102] on div "Content Review & Approval" at bounding box center [279, 97] width 151 height 15
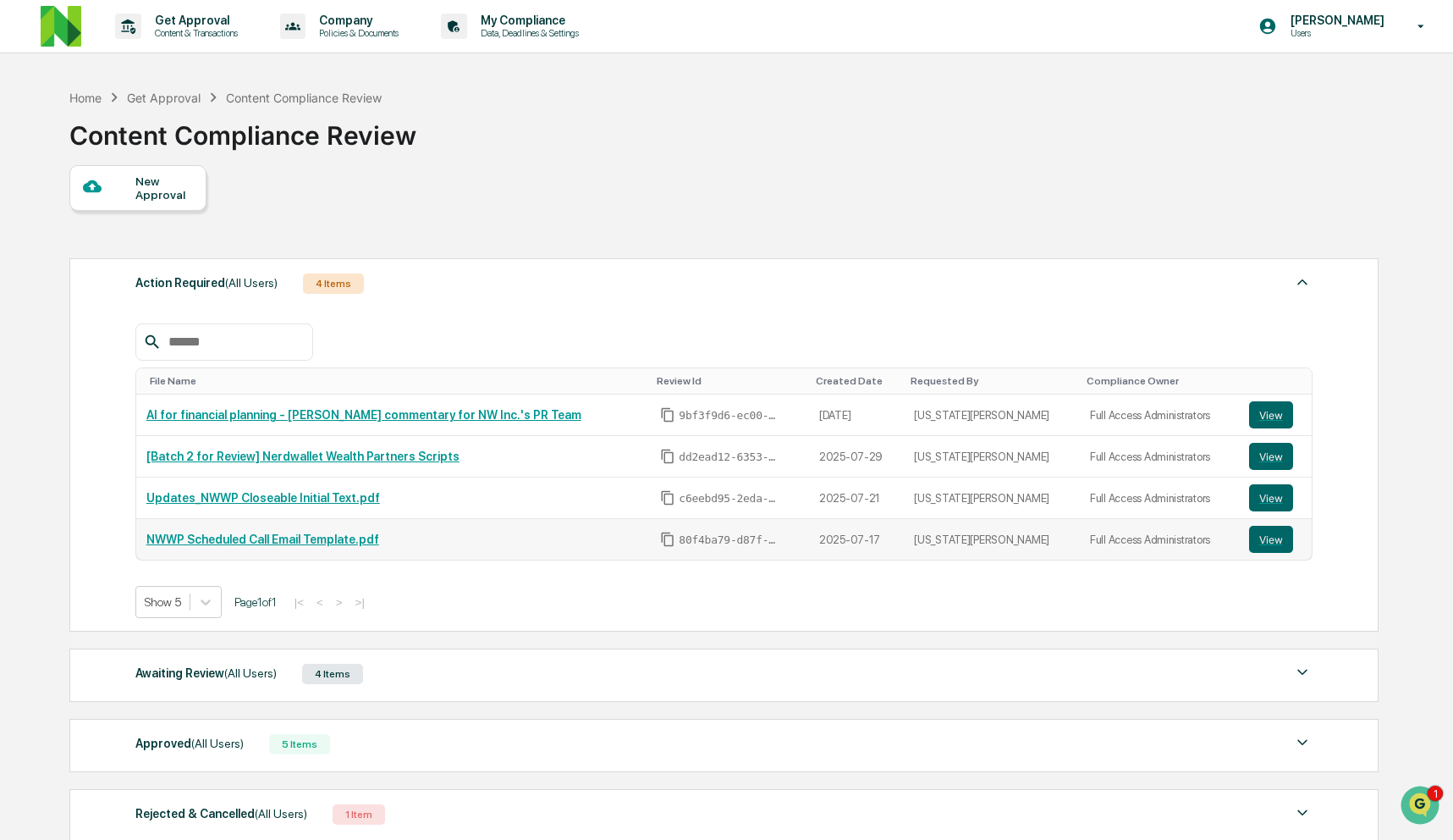
scroll to position [143, 0]
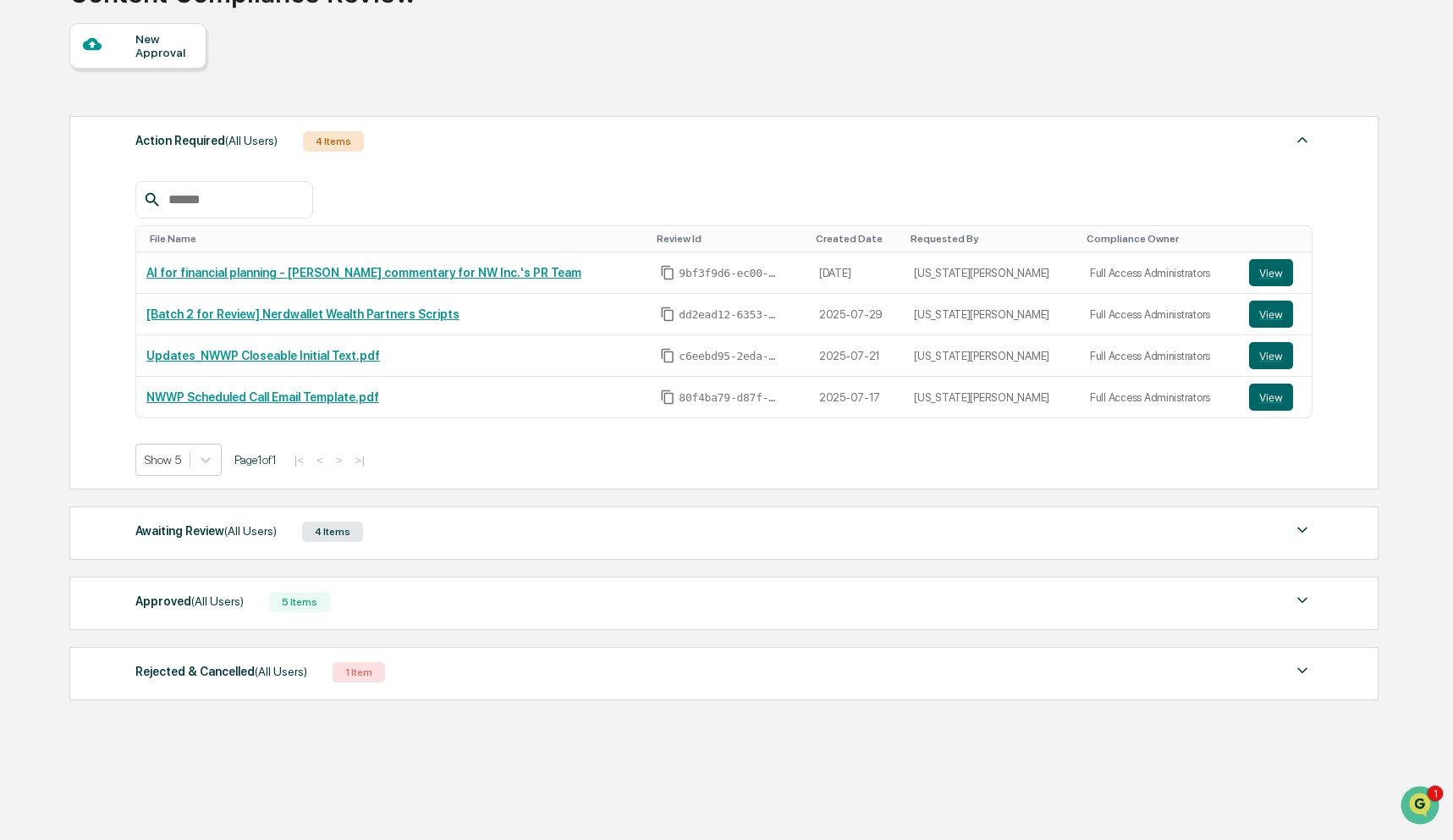
click at [412, 589] on div "Approved (All Users) 5 Items File Name Review Id Created Date Requested By Comp…" at bounding box center [724, 603] width 1310 height 53
click at [417, 620] on div "Approved (All Users) 5 Items File Name Review Id Created Date Requested By Comp…" at bounding box center [724, 603] width 1310 height 53
click at [431, 607] on div "Approved (All Users) 5 Items" at bounding box center [724, 601] width 1177 height 23
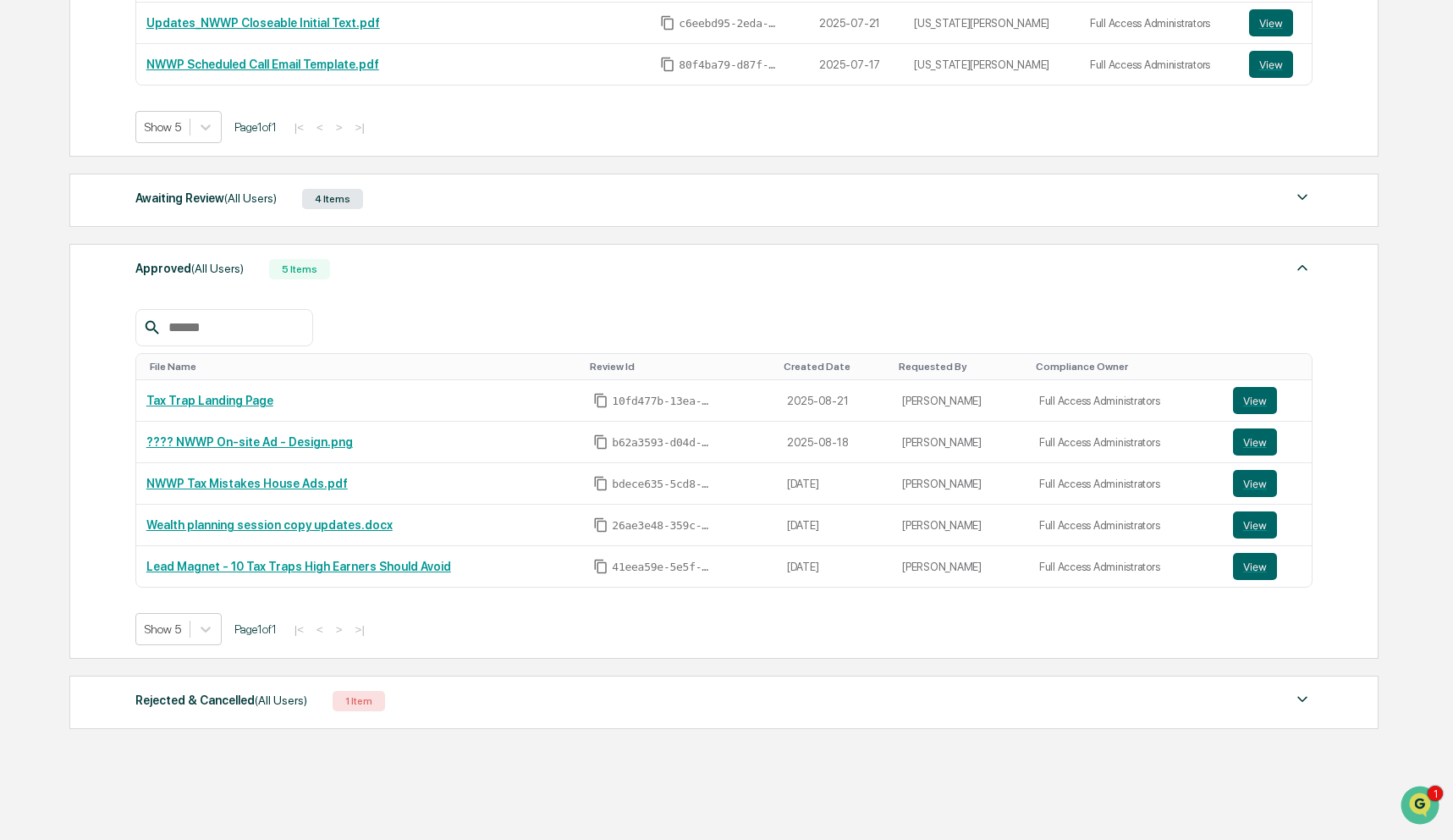
scroll to position [485, 0]
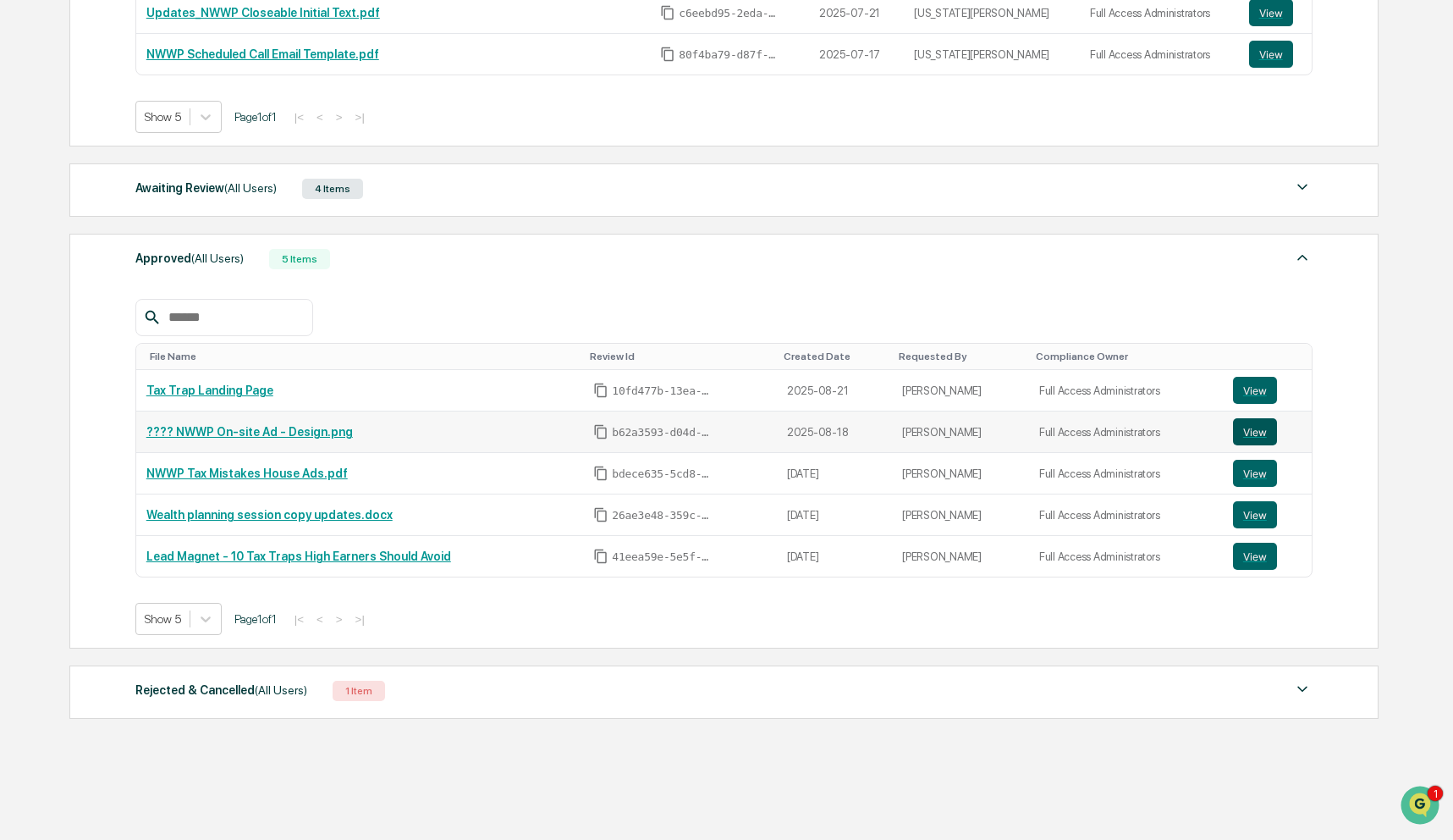
click at [1257, 434] on button "View" at bounding box center [1255, 431] width 44 height 27
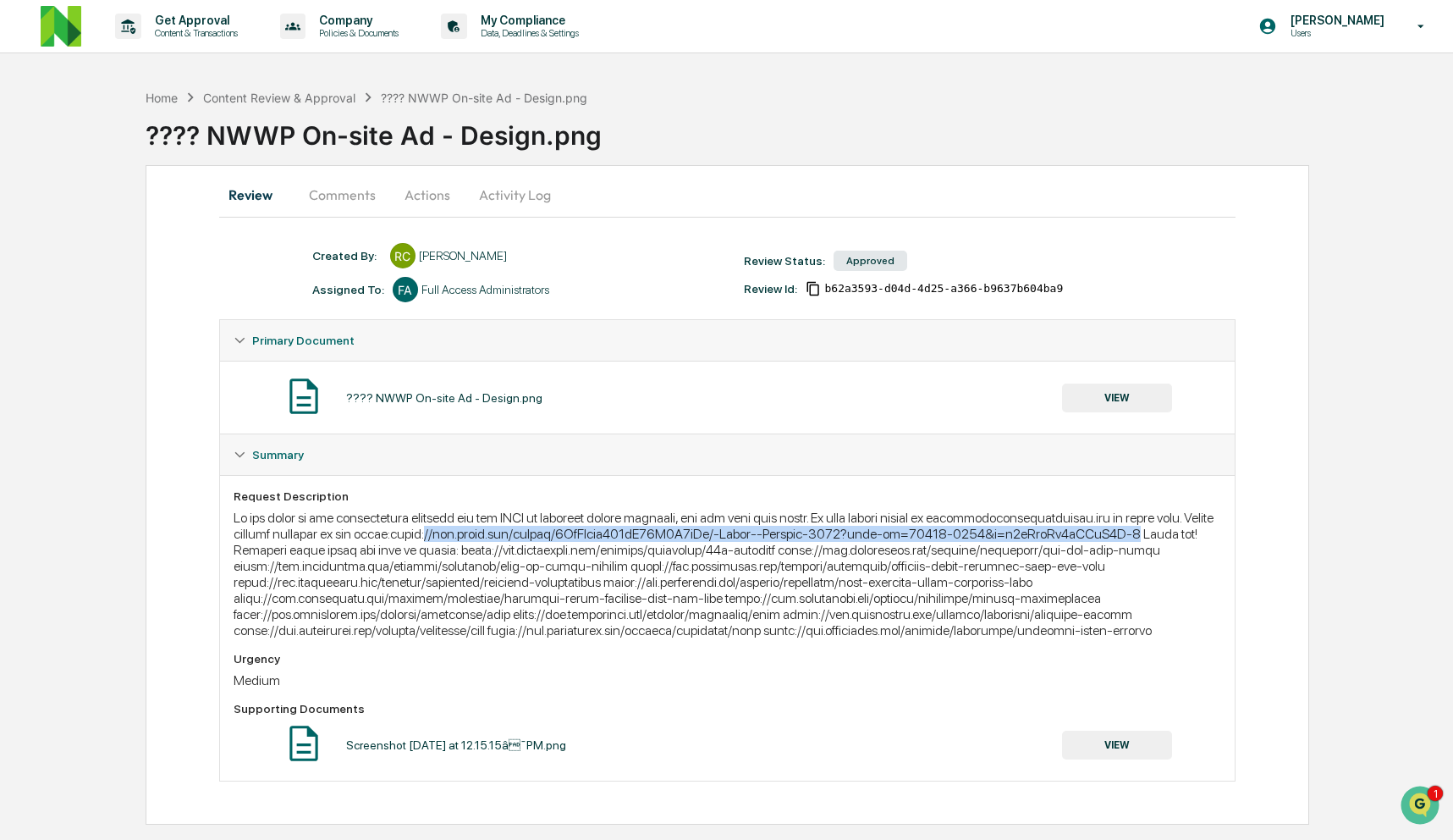
drag, startPoint x: 583, startPoint y: 533, endPoint x: 419, endPoint y: 550, distance: 164.9
click at [419, 550] on div at bounding box center [728, 574] width 989 height 129
copy div "//[DOMAIN_NAME][URL]"
click at [342, 179] on button "Comments" at bounding box center [343, 195] width 94 height 41
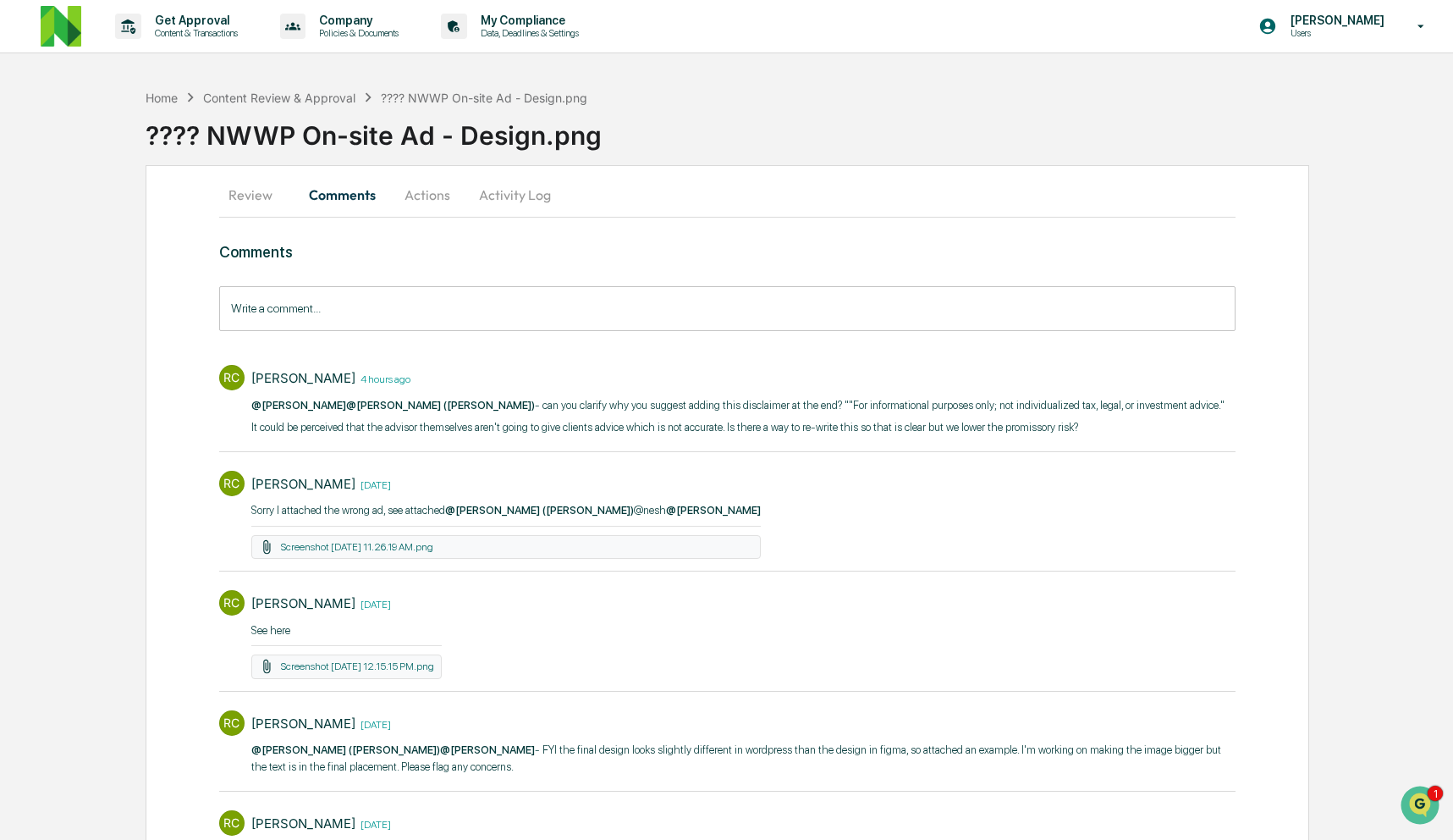
click at [370, 320] on input "Write a comment..." at bounding box center [728, 309] width 1017 height 45
